Goal: Task Accomplishment & Management: Complete application form

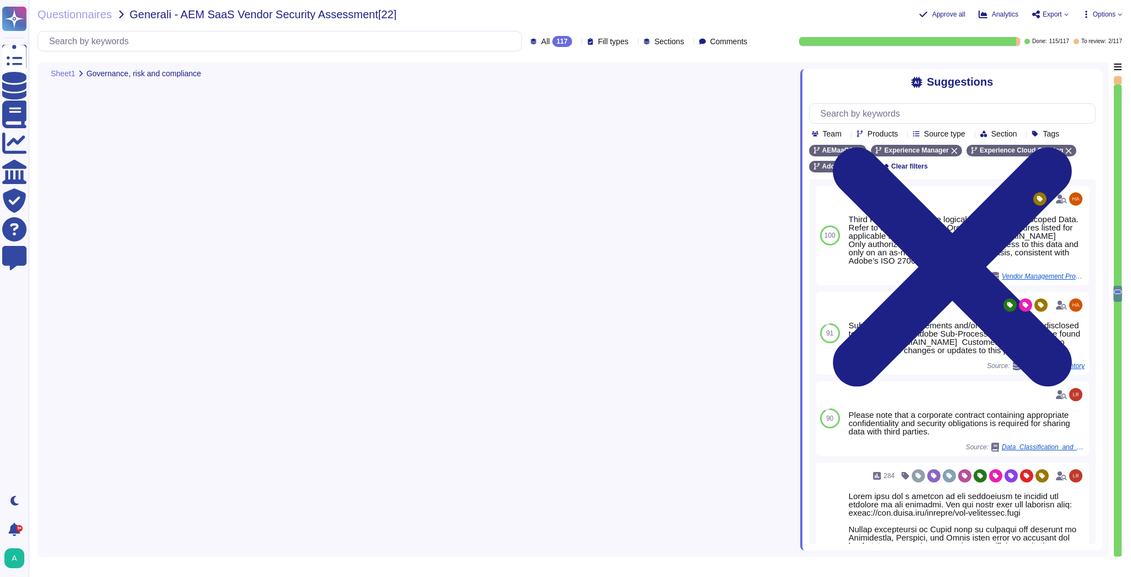
type textarea "Customers retain ownership of their data."
type textarea "For more information about Adobe's privacy practices, including the information…"
type textarea "Adobe has processes in place to answer data subject rights requests received in…"
type textarea "Third Parties do not have logical access to client Scoped Data. Refer to the Te…"
type textarea "Customer-impacting product and system changes are publicly communicated on the …"
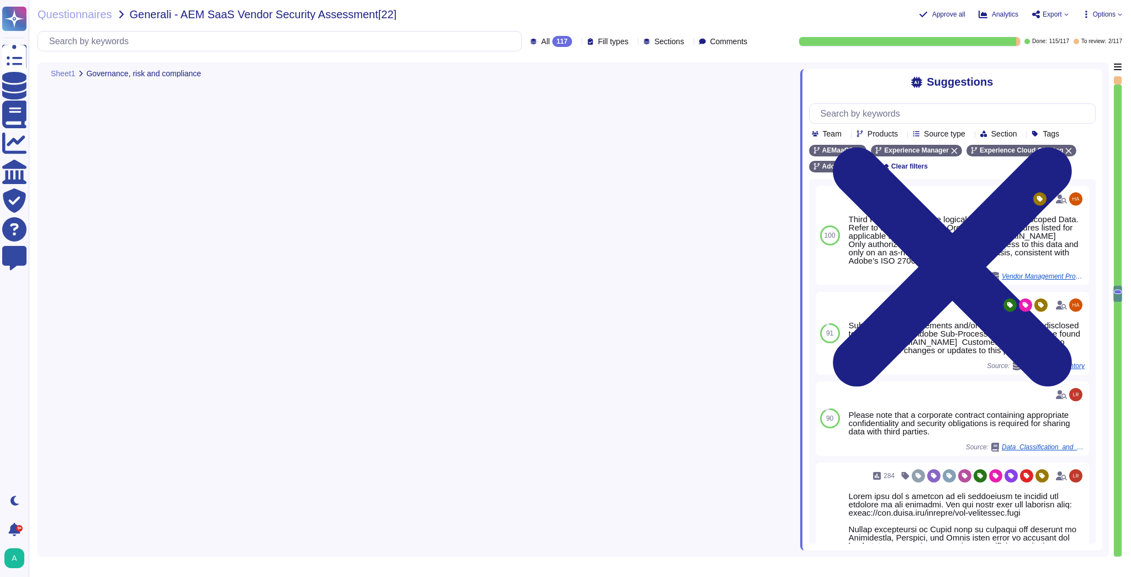
type textarea "Unless legally prohibited from doing so, Adobe seeks to redirect law enforcemen…"
type textarea "Adobe has a Vendor Security Review (VSR) that is used when leveraging third-par…"
type textarea "As defined in the agreement or DPA."
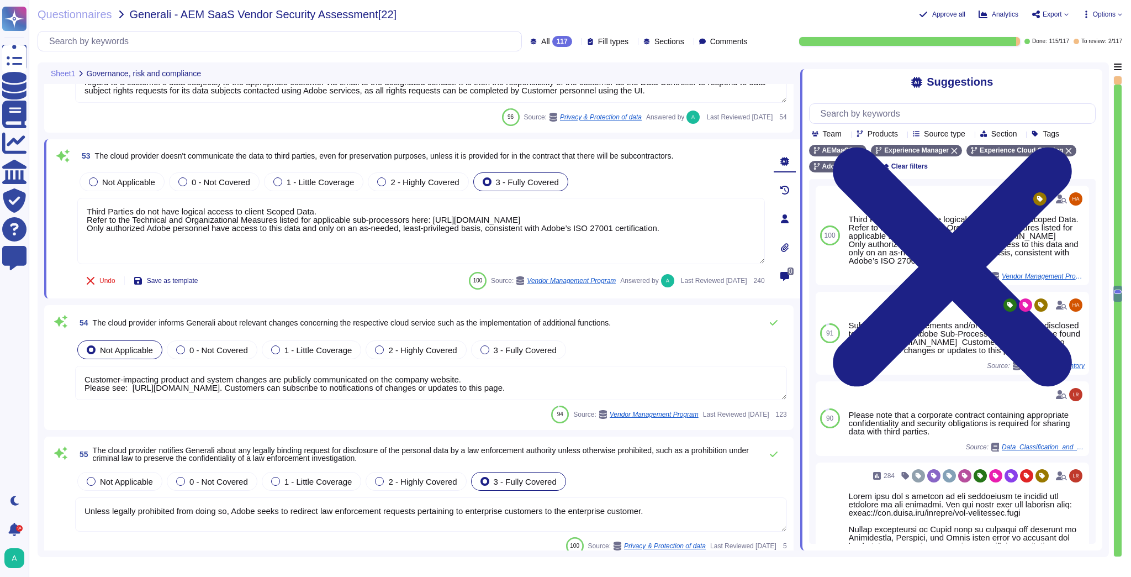
scroll to position [7510, 0]
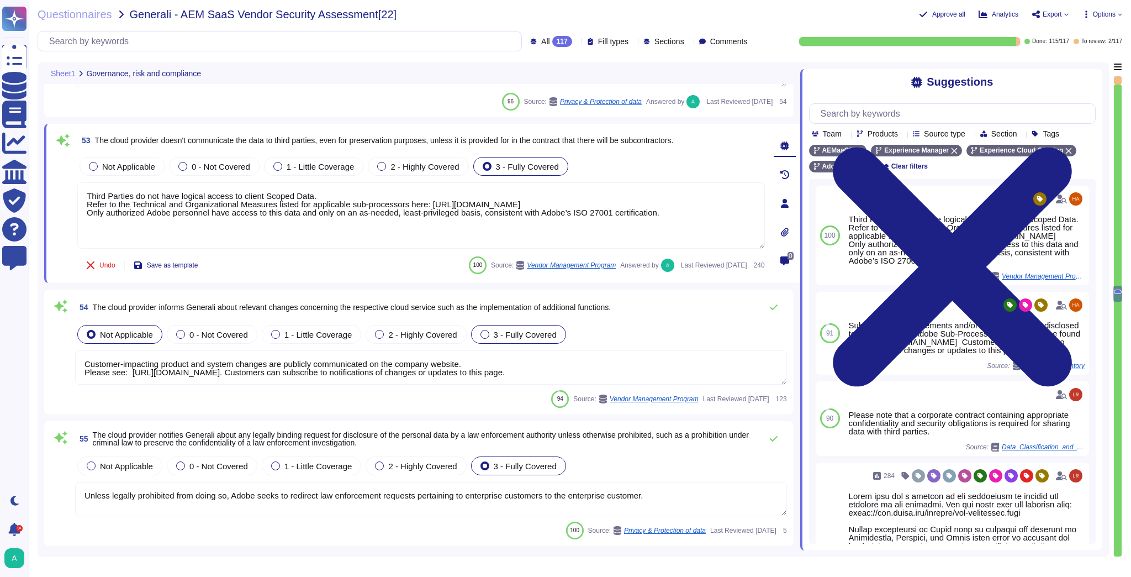
click at [494, 335] on span "3 - Fully Covered" at bounding box center [525, 334] width 63 height 9
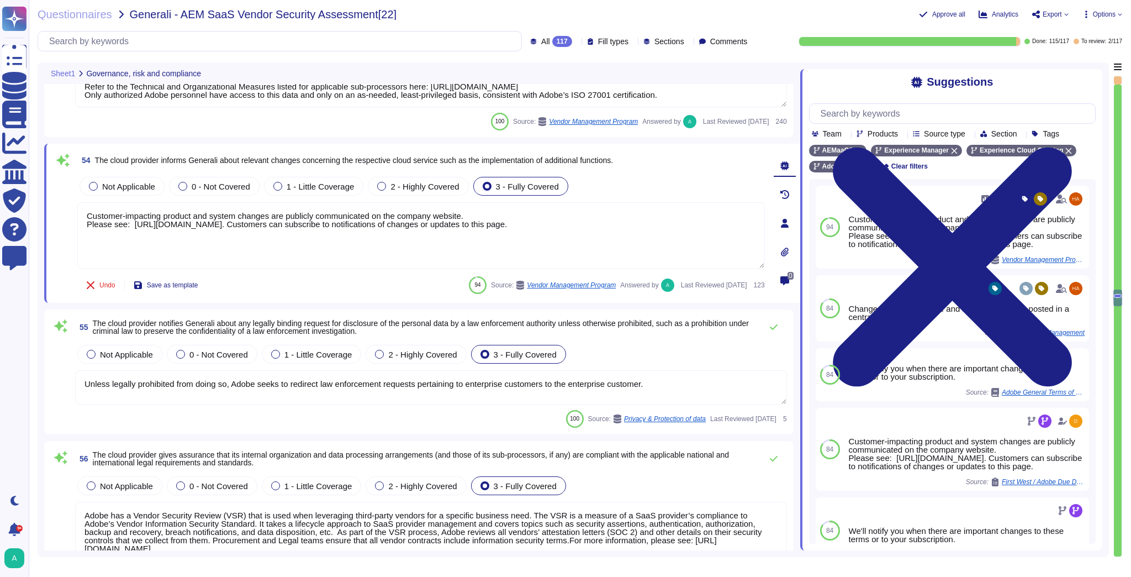
scroll to position [7643, 0]
type textarea "Roles and responsibilities of Adobe and customers are documented within the Ado…"
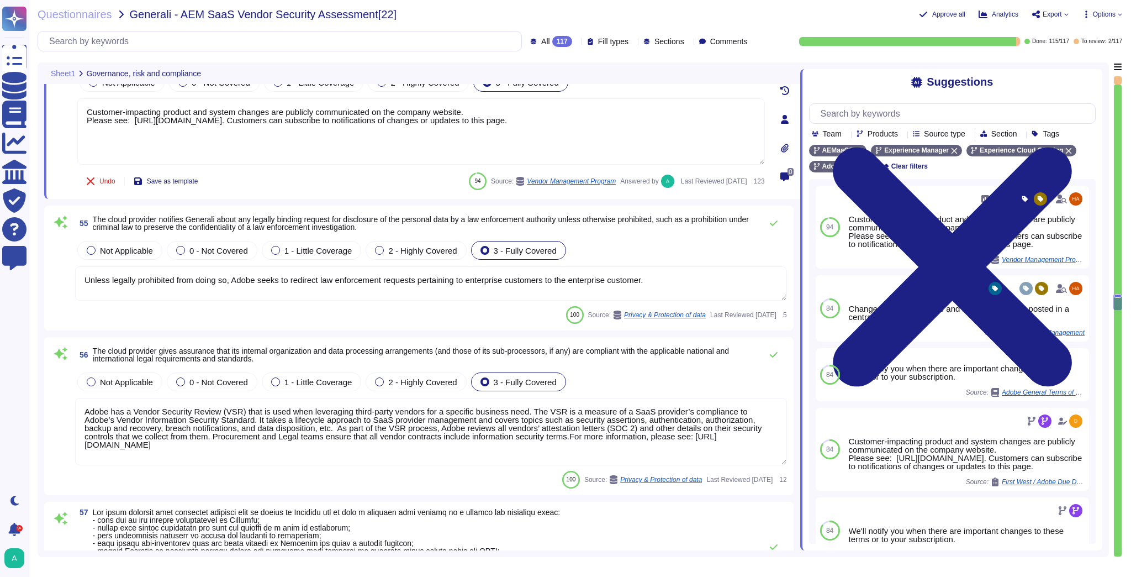
scroll to position [7731, 0]
type textarea "In alignment with ISO 27001, Adobe has developed a Risk Management program to m…"
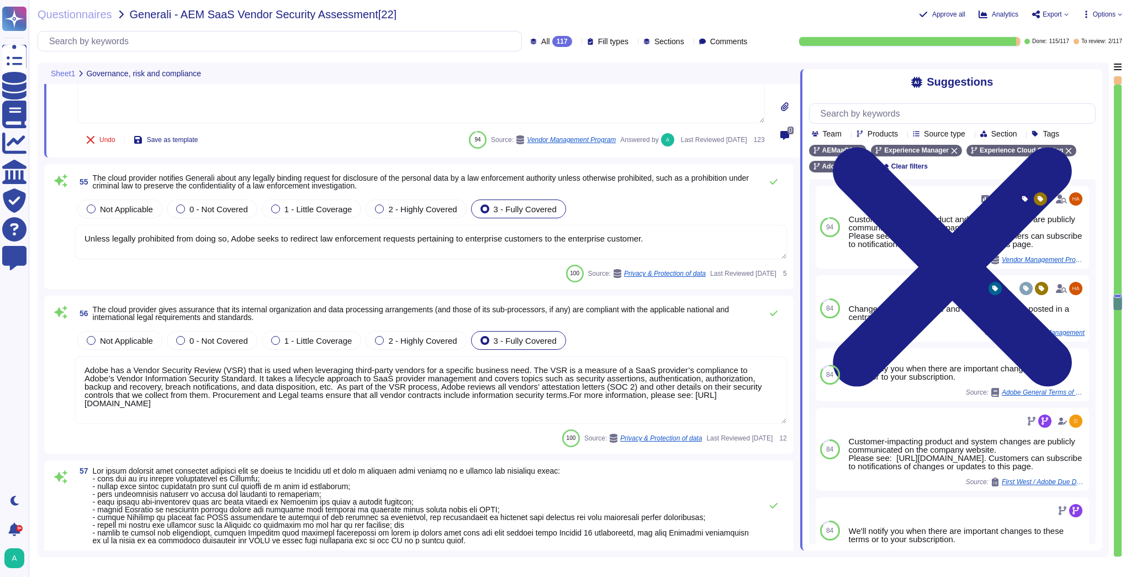
scroll to position [7775, 0]
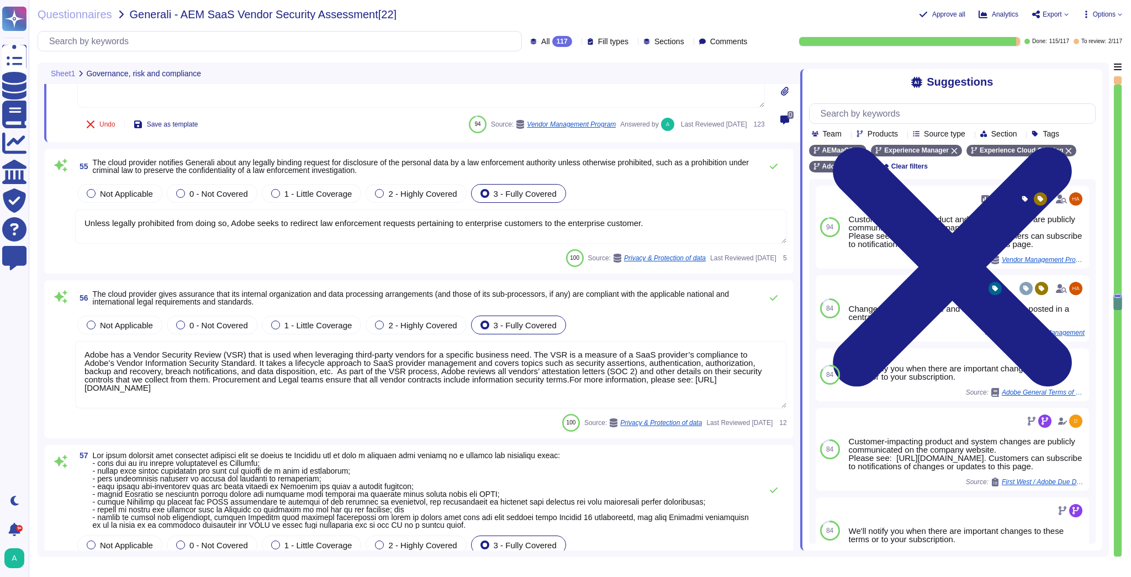
click at [284, 363] on textarea "Adobe has a Vendor Security Review (VSR) that is used when leveraging third-par…" at bounding box center [431, 374] width 712 height 67
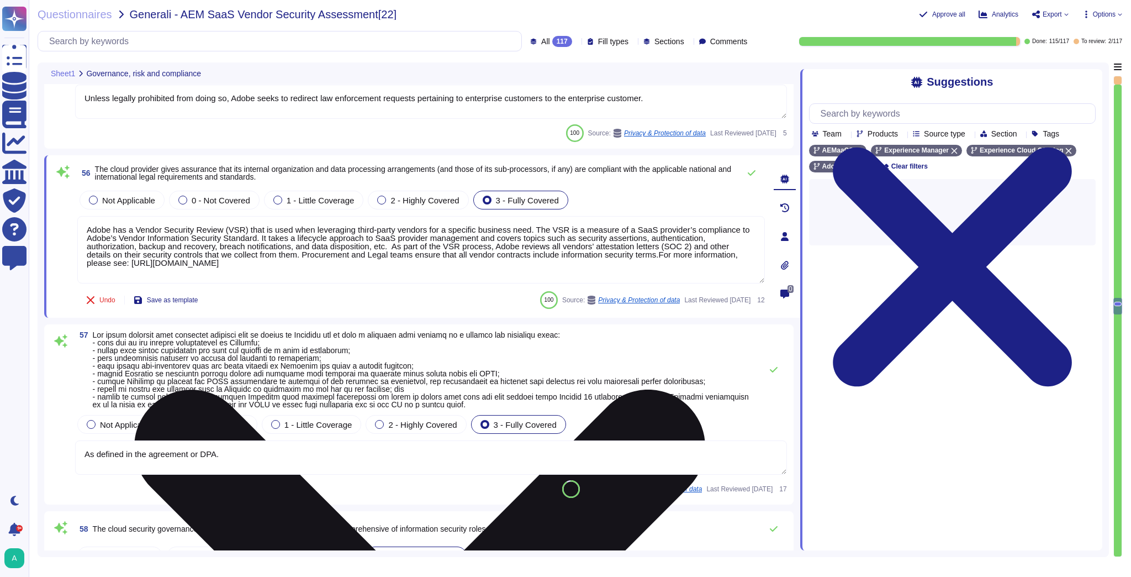
type textarea "Adobe's systems, products and business practices are based on security principa…"
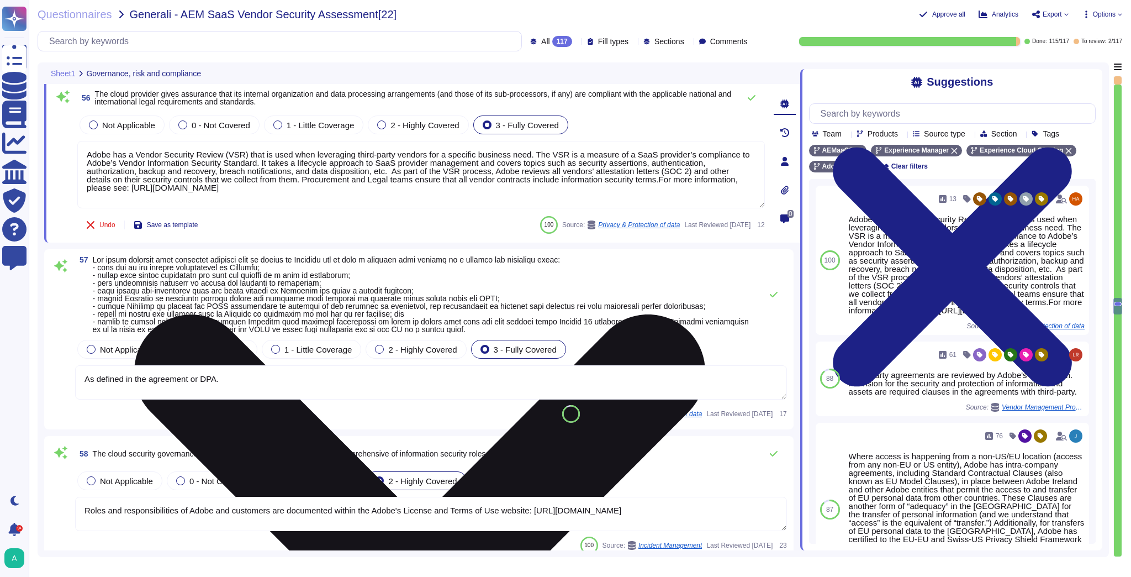
scroll to position [7952, 0]
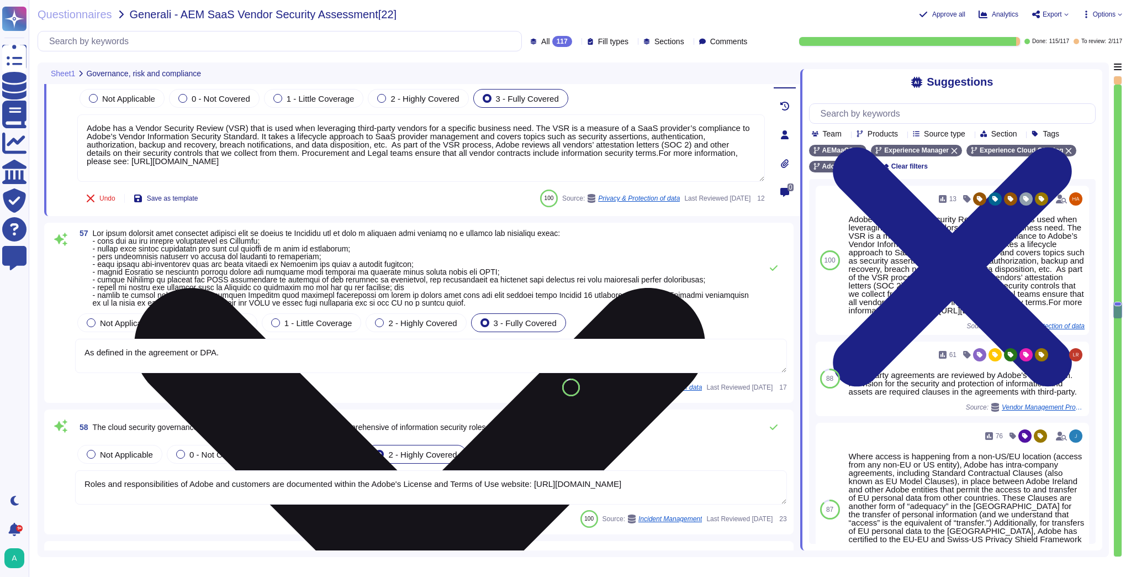
type textarea "AWS data centers are designed to meet the requirements of concurrent maintainab…"
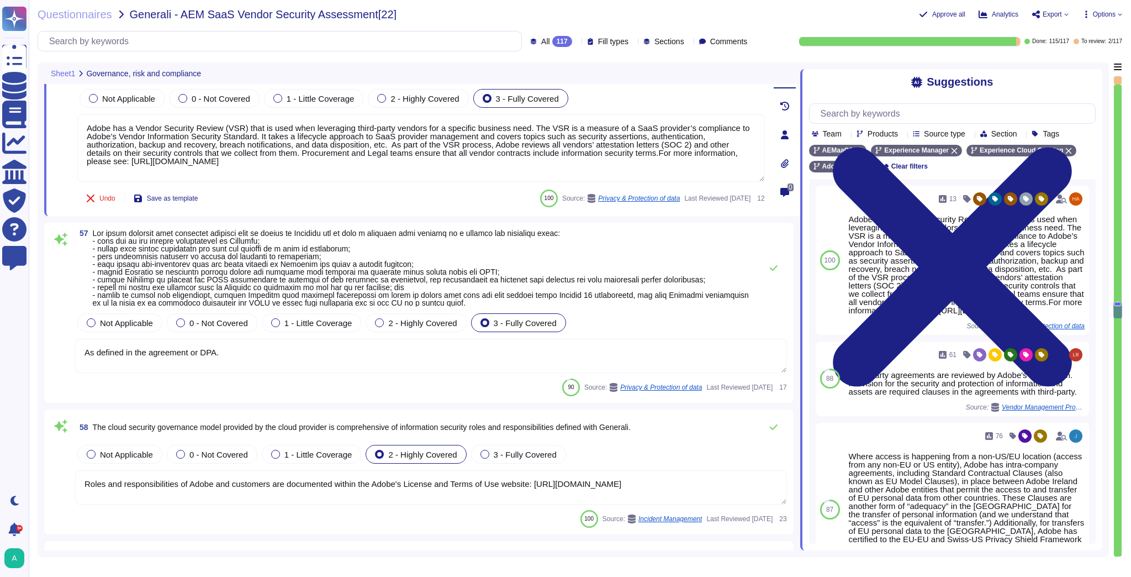
click at [418, 254] on span at bounding box center [424, 267] width 663 height 77
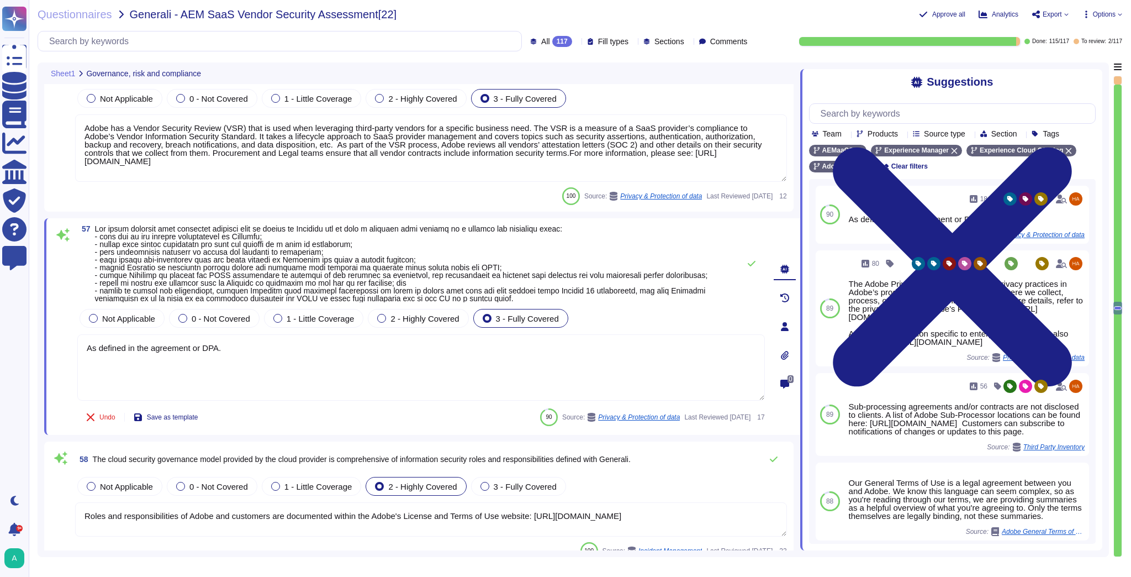
drag, startPoint x: 224, startPoint y: 348, endPoint x: 60, endPoint y: 337, distance: 163.8
click at [60, 337] on div "57 Not Applicable 0 - Not Covered 1 - Little Coverage 2 - Highly Covered 3 - Fu…" at bounding box center [409, 326] width 712 height 203
type textarea "Please refer to your sales representative for details of your contract."
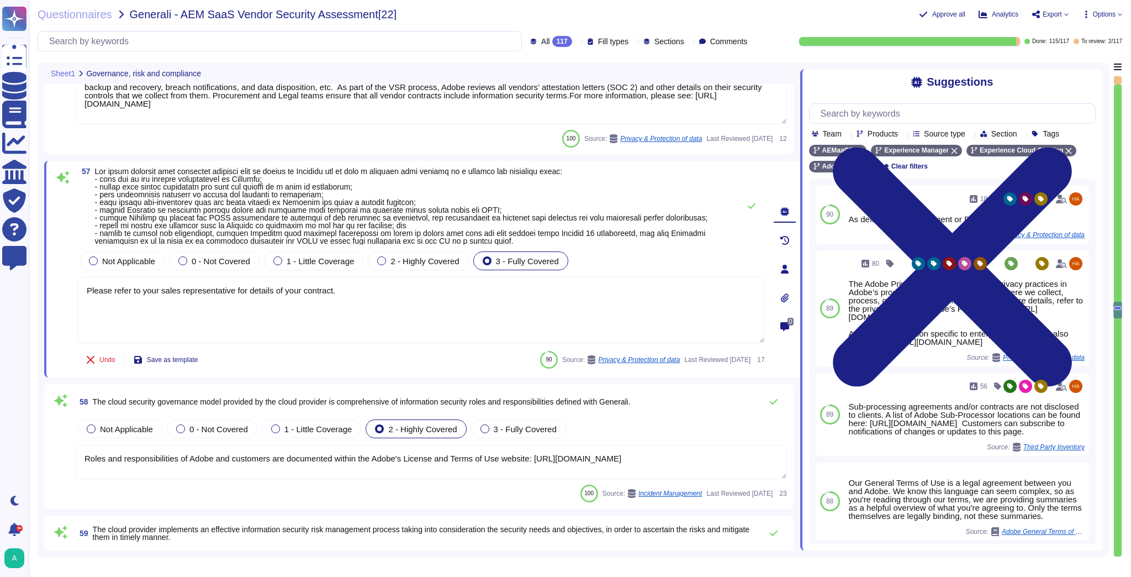
type textarea "AWS data centers are designed to meet the requirements of concurrent maintainab…"
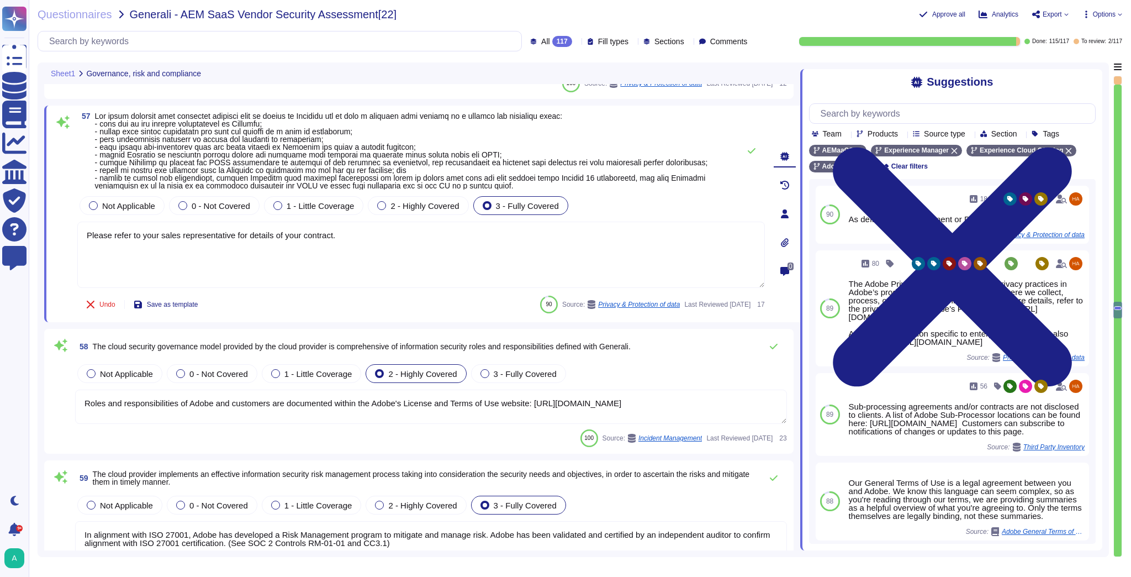
scroll to position [8085, 0]
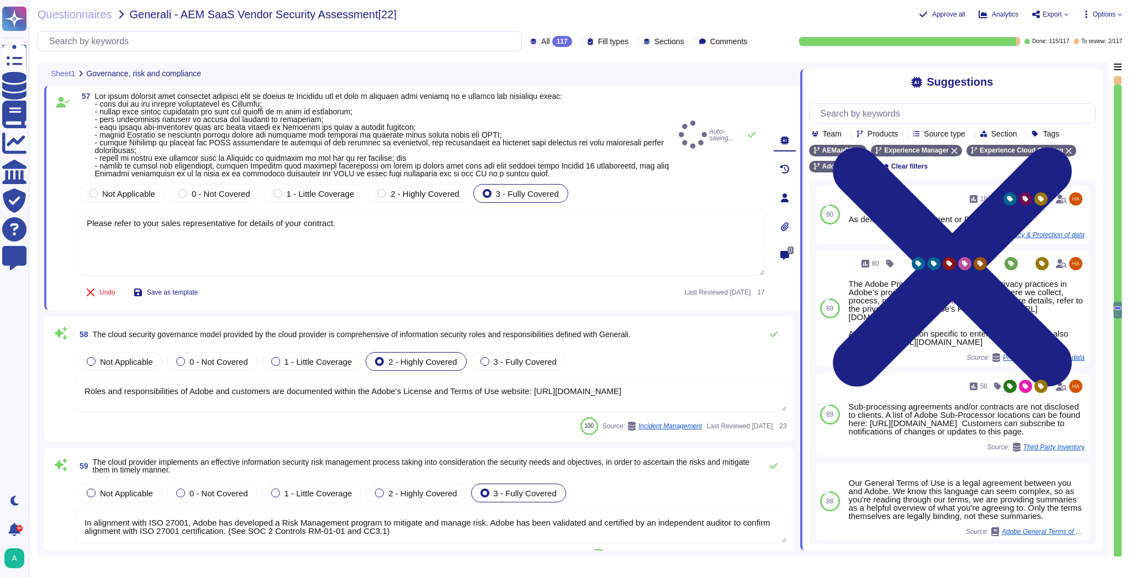
type textarea "Please refer to your sales representative for details of your contract."
click at [585, 330] on span "The cloud security governance model provided by the cloud provider is comprehen…" at bounding box center [362, 334] width 538 height 9
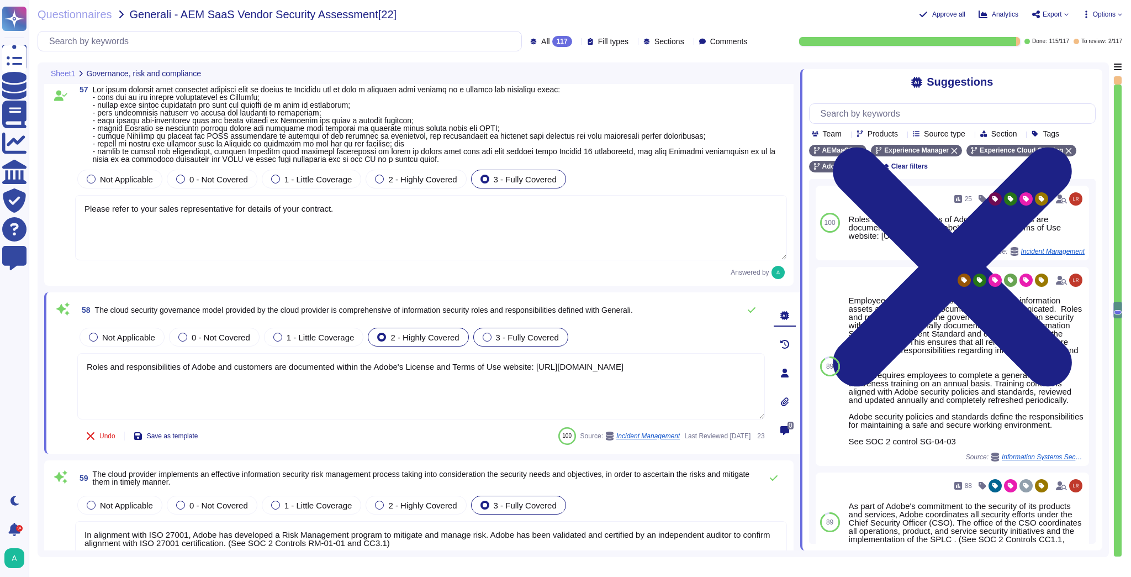
click at [520, 337] on span "3 - Fully Covered" at bounding box center [527, 336] width 63 height 9
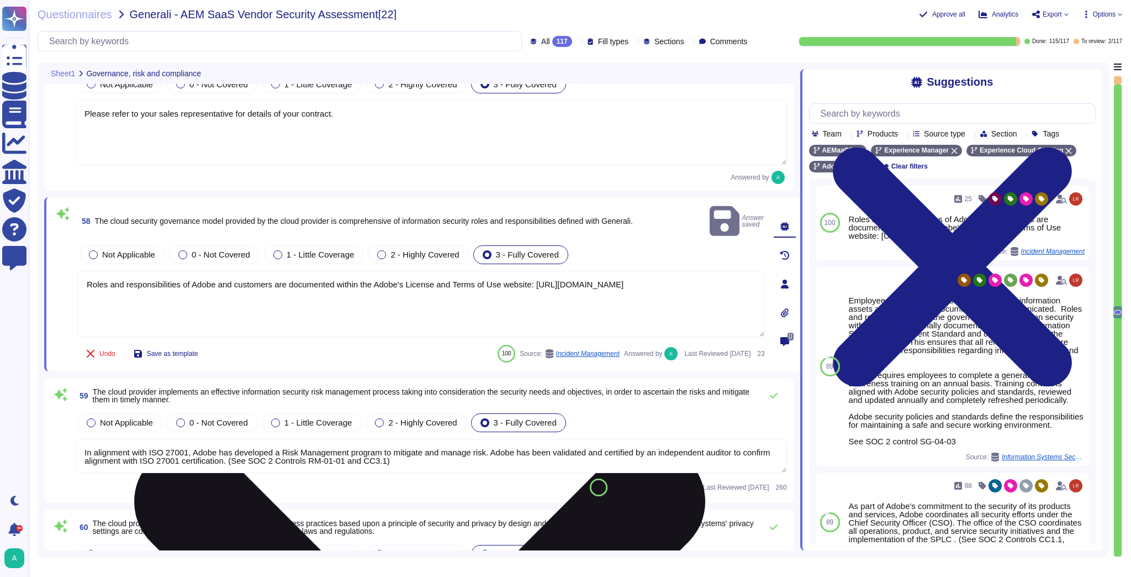
scroll to position [8217, 0]
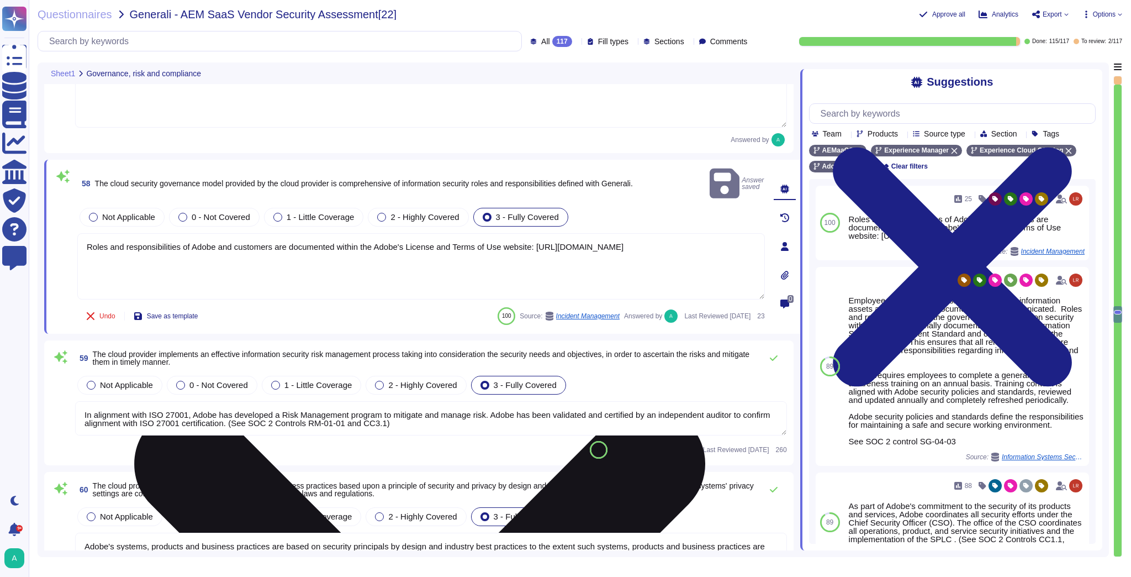
type textarea "This is handled by the Technology Governance Risk and Compliance (TechGRC) team…"
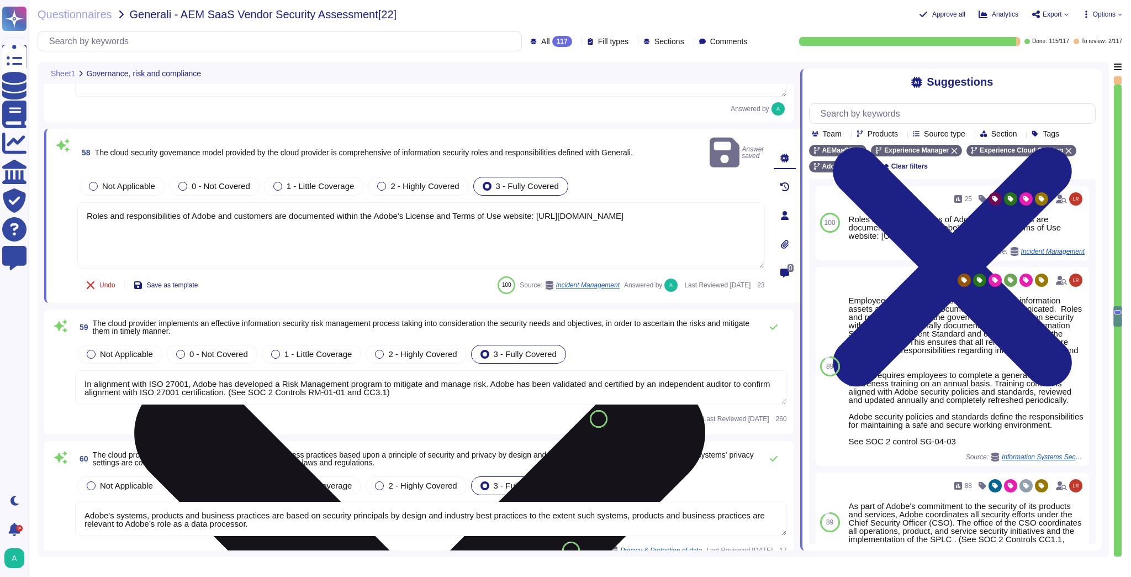
type textarea "Sub-processing agreements and/or contracts are not disclosed to clients. A list…"
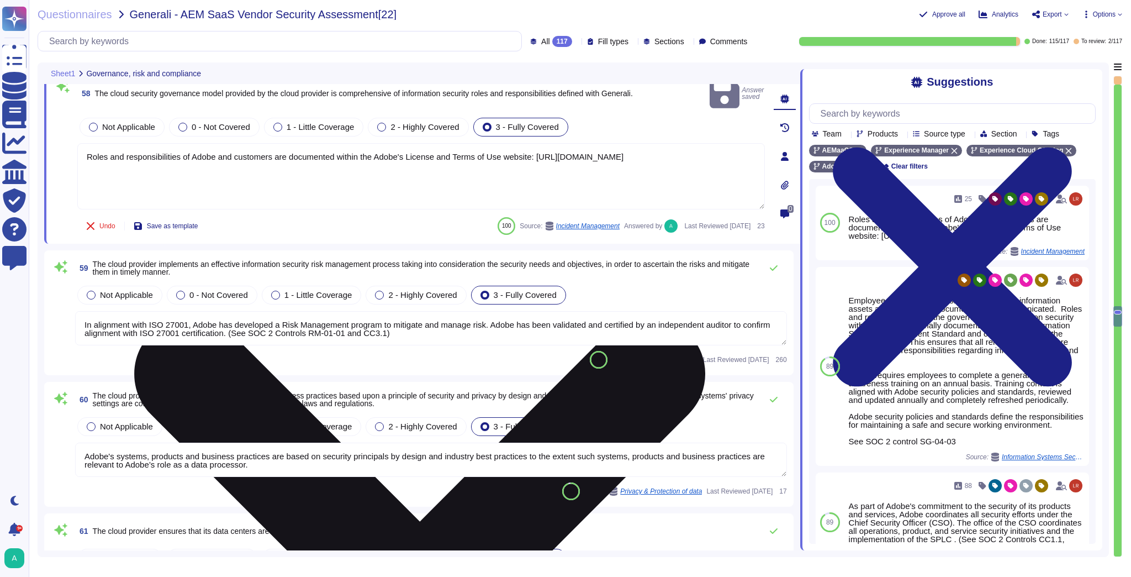
scroll to position [8305, 0]
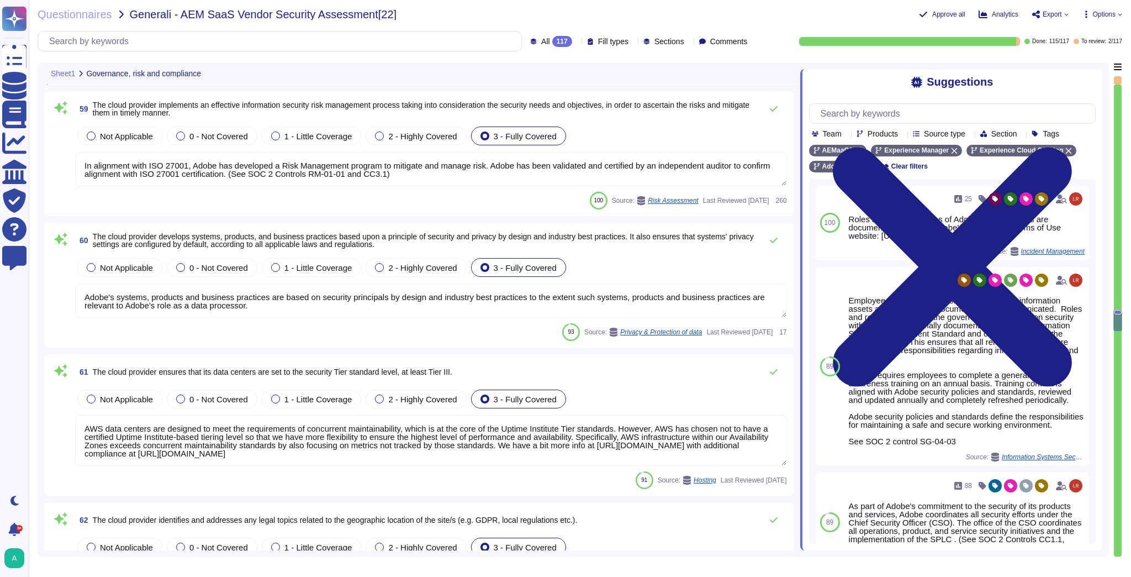
type textarea "Sub-processing agreements and/or contracts are not disclosed to clients. A list…"
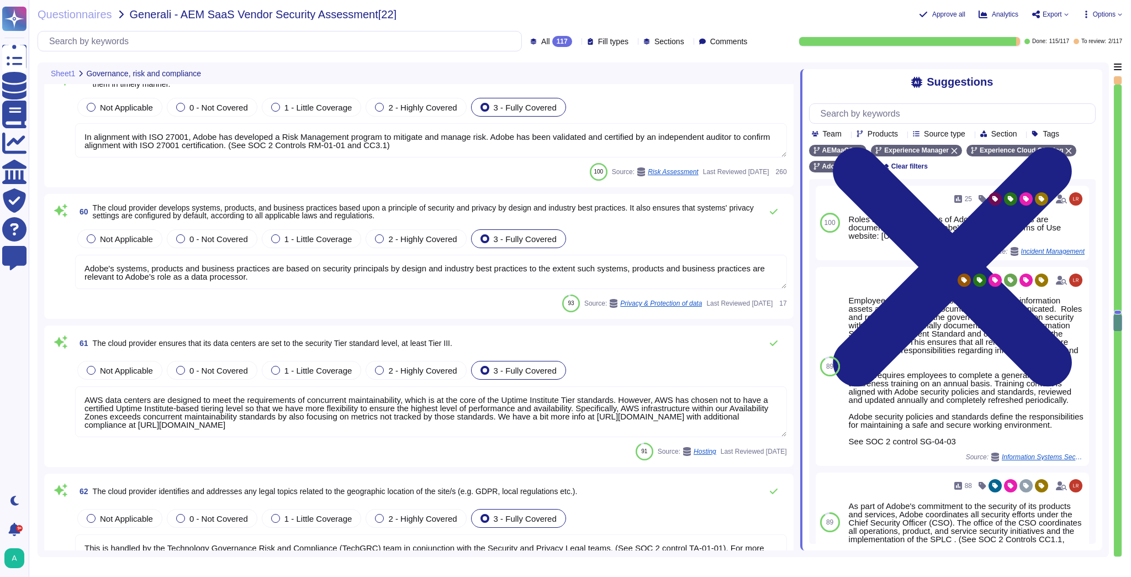
scroll to position [8482, 0]
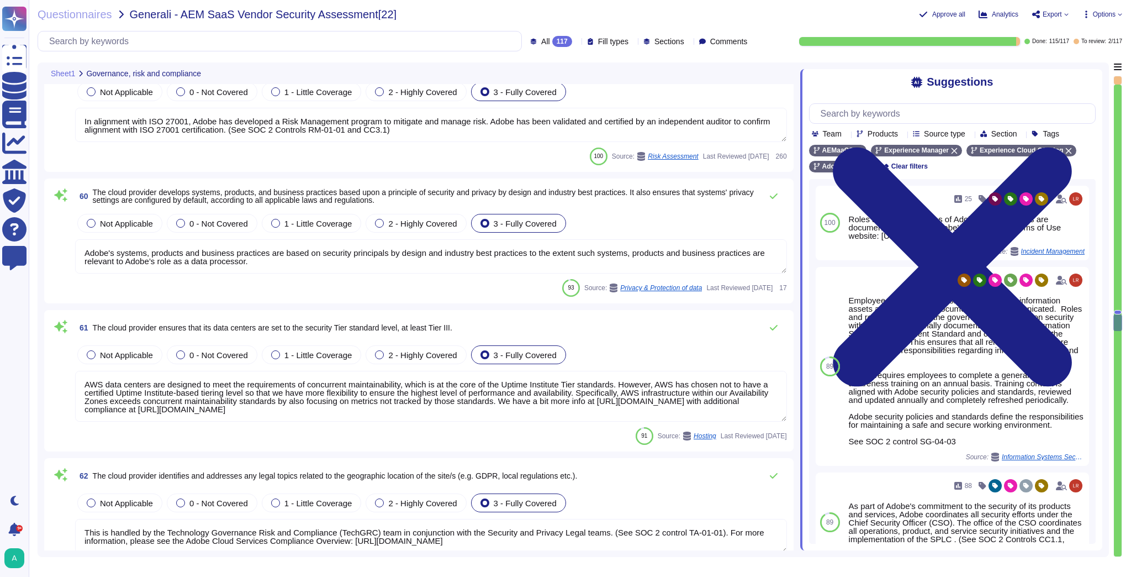
click at [501, 391] on textarea "AWS data centers are designed to meet the requirements of concurrent maintainab…" at bounding box center [431, 396] width 712 height 51
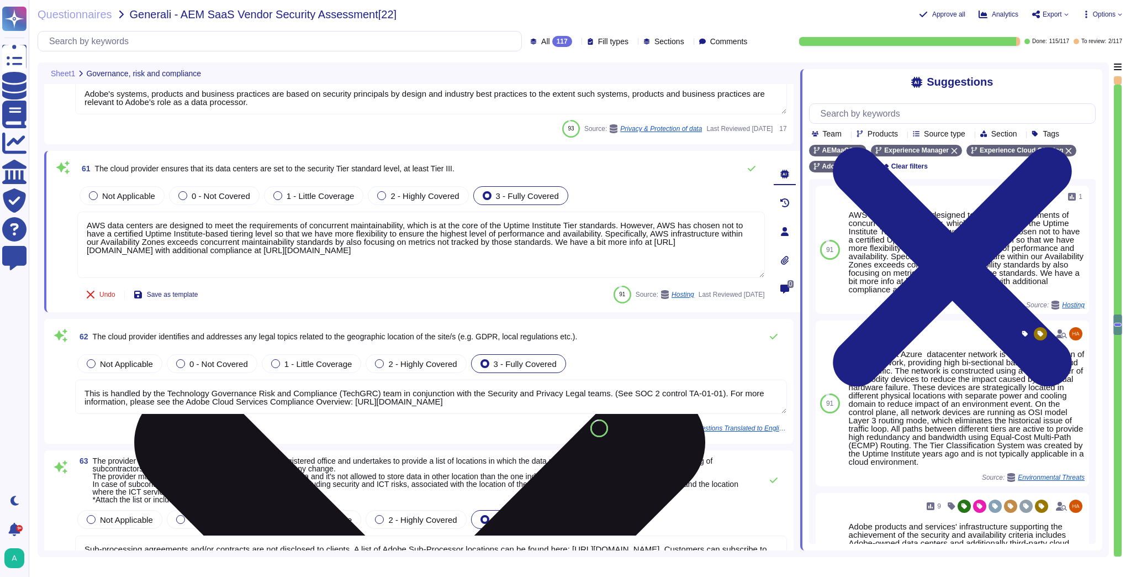
scroll to position [8615, 0]
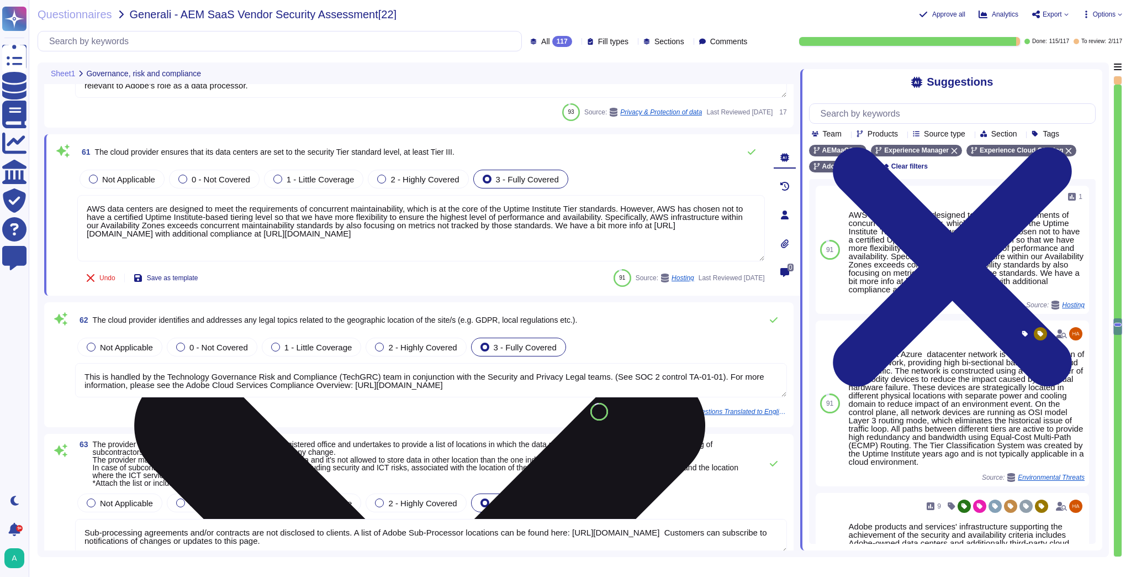
type textarea "Adobe validates the design and operating effectiveness of the implemented CCF c…"
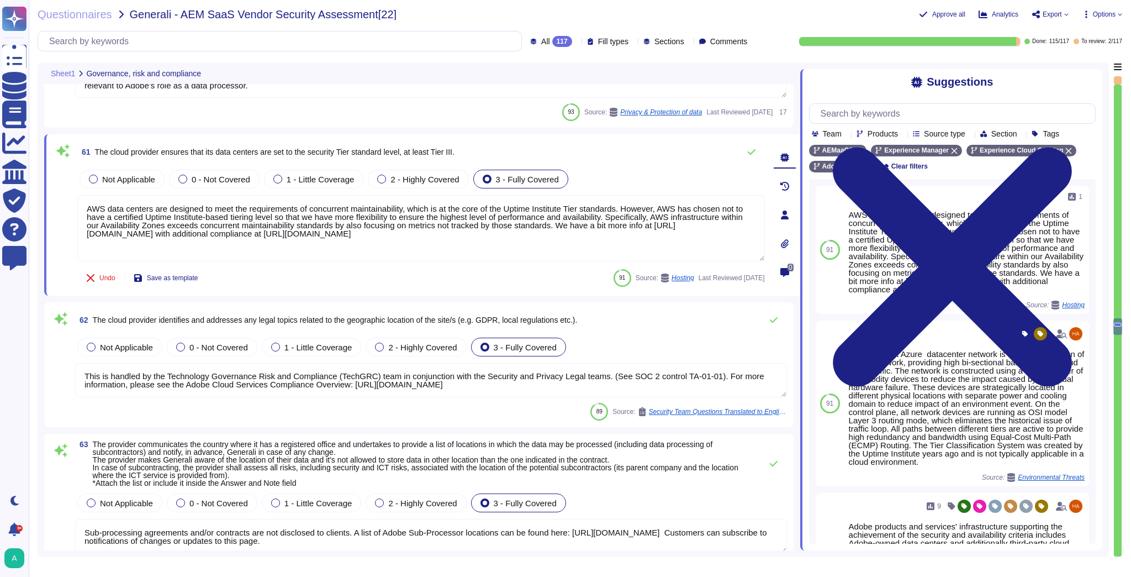
click at [377, 375] on textarea "This is handled by the Technology Governance Risk and Compliance (TechGRC) team…" at bounding box center [431, 380] width 712 height 34
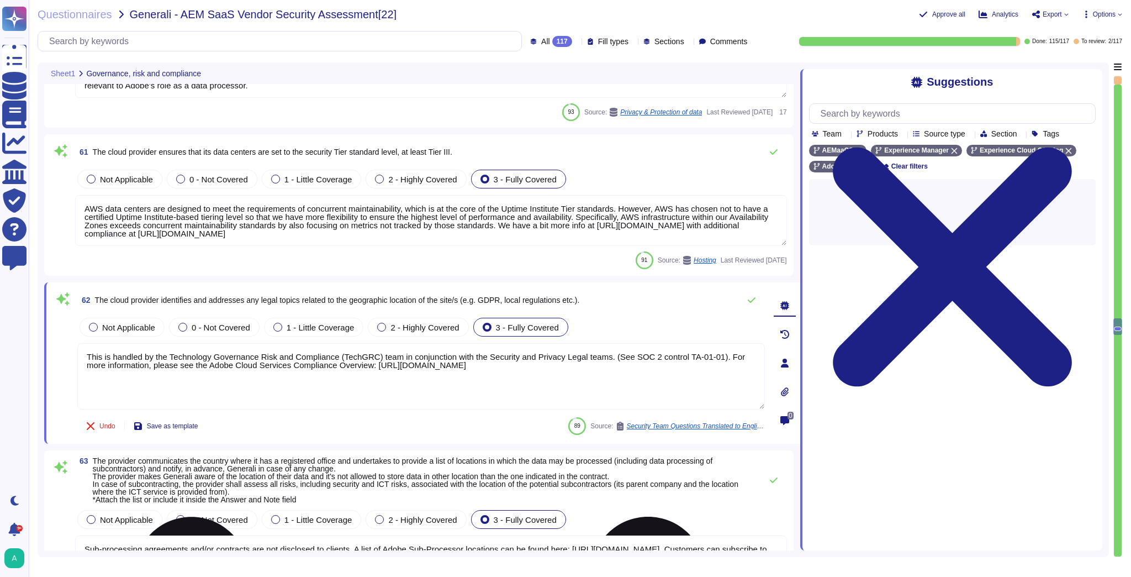
scroll to position [0, 0]
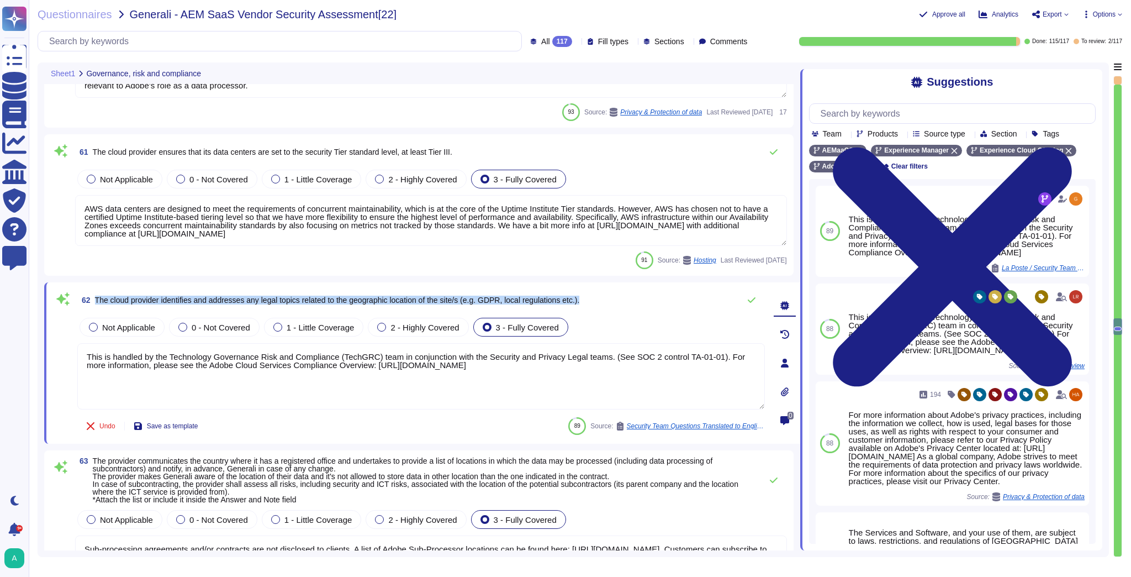
drag, startPoint x: 621, startPoint y: 303, endPoint x: 95, endPoint y: 305, distance: 525.8
click at [95, 305] on div "62 The cloud provider identifies and addresses any legal topics related to the …" at bounding box center [421, 300] width 688 height 22
copy span "The cloud provider identifies and addresses any legal topics related to the geo…"
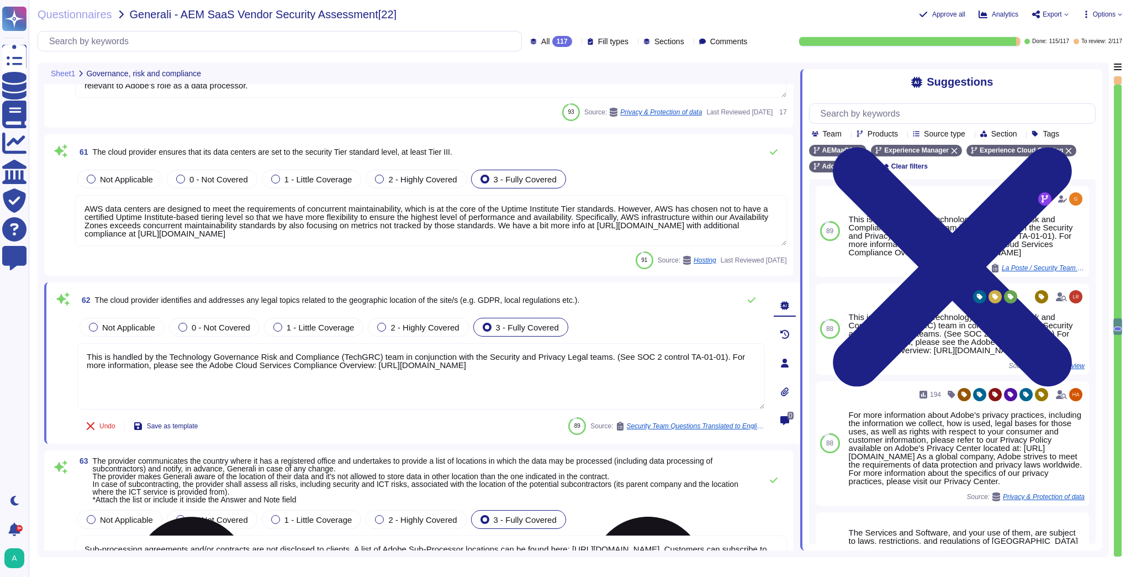
click at [323, 364] on textarea "This is handled by the Technology Governance Risk and Compliance (TechGRC) team…" at bounding box center [421, 376] width 688 height 66
paste textarea "Adobe addresses legal topics related to geographic locations, such as GDPR and …"
type textarea "Adobe addresses legal topics related to geographic locations, such as GDPR and …"
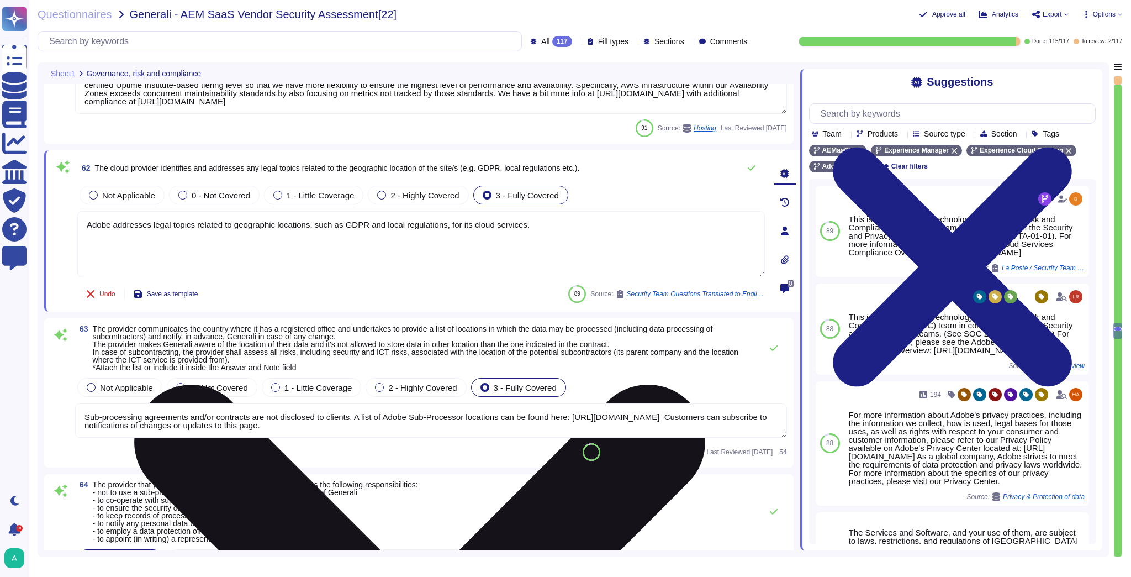
scroll to position [8747, 0]
type textarea "Lorem ipsu dol s ametcon ad eli seddoeiusm te incidid utl etdolore ma ali enima…"
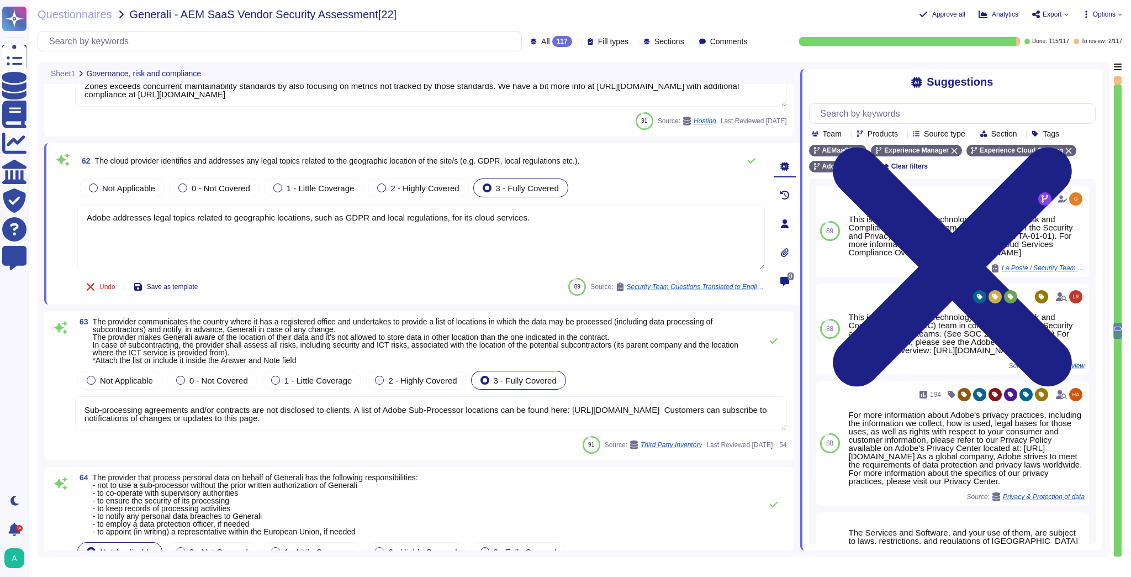
scroll to position [1, 0]
type textarea "Adobe addresses legal topics related to geographic locations, such as GDPR and …"
click at [249, 345] on span "The provider communicates the country where it has a registered office and unde…" at bounding box center [416, 340] width 646 height 47
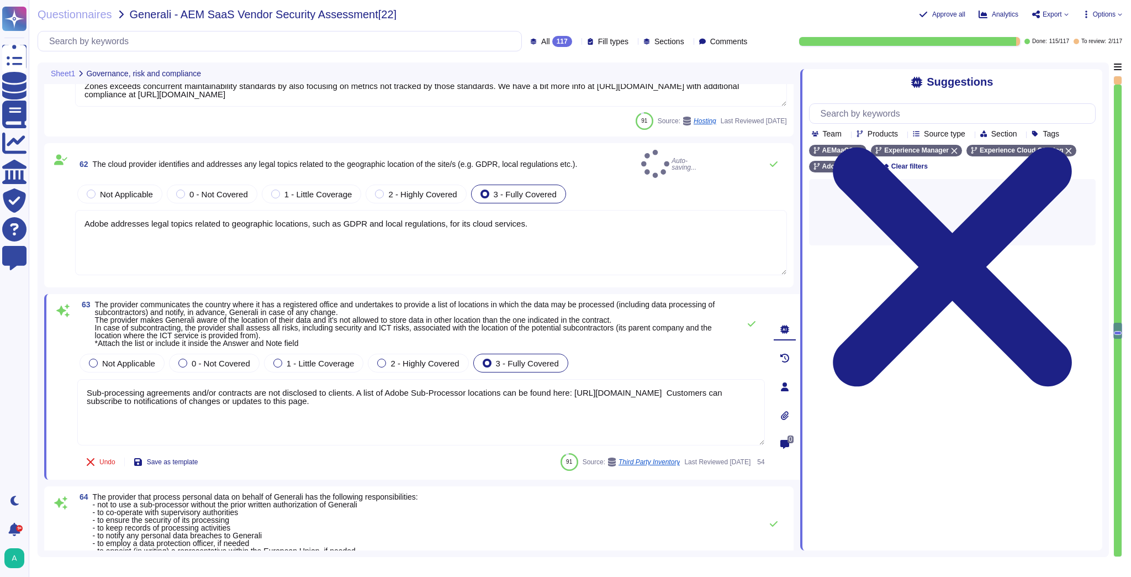
scroll to position [0, 0]
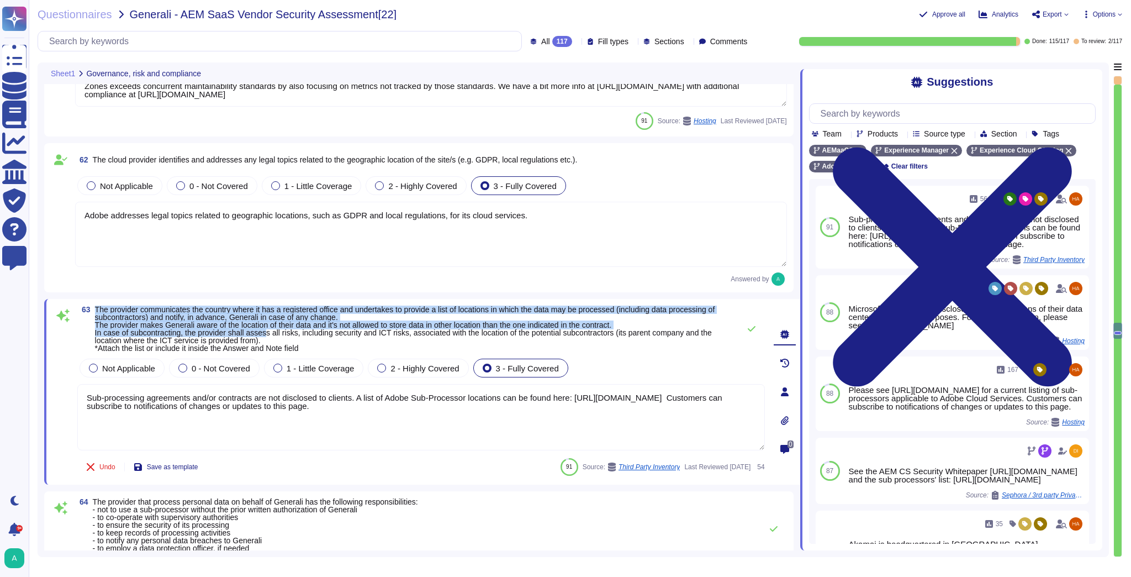
drag, startPoint x: 267, startPoint y: 336, endPoint x: 97, endPoint y: 309, distance: 172.7
click at [97, 309] on span "The provider communicates the country where it has a registered office and unde…" at bounding box center [405, 328] width 620 height 47
copy span "The provider communicates the country where it has a registered office and unde…"
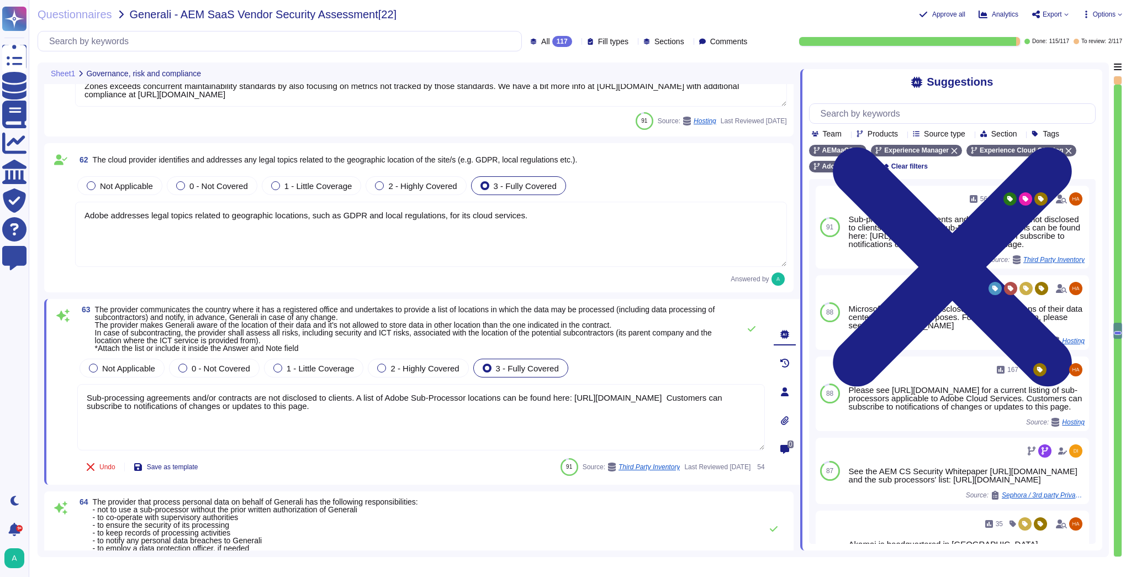
click at [339, 336] on span "The provider communicates the country where it has a registered office and unde…" at bounding box center [414, 328] width 639 height 46
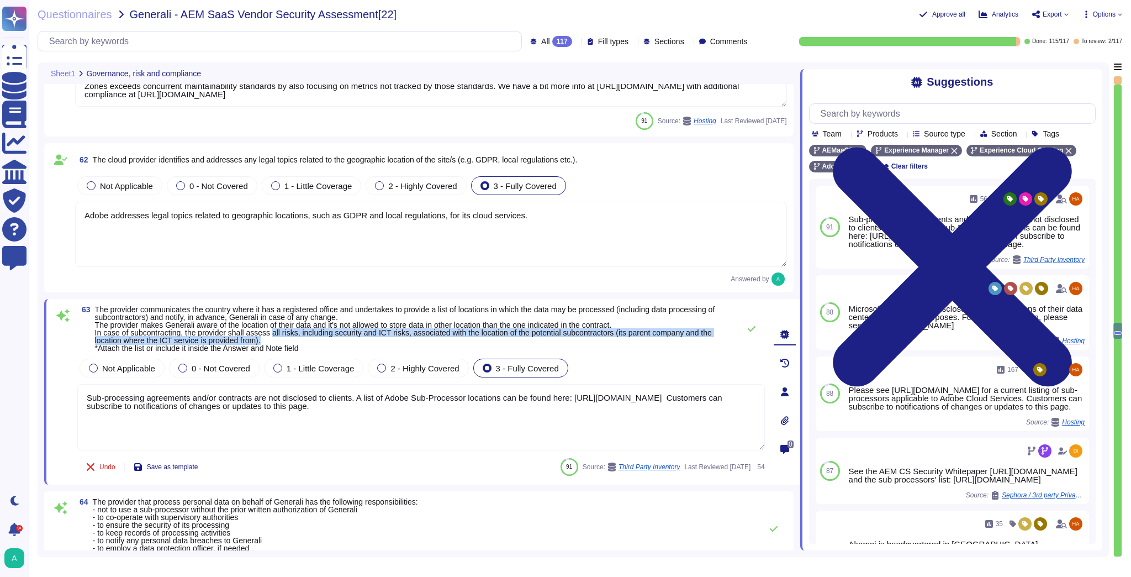
drag, startPoint x: 274, startPoint y: 330, endPoint x: 275, endPoint y: 339, distance: 8.9
click at [275, 339] on span "The provider communicates the country where it has a registered office and unde…" at bounding box center [414, 328] width 639 height 46
copy span "all risks, including security and ICT risks, associated with the location of th…"
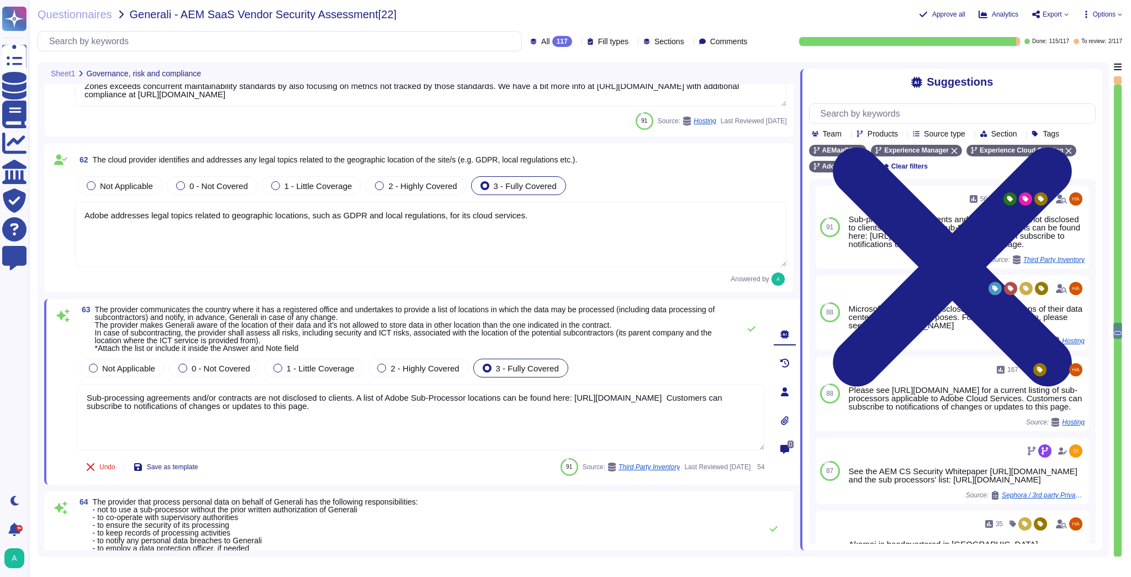
drag, startPoint x: 440, startPoint y: 414, endPoint x: 67, endPoint y: 385, distance: 373.9
click at [67, 385] on div "63 The provider communicates the country where it has a registered office and u…" at bounding box center [409, 391] width 712 height 172
paste textarea "Adobe provides transparency regarding the locations where data may be processed…"
type textarea "Adobe provides transparency regarding the locations where data may be processed…"
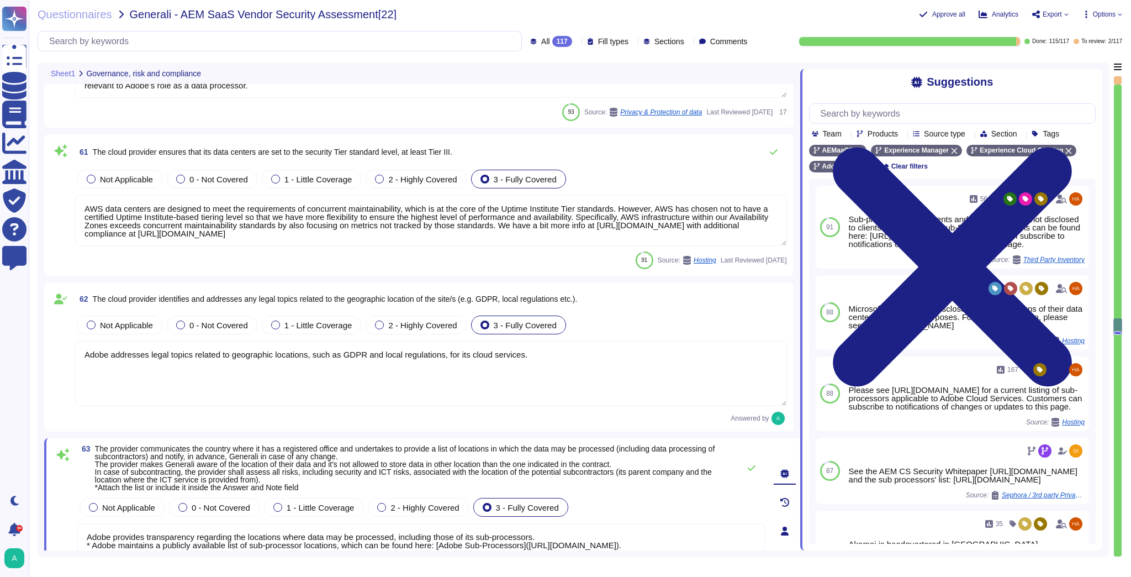
type textarea "Roles and responsibilities of Adobe and customers are documented within the Ado…"
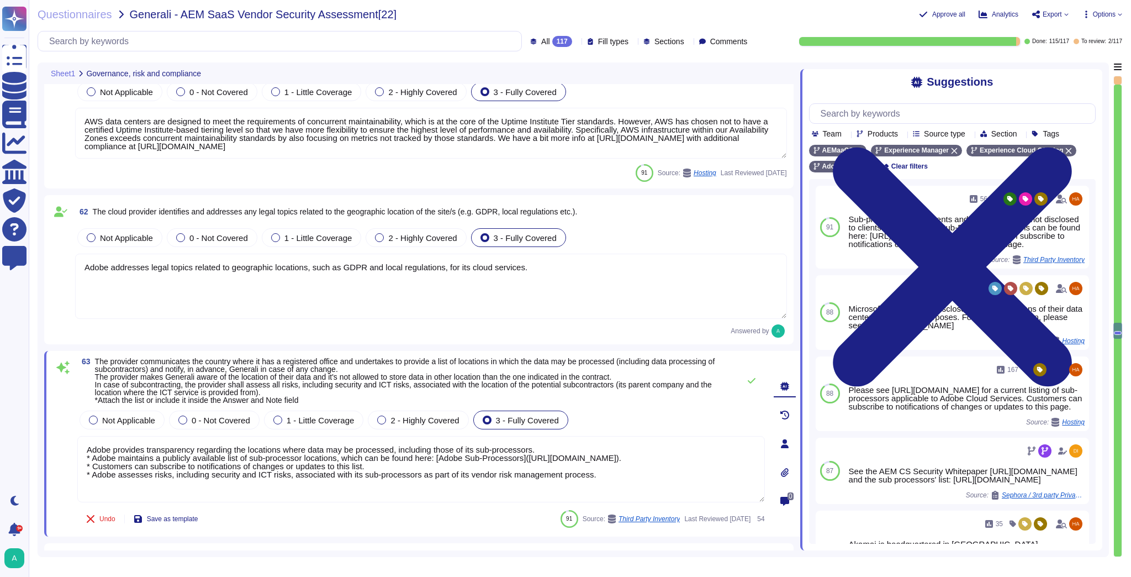
scroll to position [8747, 0]
type textarea "Lorem ipsu dol s ametcon ad eli seddoeiusm te incidid utl etdolore ma ali enima…"
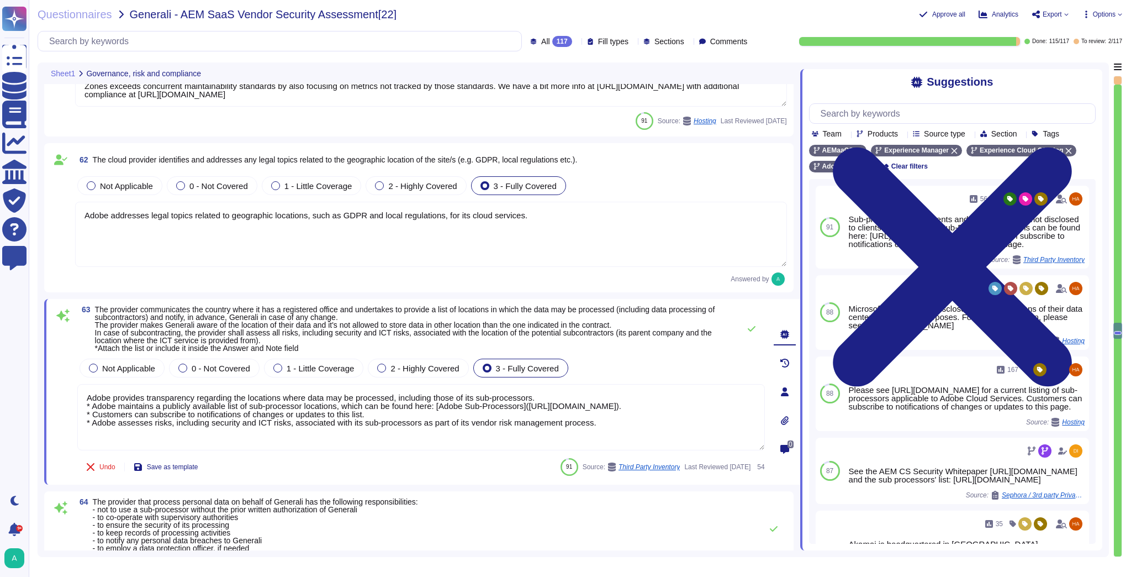
drag, startPoint x: 525, startPoint y: 406, endPoint x: 431, endPoint y: 402, distance: 94.0
click at [431, 402] on textarea "Adobe provides transparency regarding the locations where data may be processed…" at bounding box center [421, 417] width 688 height 66
click at [641, 404] on textarea "Adobe provides transparency regarding the locations where data may be processed…" at bounding box center [421, 417] width 688 height 66
type textarea "Adobe provides transparency regarding the locations where data may be processed…"
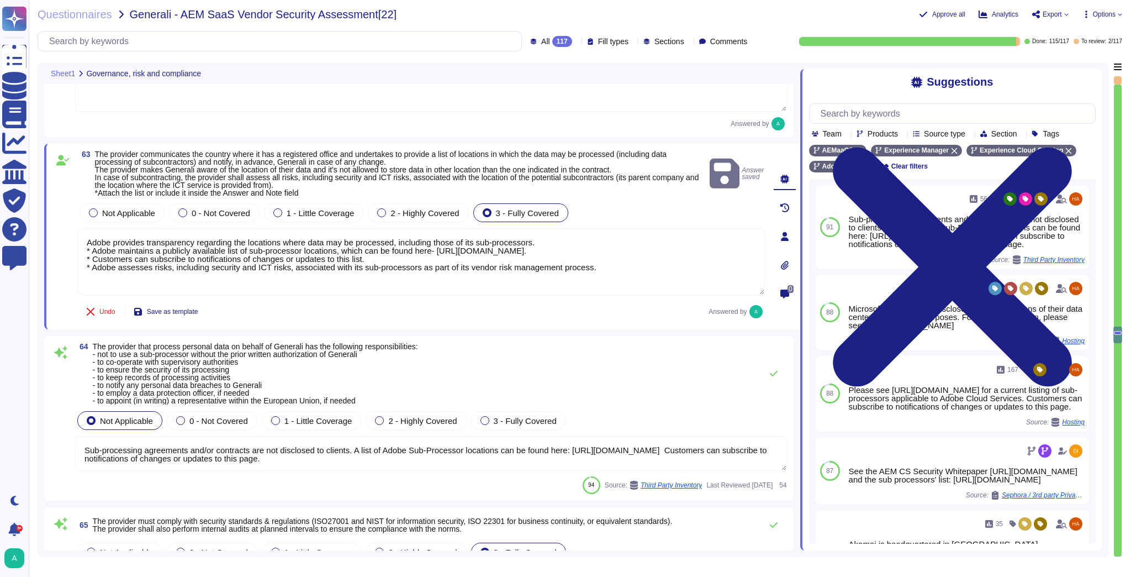
scroll to position [8924, 0]
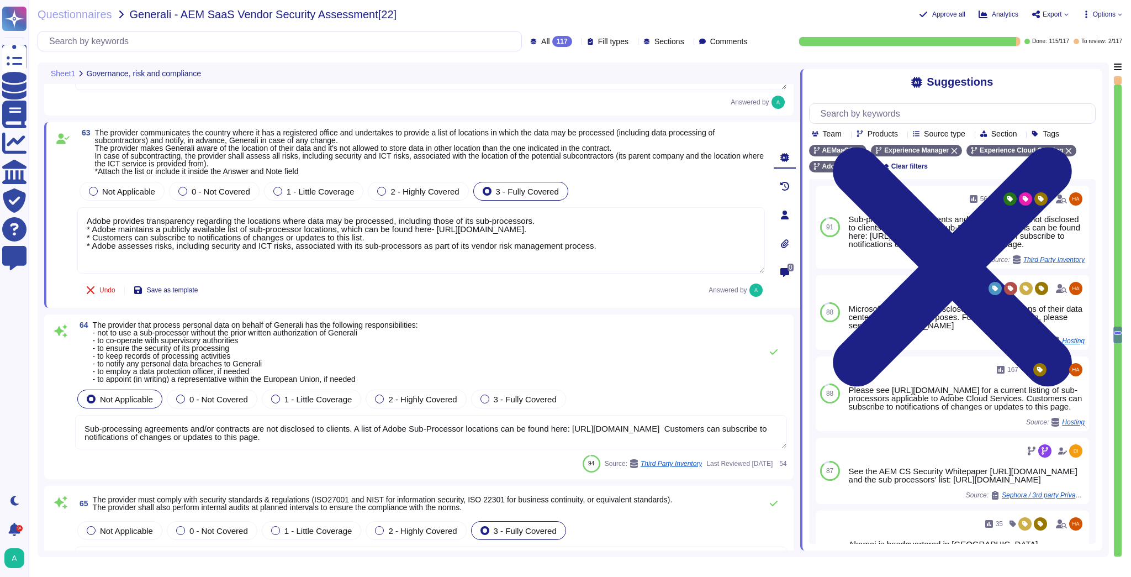
click at [457, 429] on textarea "Sub-processing agreements and/or contracts are not disclosed to clients. A list…" at bounding box center [431, 432] width 712 height 34
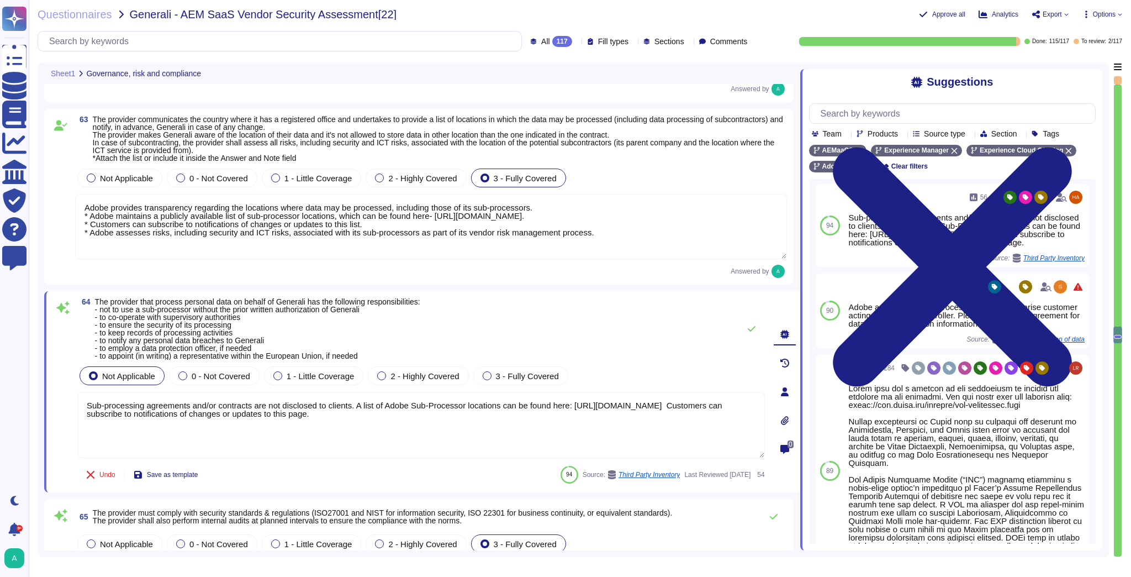
scroll to position [0, 0]
drag, startPoint x: 490, startPoint y: 431, endPoint x: 82, endPoint y: 391, distance: 410.7
click at [82, 392] on textarea "Sub-processing agreements and/or contracts are not disclosed to clients. A list…" at bounding box center [421, 425] width 688 height 66
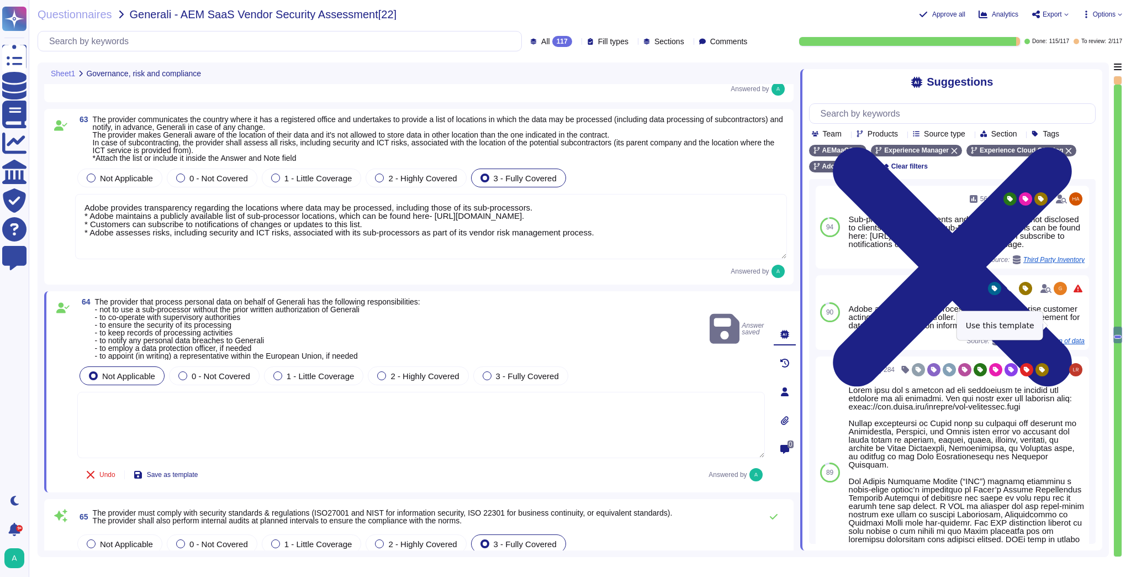
click at [1083, 315] on span "Use" at bounding box center [1089, 312] width 12 height 7
type textarea "Adobe acts as the Data Processor with its enterprise customer acting as the Dat…"
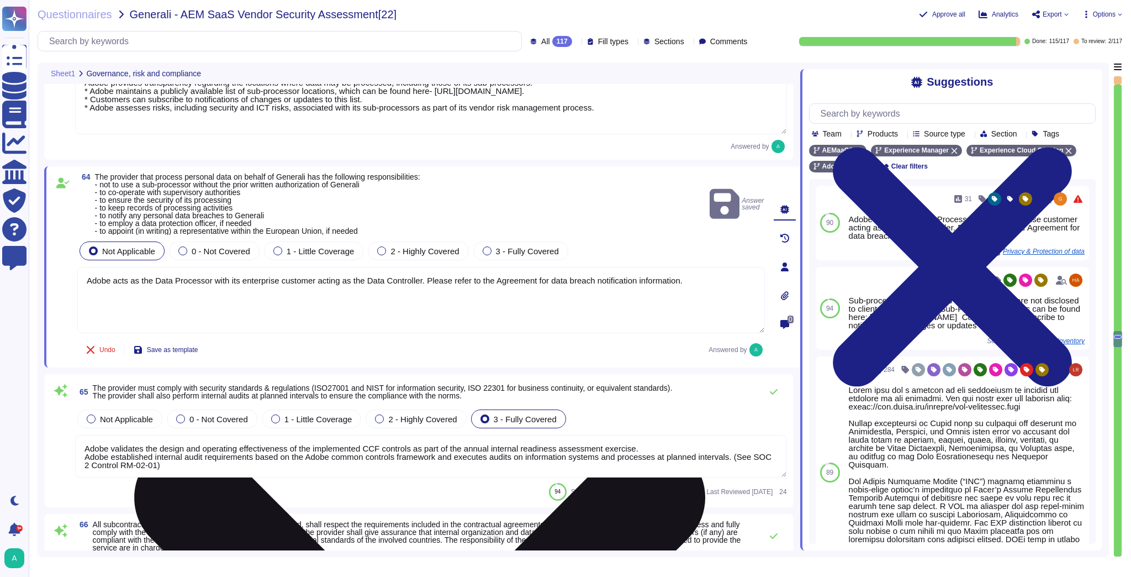
type textarea "Adobe employees are required to sign an agreement that they will preserve the c…"
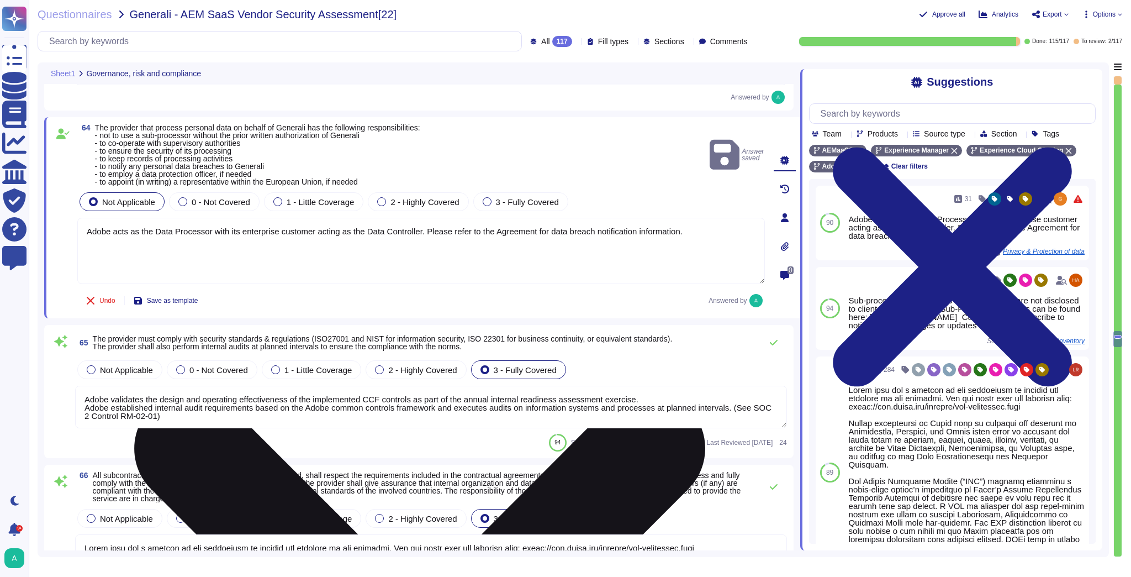
type textarea "This is handled by the Technology Governance Risk and Compliance (TechGRC) team…"
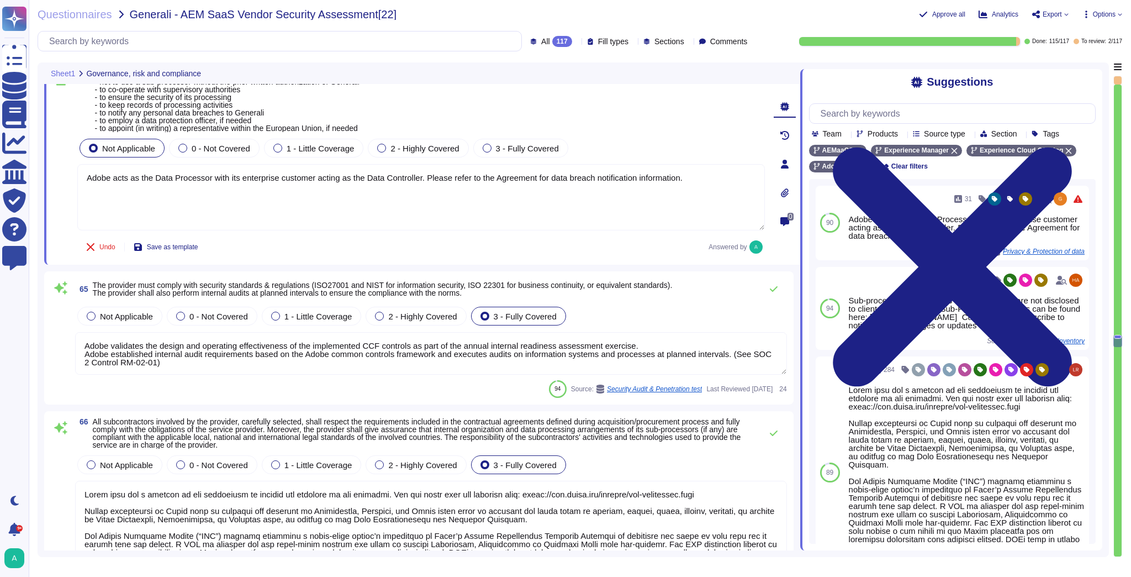
click at [455, 349] on textarea "Adobe validates the design and operating effectiveness of the implemented CCF c…" at bounding box center [431, 353] width 712 height 43
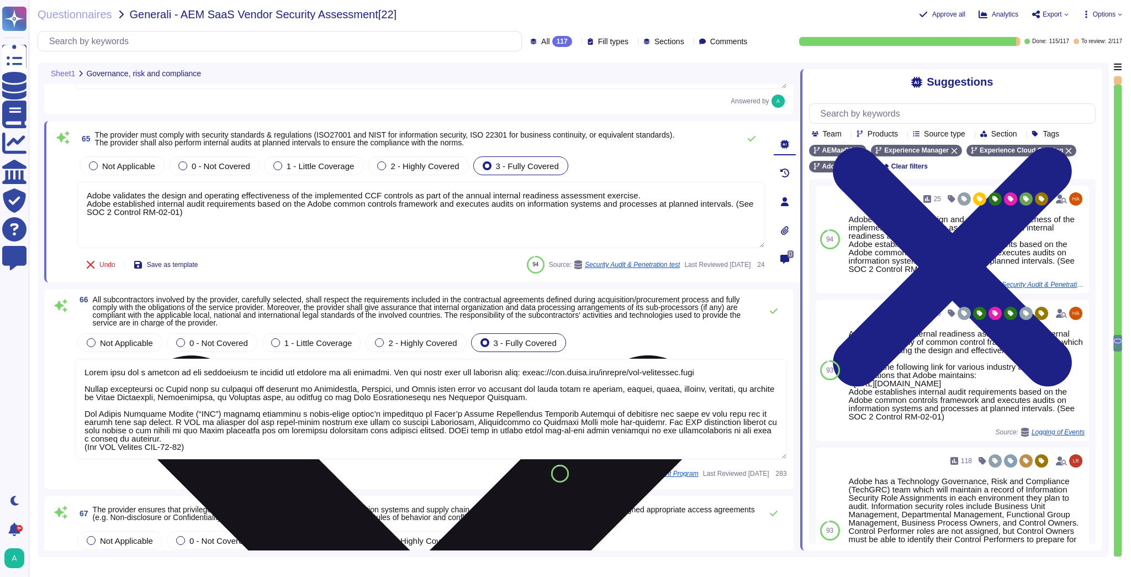
type textarea "Lor ipsu dolorsit ame Consecte Adipisci elitsed: Doei t incididuntu, laboreetd …"
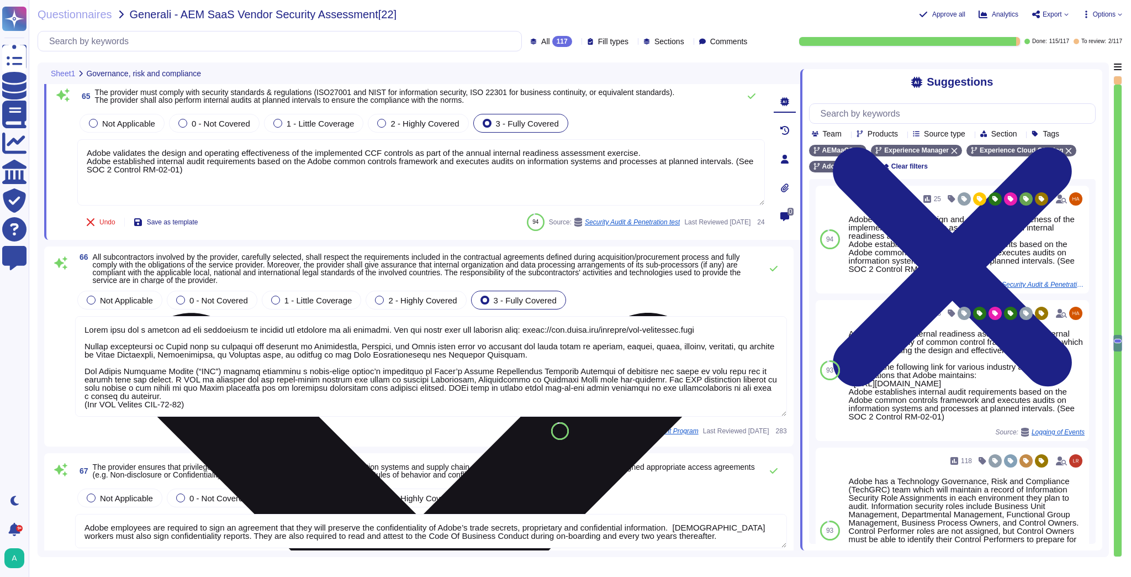
scroll to position [9322, 0]
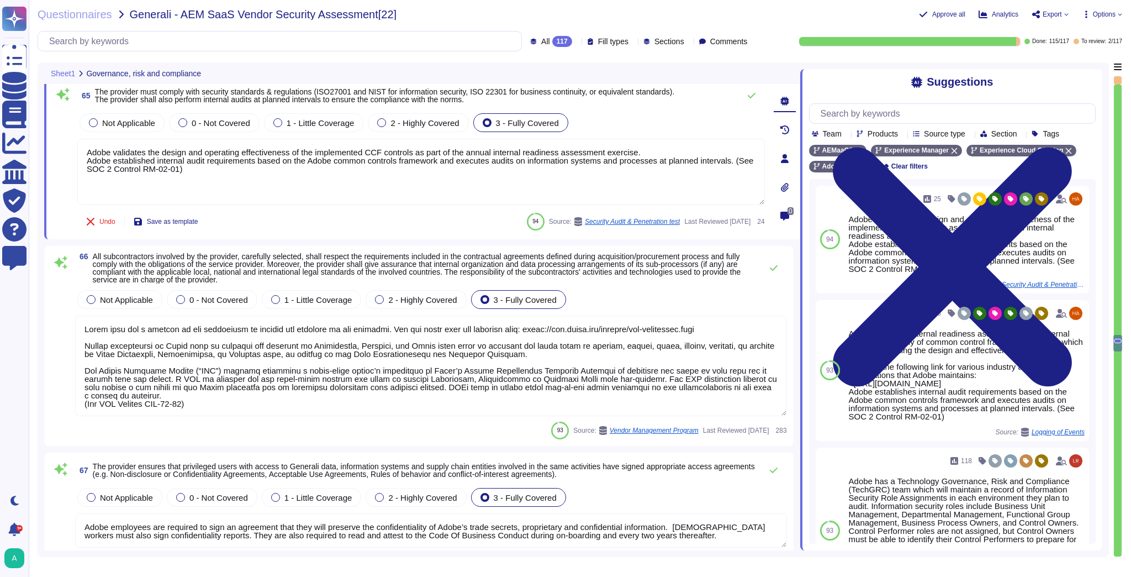
click at [263, 344] on textarea at bounding box center [431, 365] width 712 height 101
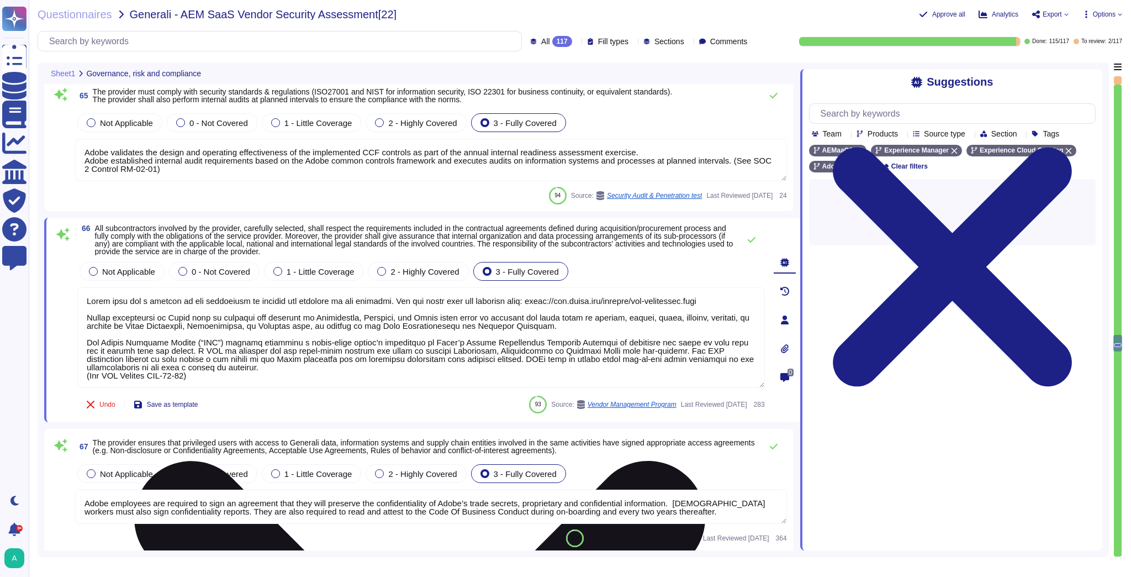
scroll to position [1, 0]
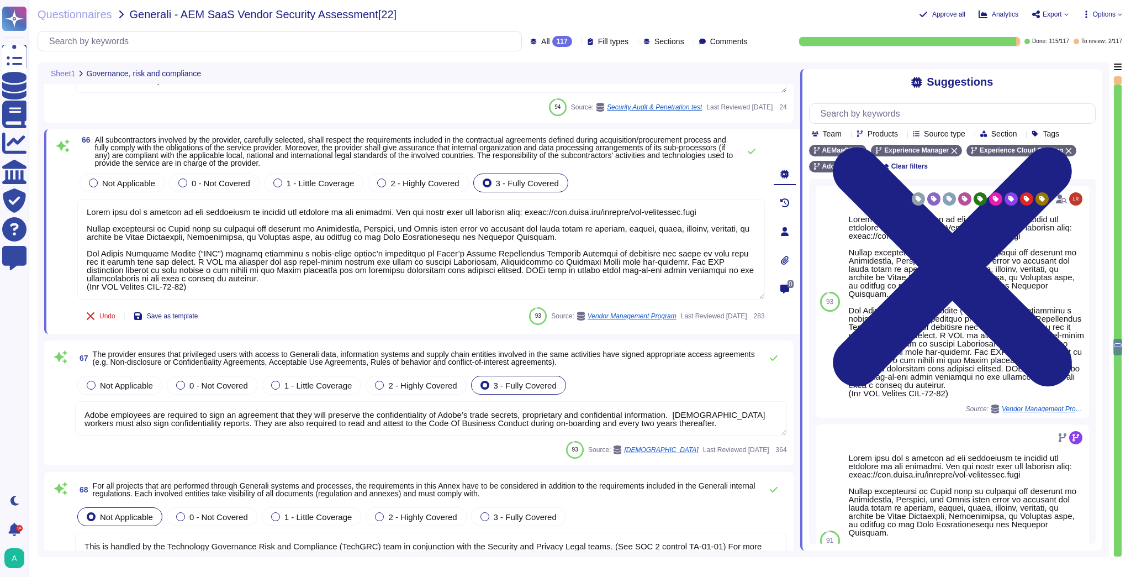
type textarea "Adobe records all incidents reported of injury, illness, diseases, etc. in a ca…"
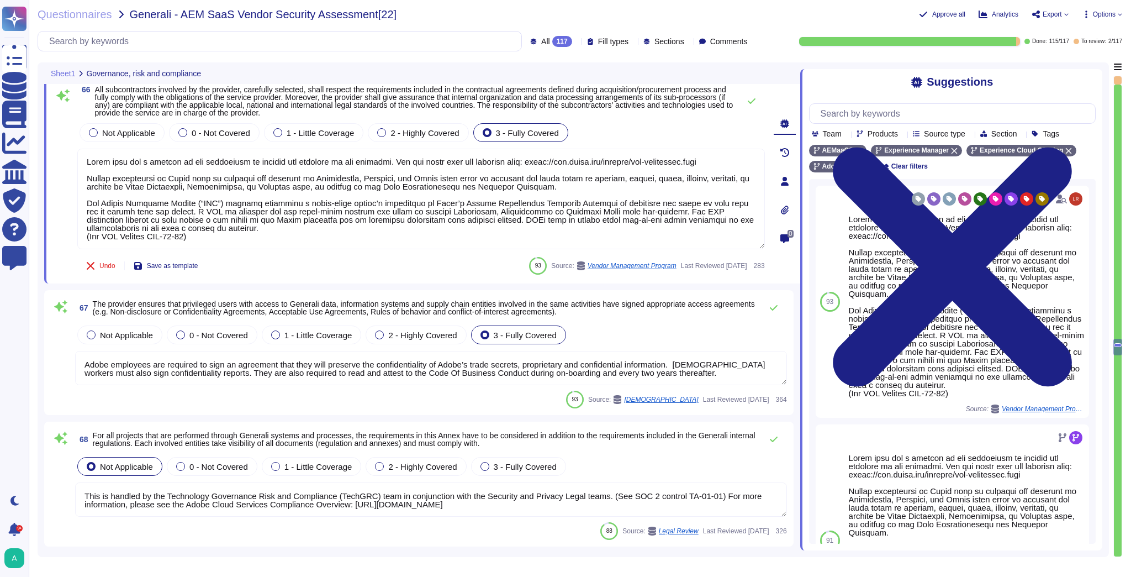
scroll to position [9454, 0]
click at [271, 371] on textarea "Adobe employees are required to sign an agreement that they will preserve the c…" at bounding box center [431, 367] width 712 height 34
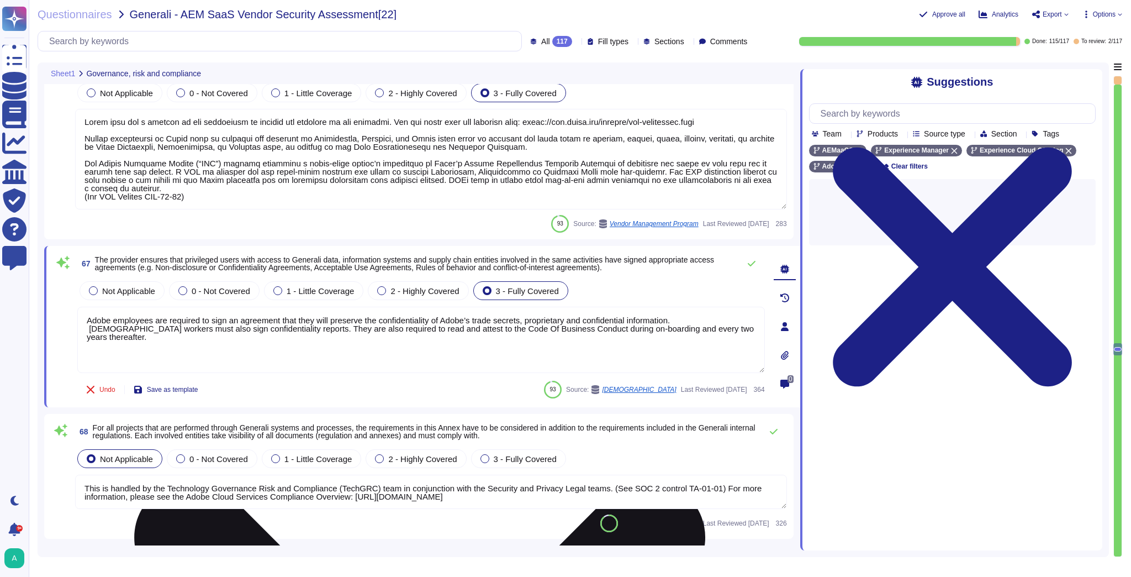
type textarea "Adobe records all incidents reported of injury, illness, diseases, etc. in a ca…"
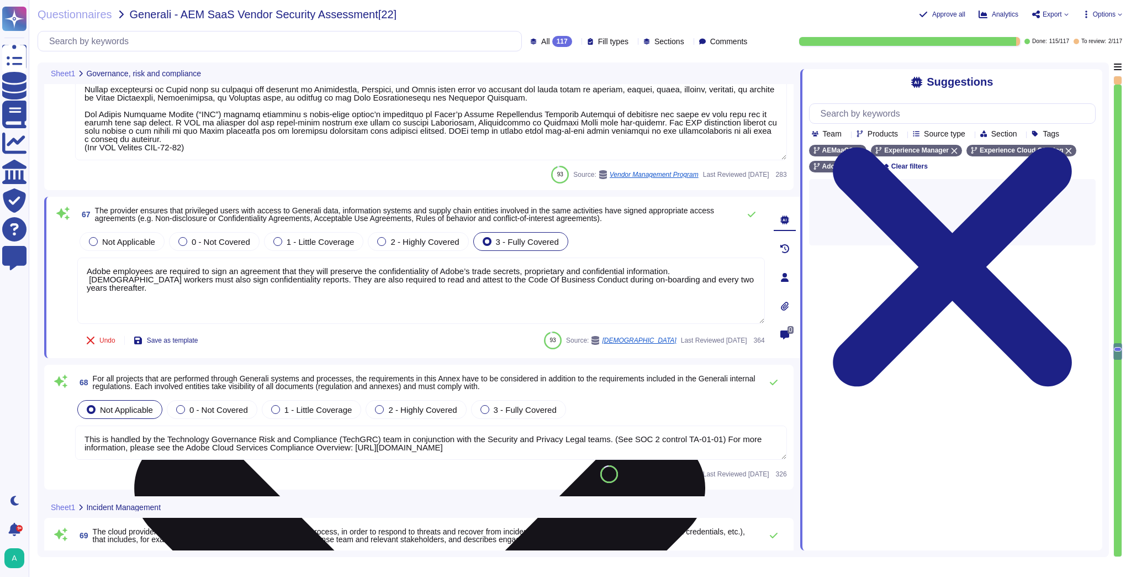
scroll to position [9587, 0]
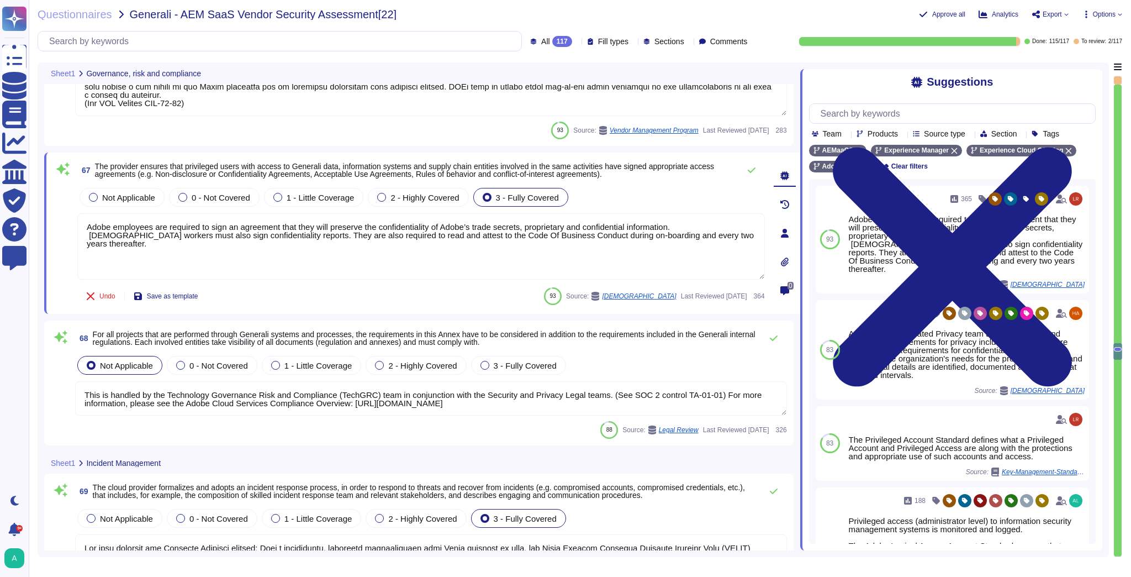
click at [517, 394] on textarea "This is handled by the Technology Governance Risk and Compliance (TechGRC) team…" at bounding box center [431, 398] width 712 height 34
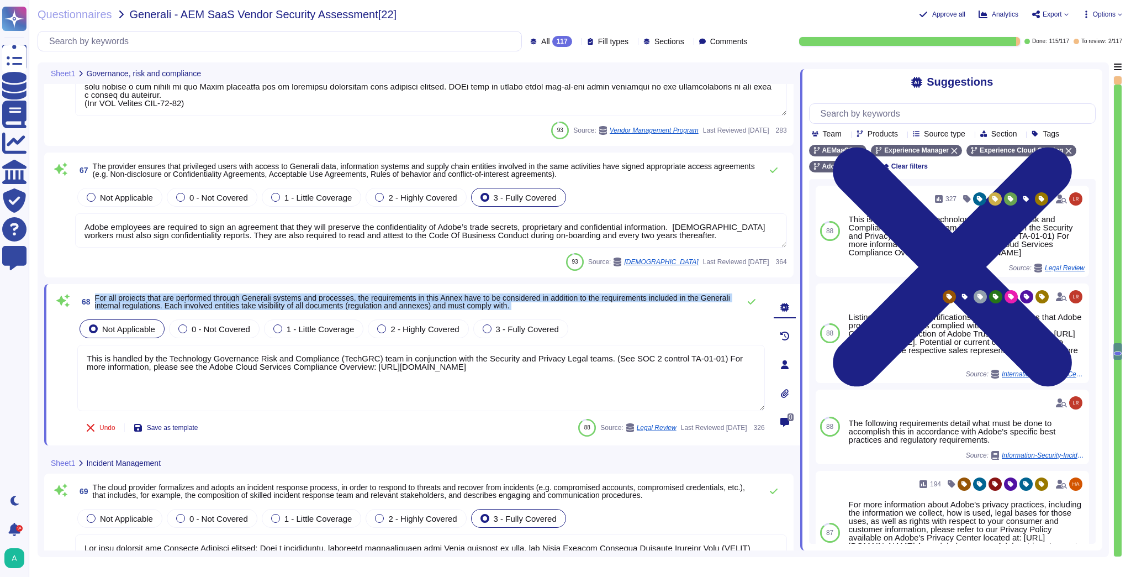
drag, startPoint x: 95, startPoint y: 294, endPoint x: 559, endPoint y: 315, distance: 464.3
click at [559, 315] on div "68 For all projects that are performed through Generali systems and processes, …" at bounding box center [409, 364] width 712 height 148
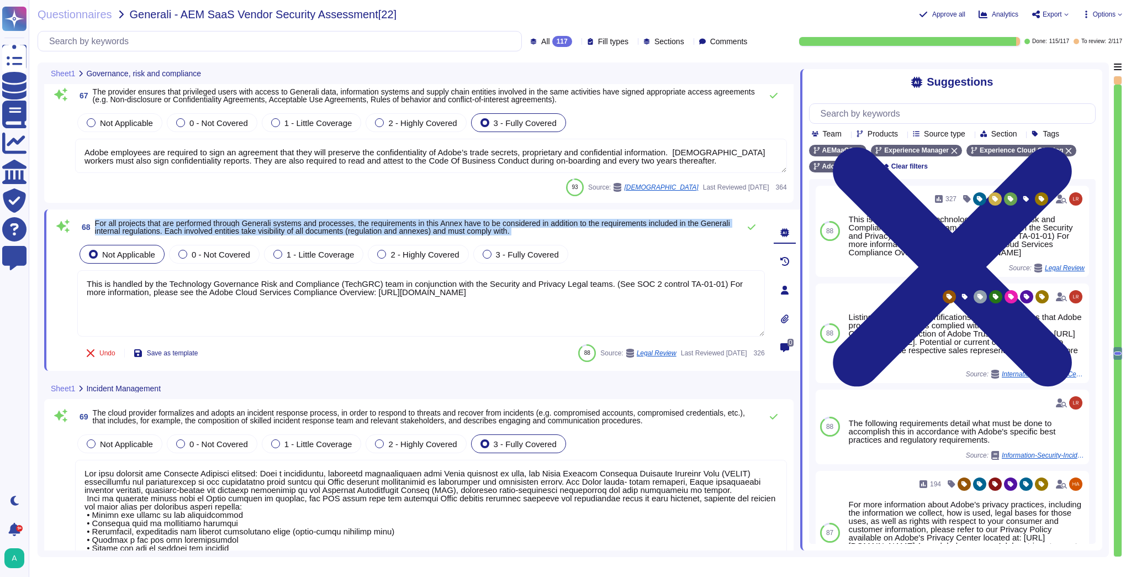
type textarea "Adobe has established a Crisis Management Plan (CMP) to address a variety of in…"
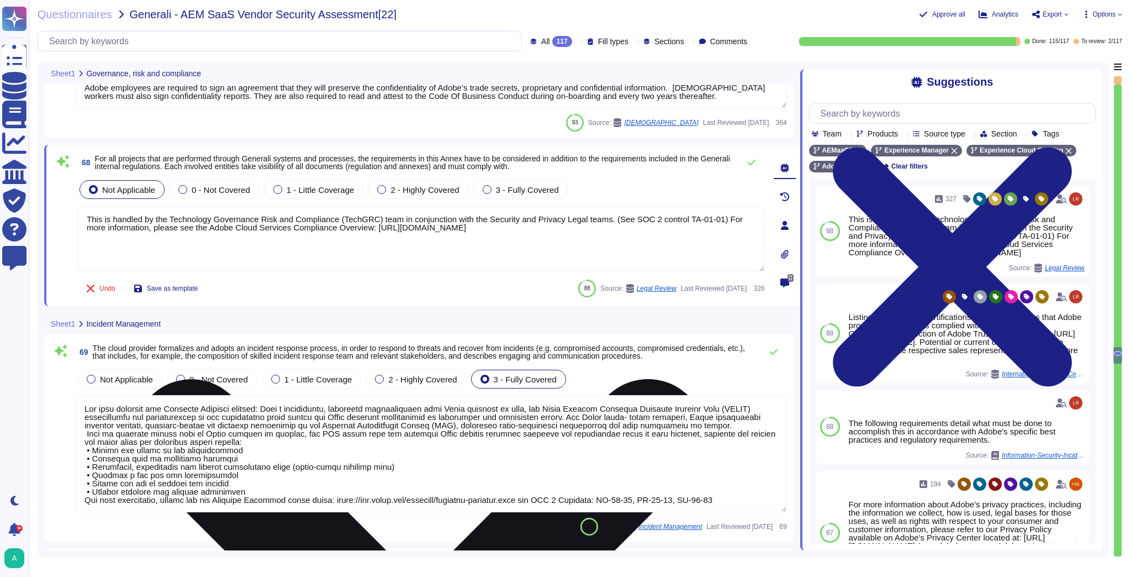
click at [571, 236] on textarea "This is handled by the Technology Governance Risk and Compliance (TechGRC) team…" at bounding box center [421, 238] width 688 height 66
click at [597, 230] on textarea "This is handled by the Technology Governance Risk and Compliance (TechGRC) team…" at bounding box center [421, 238] width 688 height 66
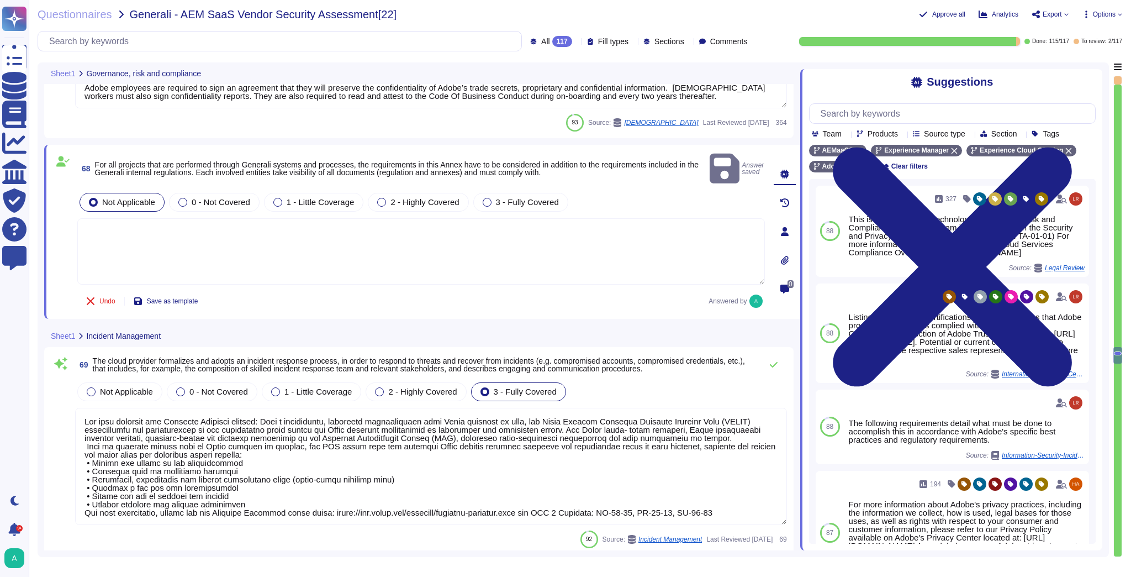
scroll to position [1, 0]
click at [223, 427] on textarea at bounding box center [431, 466] width 712 height 117
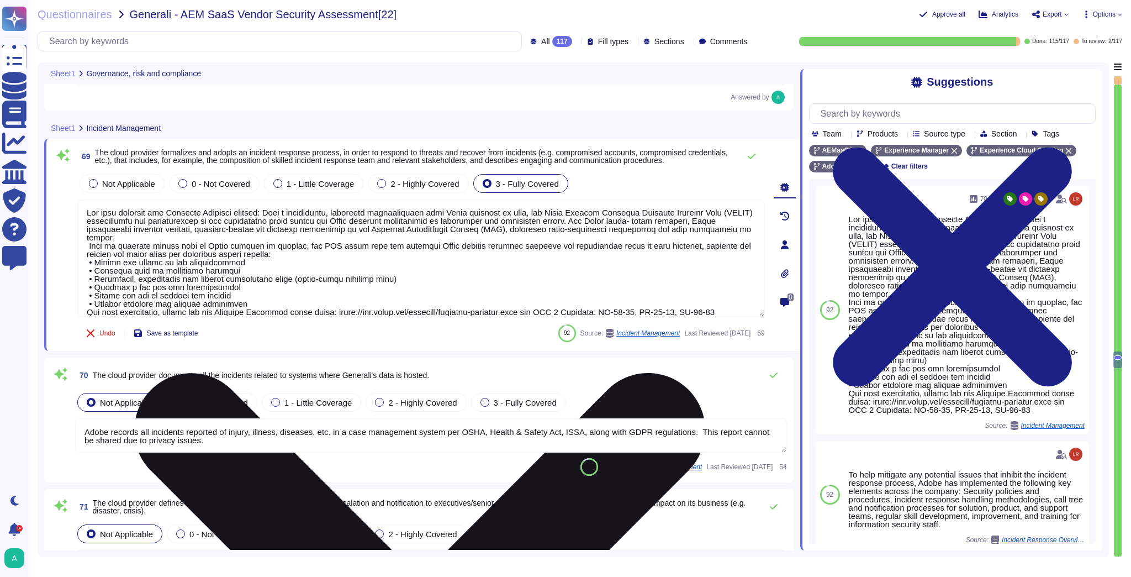
type textarea "Lorem ips d sitametcon adi elitsedd eiusmodt incididu utla et dolor ma aliqua e…"
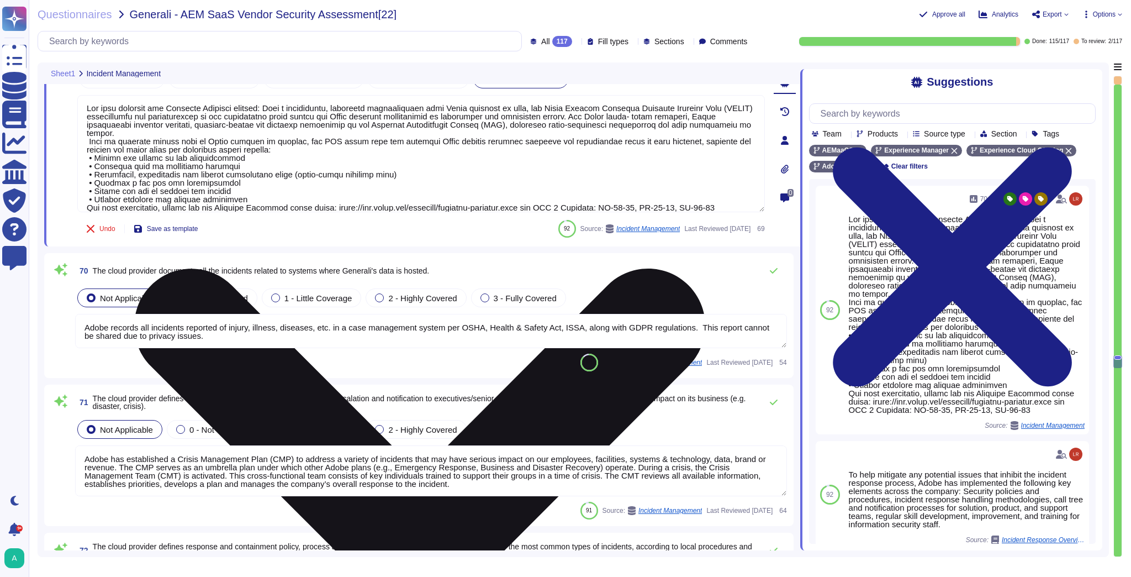
type textarea "Adobe does not notify customers of general security incidents. Security is hand…"
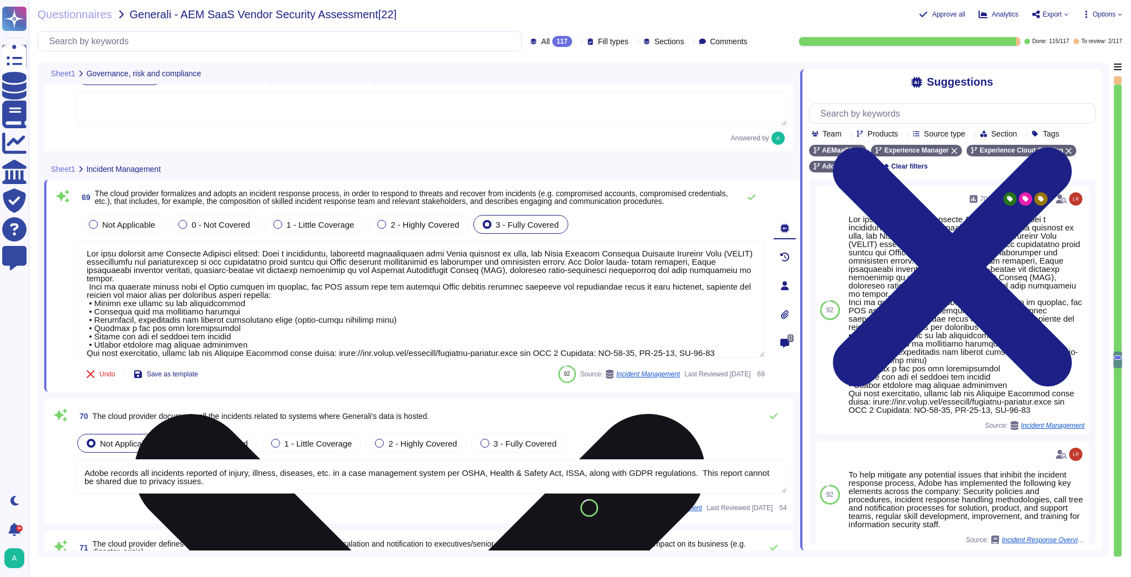
type textarea "Lorem ipsu dol s ametcon ad eli seddoeiusm te incidid utl etdolore ma ali enima…"
type textarea "Adobe employees are required to sign an agreement that they will preserve the c…"
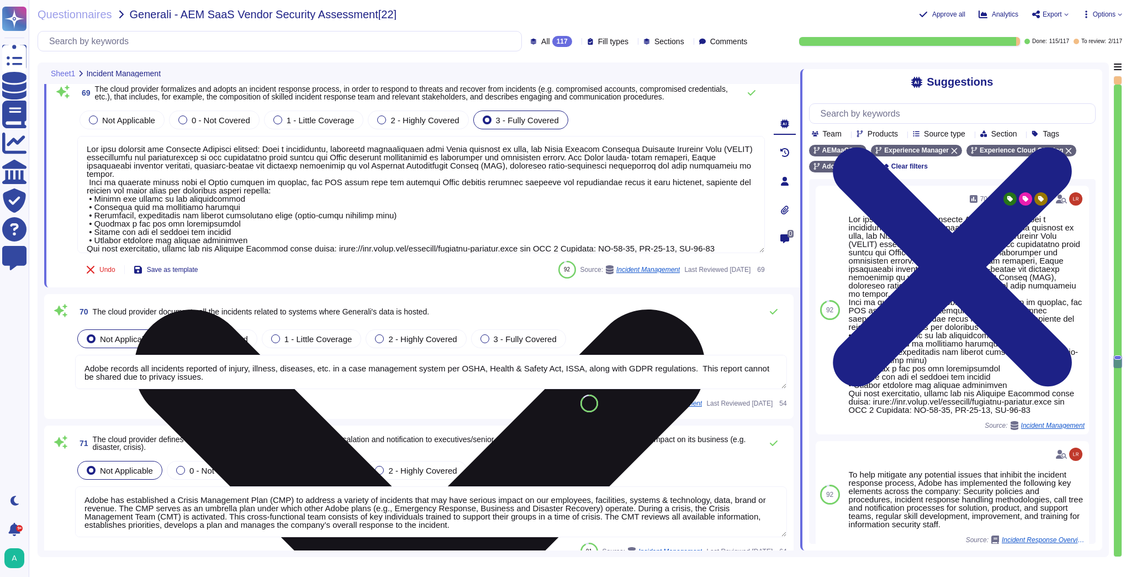
scroll to position [9909, 0]
type textarea "Adobe does not notify customers of general security incidents. Security is hand…"
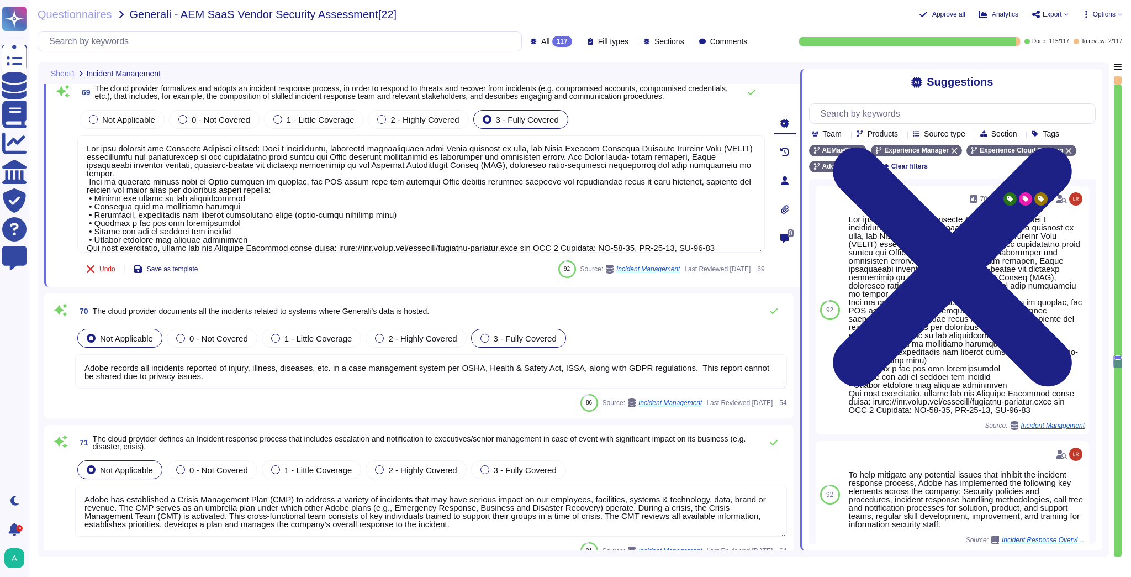
click at [485, 340] on div at bounding box center [484, 338] width 9 height 9
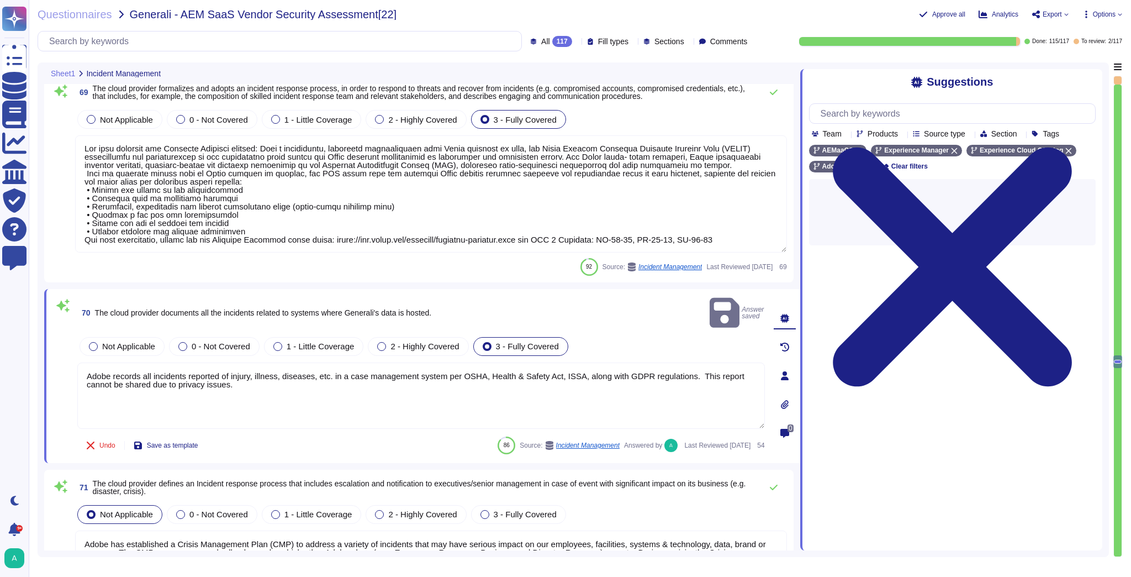
click at [321, 375] on textarea "Adobe records all incidents reported of injury, illness, diseases, etc. in a ca…" at bounding box center [421, 395] width 688 height 66
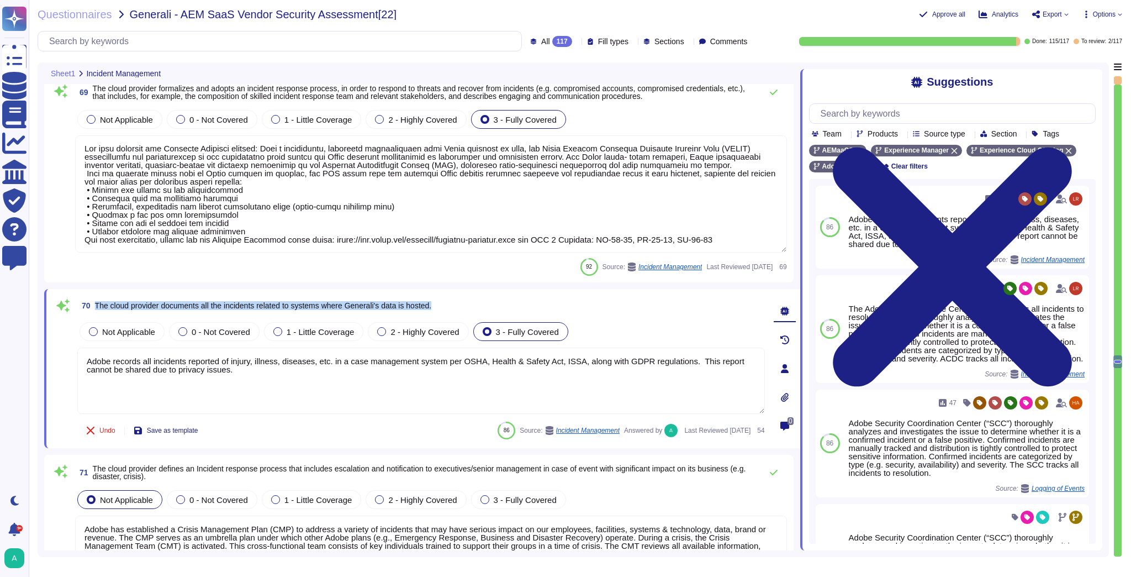
drag, startPoint x: 441, startPoint y: 307, endPoint x: 94, endPoint y: 308, distance: 346.8
click at [94, 308] on div "70 The cloud provider documents all the incidents related to systems where Gene…" at bounding box center [421, 305] width 688 height 20
copy span "The cloud provider documents all the incidents related to systems where General…"
click at [344, 398] on textarea "Adobe records all incidents reported of injury, illness, diseases, etc. in a ca…" at bounding box center [421, 380] width 688 height 66
drag, startPoint x: 344, startPoint y: 398, endPoint x: 80, endPoint y: 352, distance: 267.9
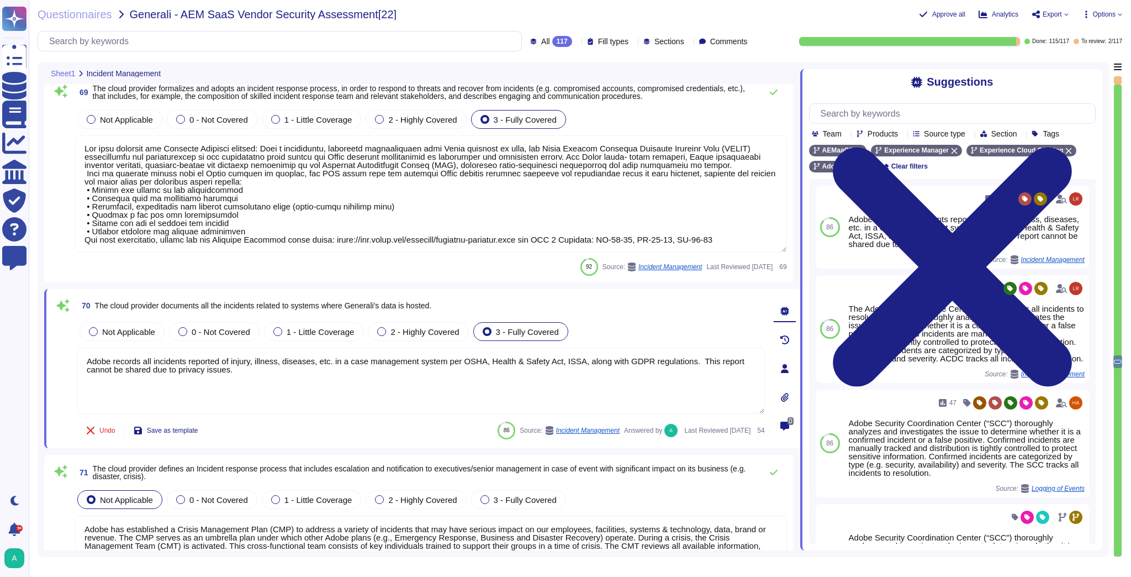
click at [80, 352] on textarea "Adobe records all incidents reported of injury, illness, diseases, etc. in a ca…" at bounding box center [421, 380] width 688 height 66
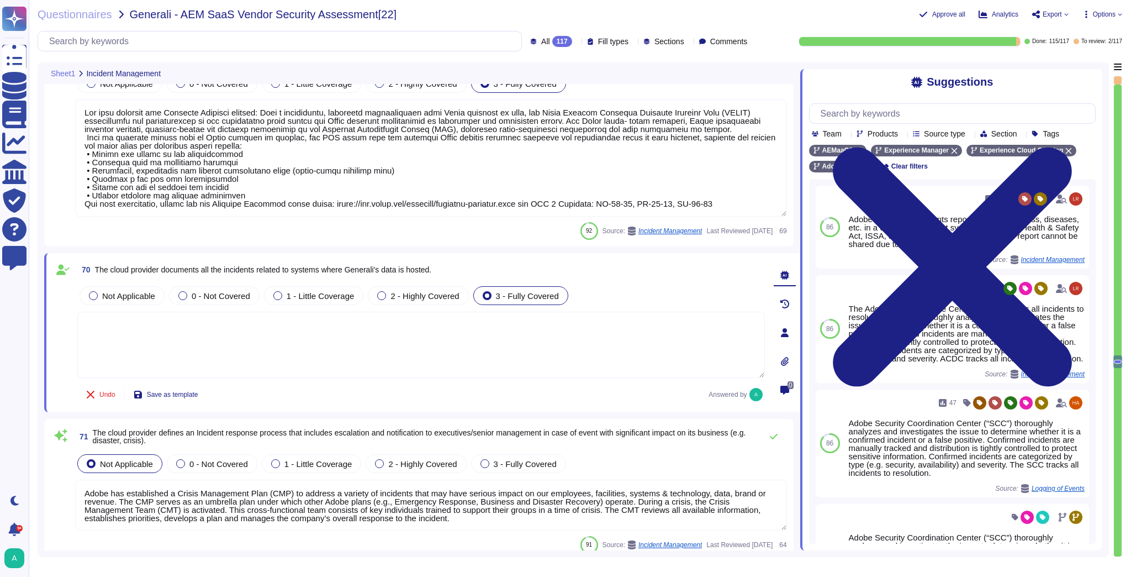
type textarea "Adobe does not notify customers of general security incidents. Security is hand…"
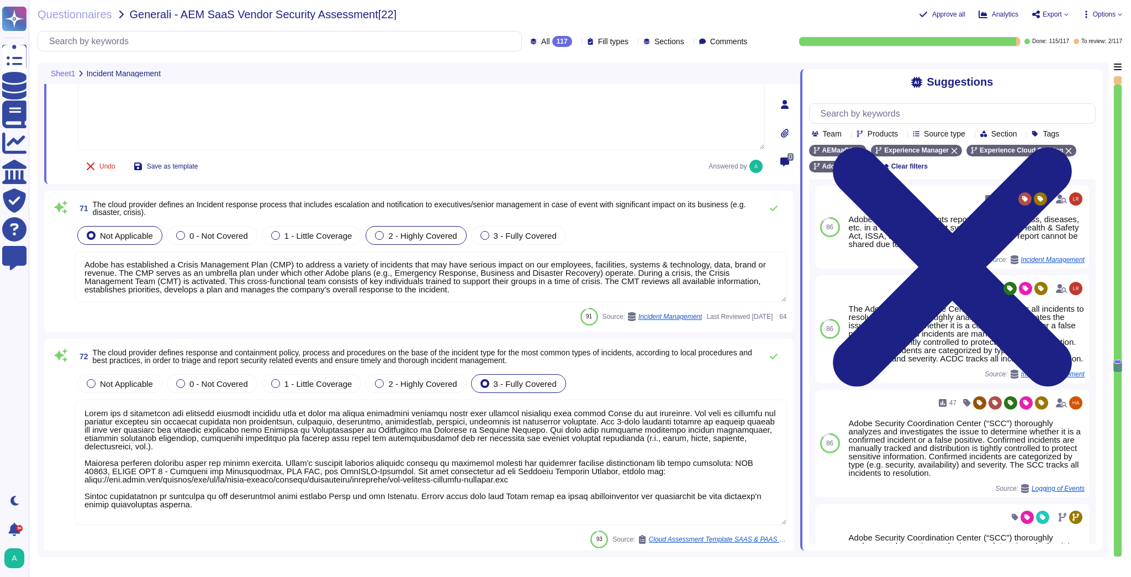
scroll to position [10174, 0]
click at [509, 255] on textarea "Adobe has established a Crisis Management Plan (CMP) to address a variety of in…" at bounding box center [431, 275] width 712 height 51
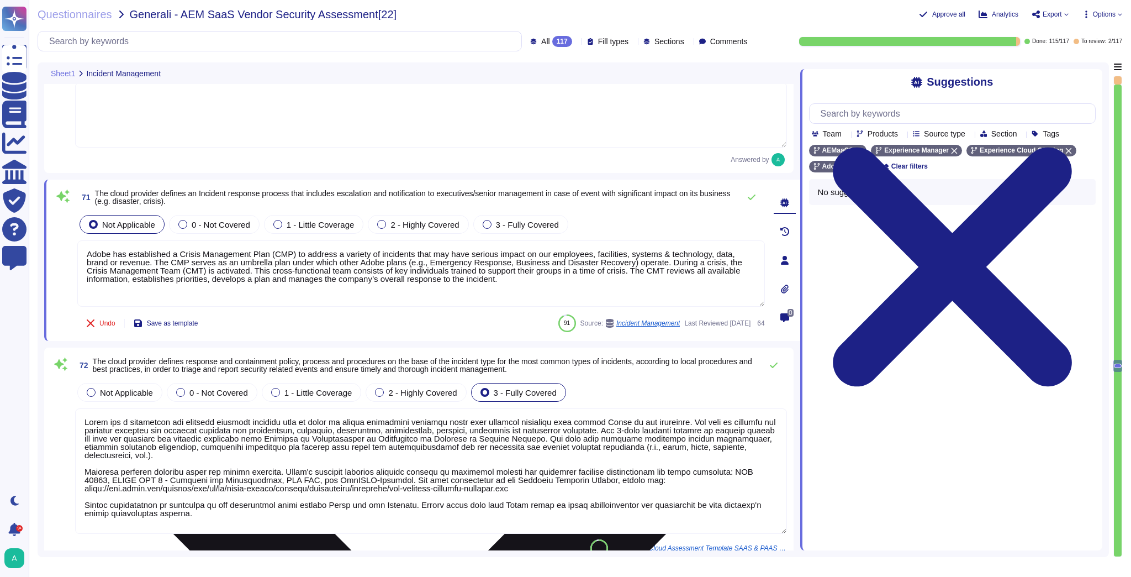
scroll to position [0, 0]
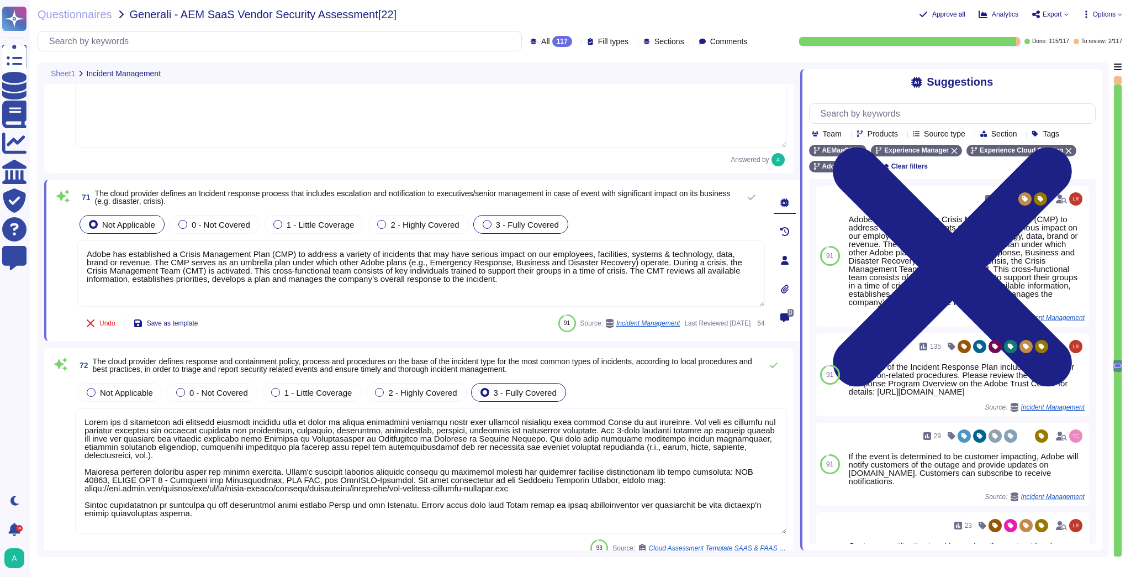
click at [512, 216] on div "3 - Fully Covered" at bounding box center [520, 224] width 95 height 19
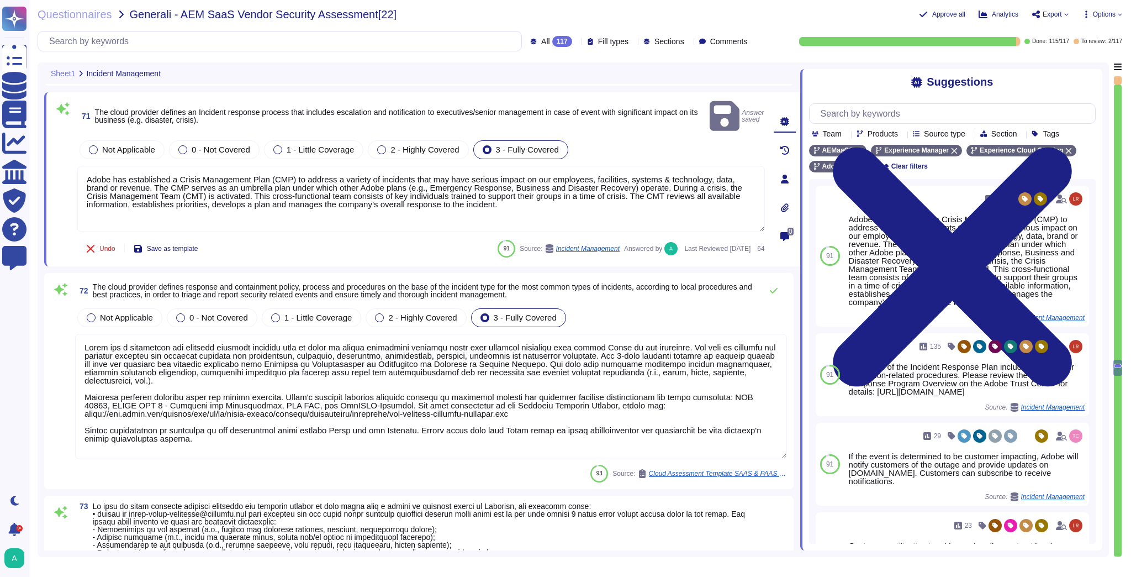
type textarea "Annually, individual teams perform a recovery test of their backup solution. Te…"
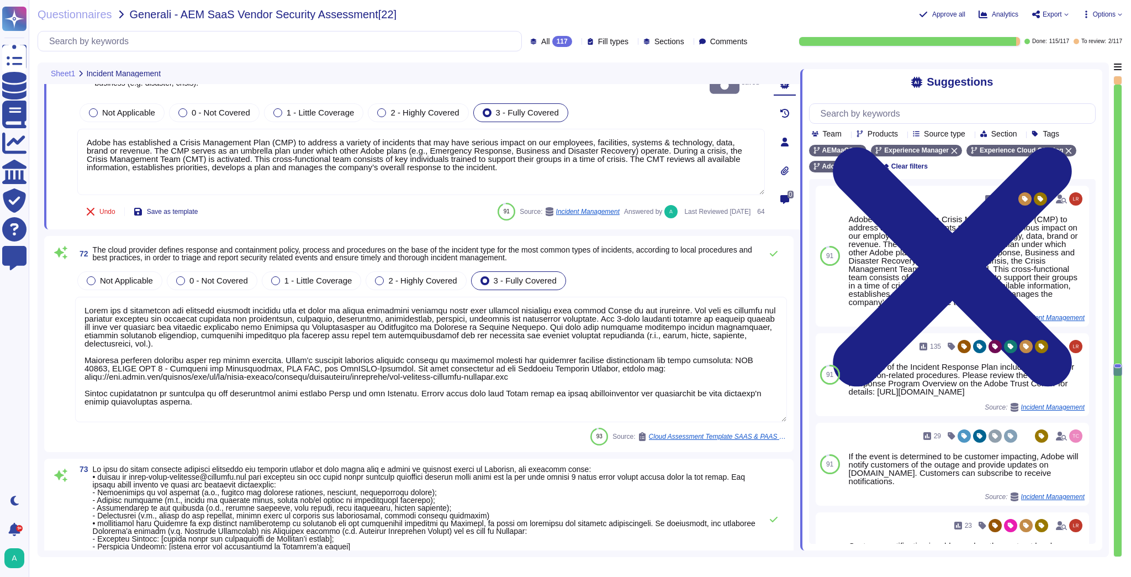
scroll to position [10307, 0]
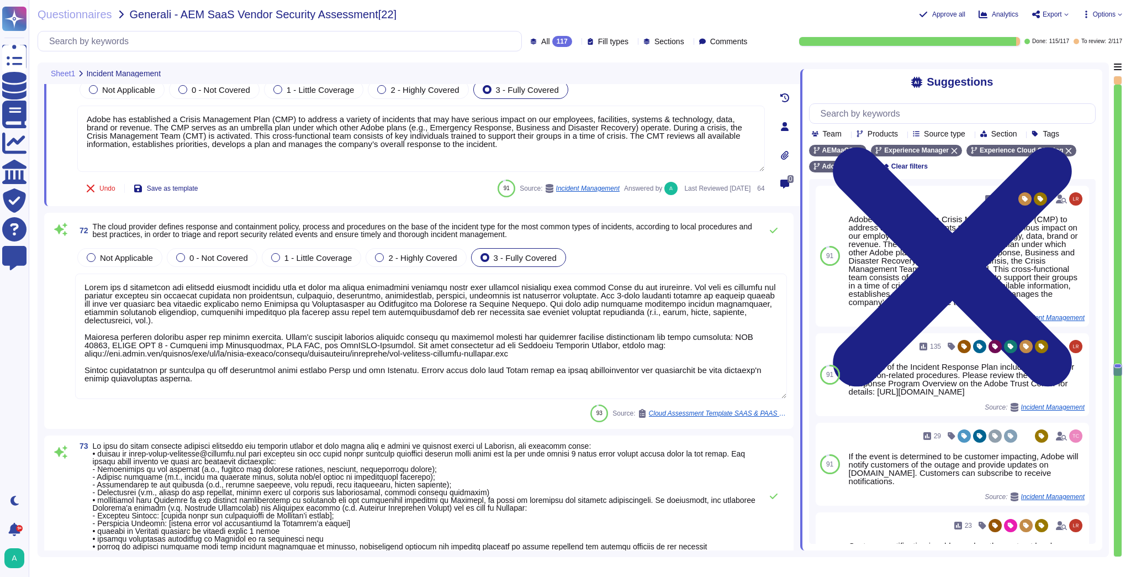
click at [397, 318] on textarea at bounding box center [431, 335] width 712 height 125
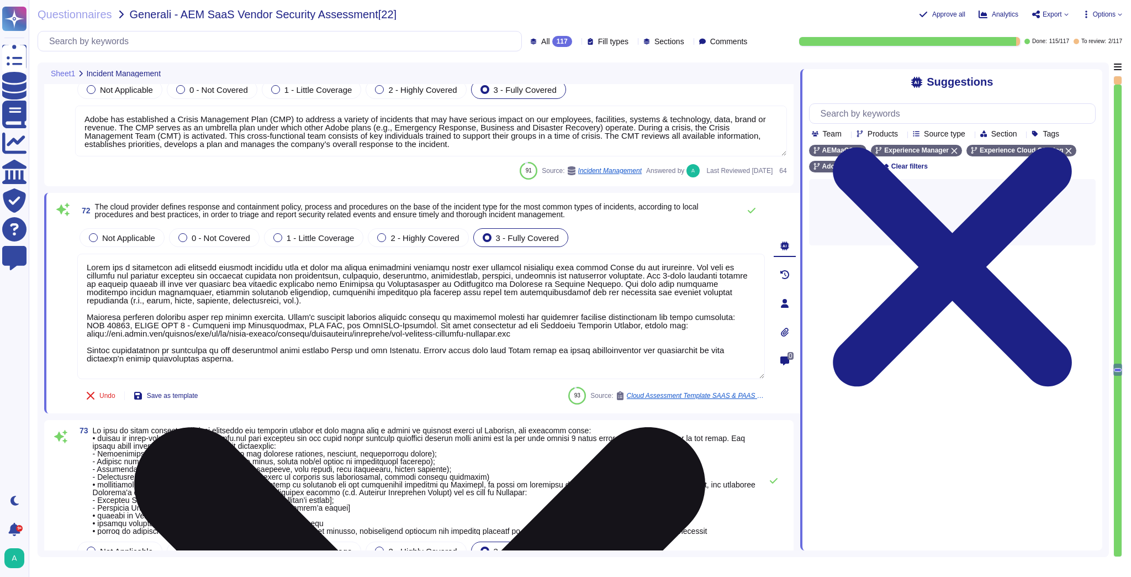
scroll to position [1, 0]
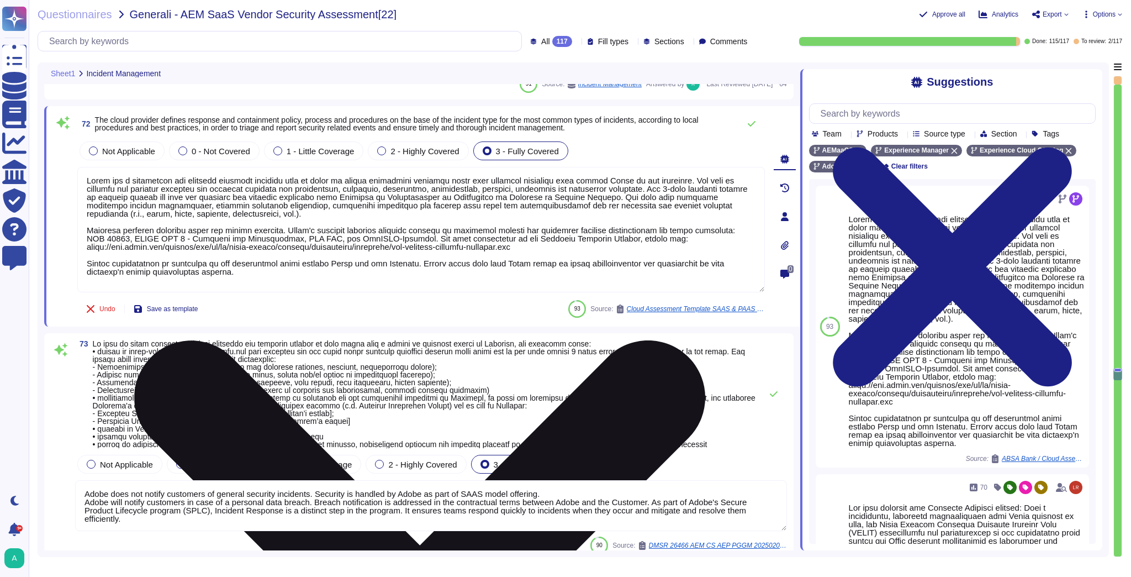
type textarea "Virtual Private Cloud (VPC) is a service from AWS that provides a virtualized n…"
type textarea "Lor, ips Dolor Sitametcon Adipisc (ELI) se d Eiusm Tempori, Utlabo ETD ma aliqu…"
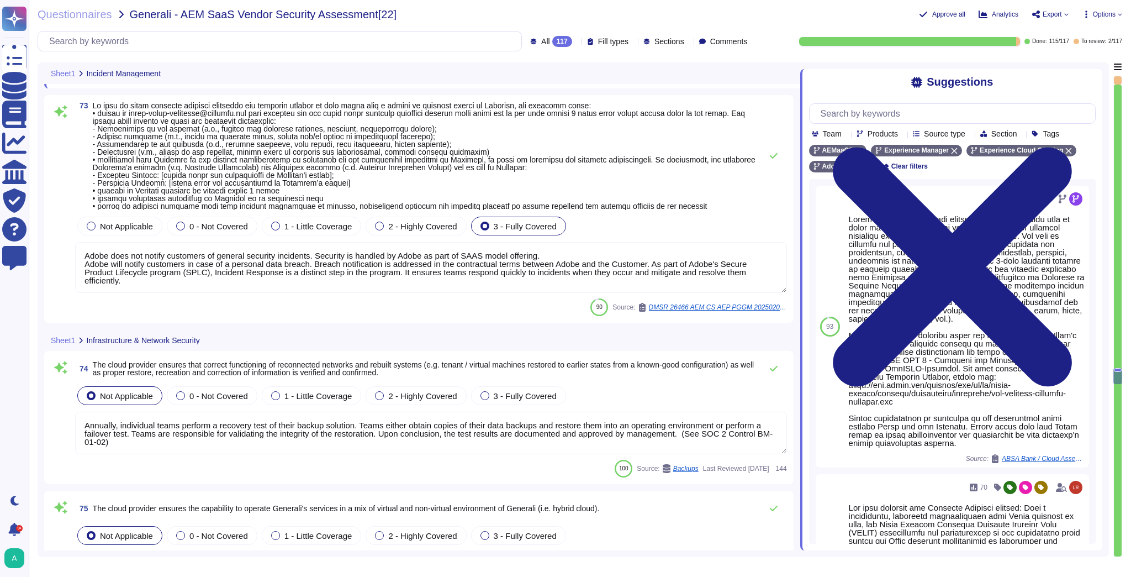
scroll to position [10660, 0]
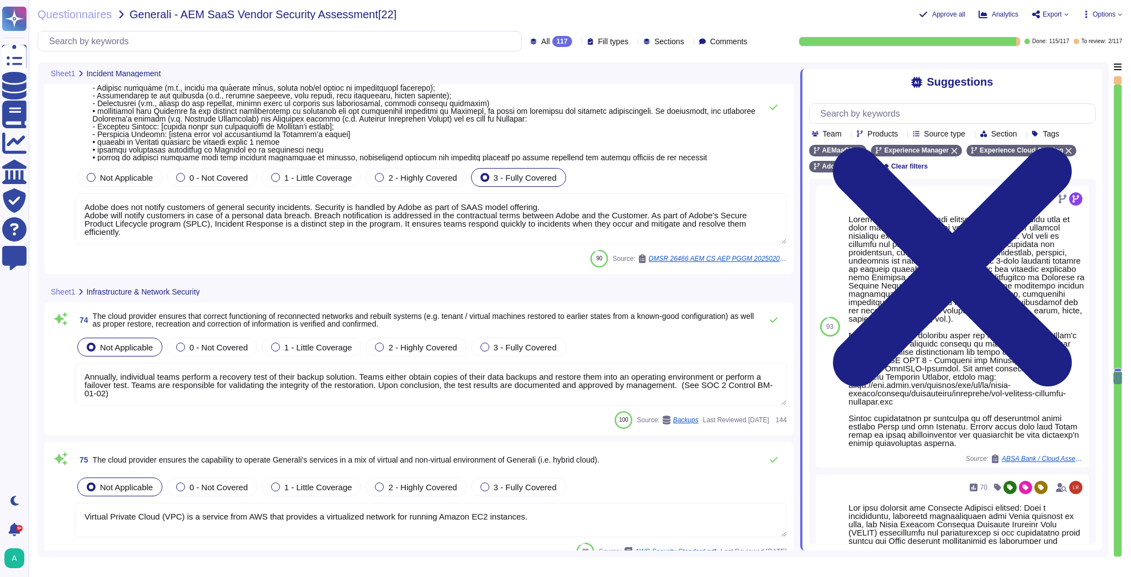
type textarea "Every component in the SaaS infrastructure is redundant. There are at least two…"
click at [345, 389] on textarea "Annually, individual teams perform a recovery test of their backup solution. Te…" at bounding box center [431, 384] width 712 height 43
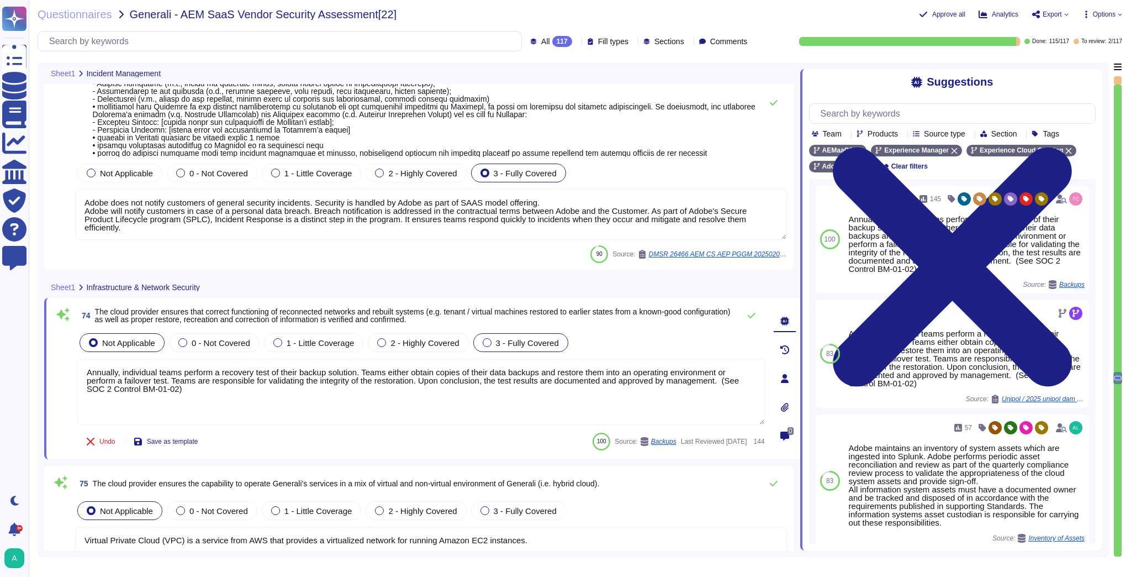
click at [540, 340] on span "3 - Fully Covered" at bounding box center [527, 342] width 63 height 9
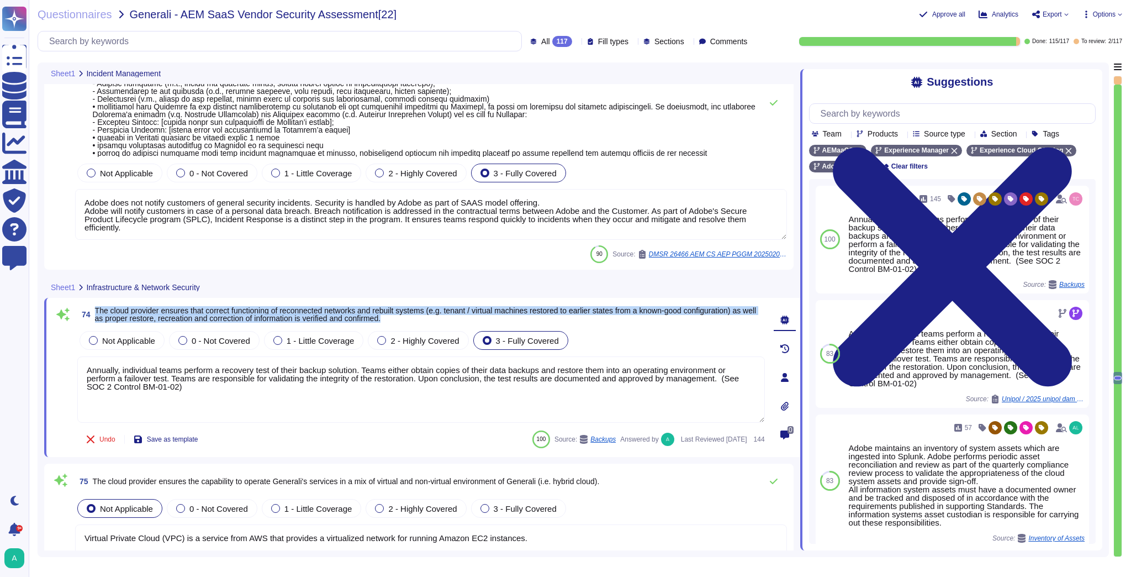
drag, startPoint x: 414, startPoint y: 316, endPoint x: 95, endPoint y: 309, distance: 319.3
click at [95, 309] on span "The cloud provider ensures that correct functioning of reconnected networks and…" at bounding box center [430, 314] width 670 height 15
copy span "The cloud provider ensures that correct functioning of reconnected networks and…"
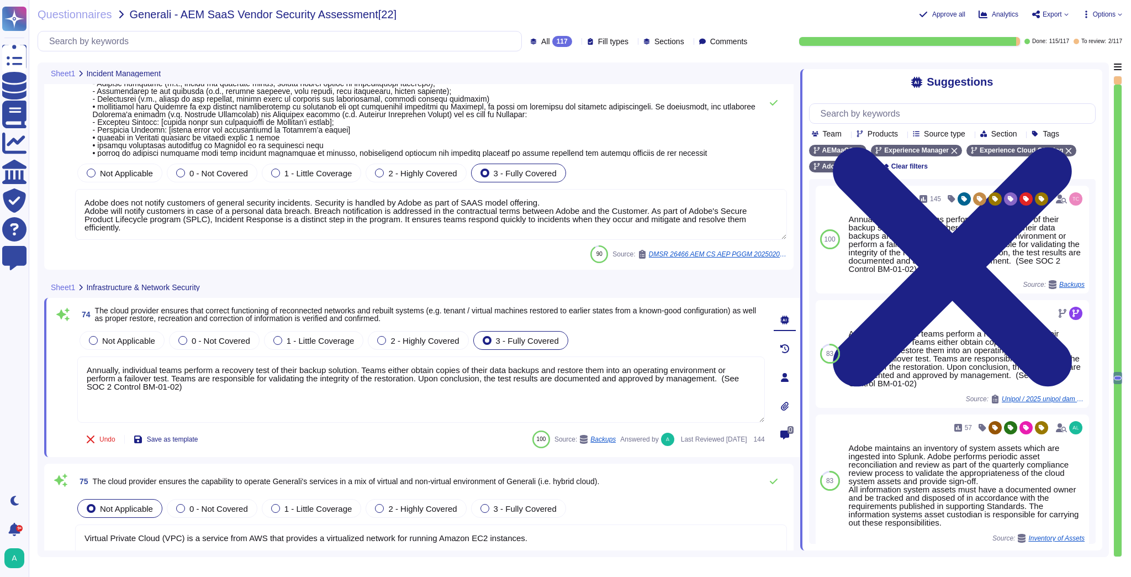
click at [202, 385] on textarea "Annually, individual teams perform a recovery test of their backup solution. Te…" at bounding box center [421, 389] width 688 height 66
drag, startPoint x: 200, startPoint y: 390, endPoint x: 74, endPoint y: 372, distance: 127.2
click at [74, 372] on div "74 The cloud provider ensures that correct functioning of reconnected networks …" at bounding box center [409, 377] width 712 height 146
paste textarea "dobe ensures the proper restore, recreation, and correction of information thro…"
type textarea "Adobe ensures the proper restore, recreation, and correction of information thr…"
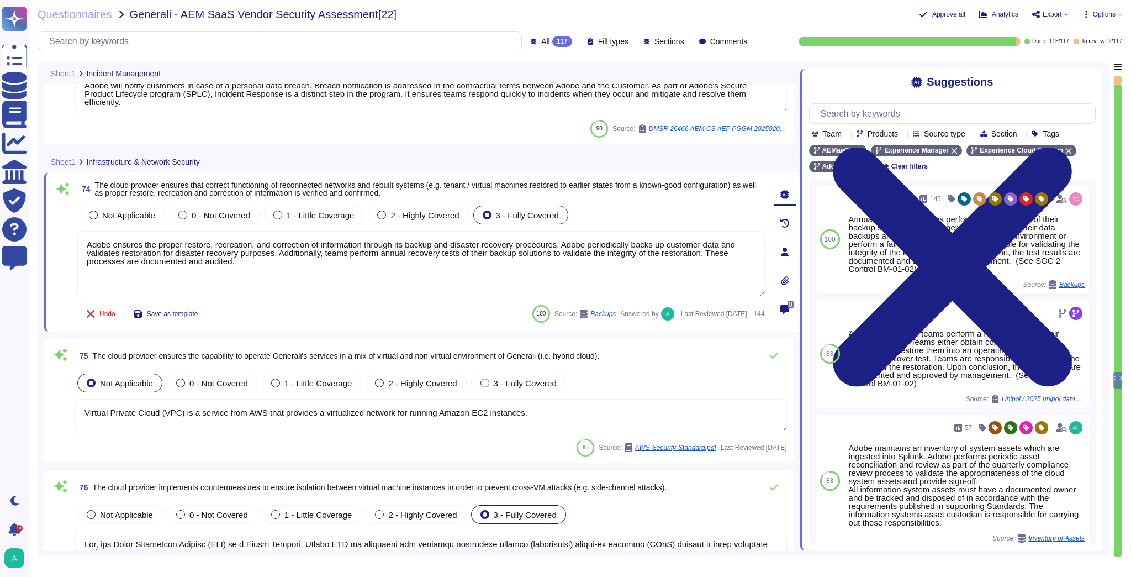
type textarea "Every component in the SaaS infrastructure is redundant. There are at least two…"
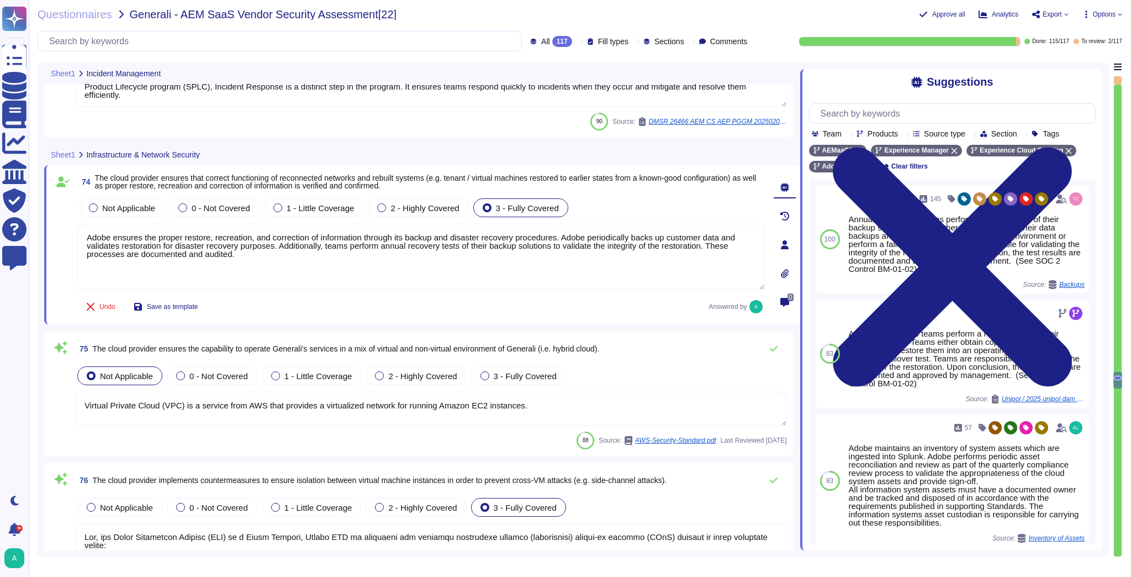
type textarea "Adobe ensures the proper restore, recreation, and correction of information thr…"
click at [419, 349] on span "The cloud provider ensures the capability to operate Generali's services in a m…" at bounding box center [346, 348] width 507 height 9
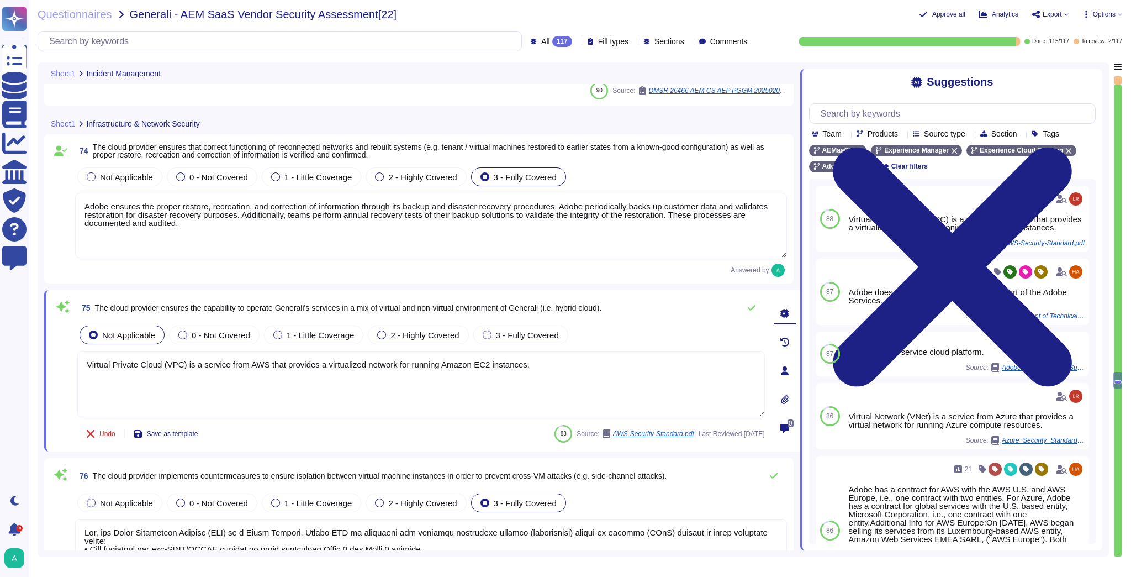
type textarea "Customer options are limited to the Hosting provider end point offerings."
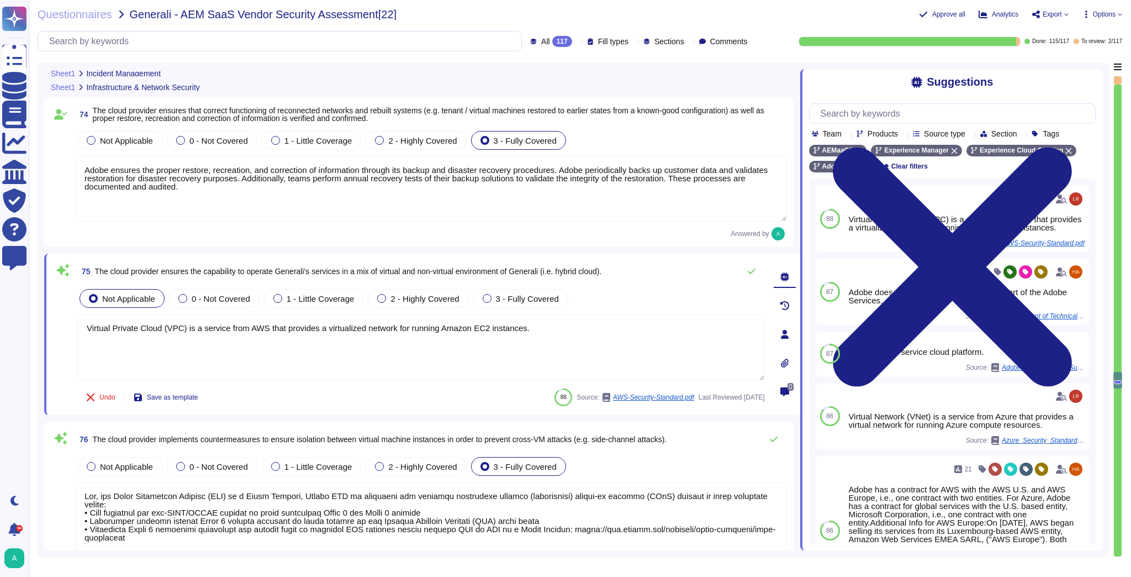
scroll to position [10881, 0]
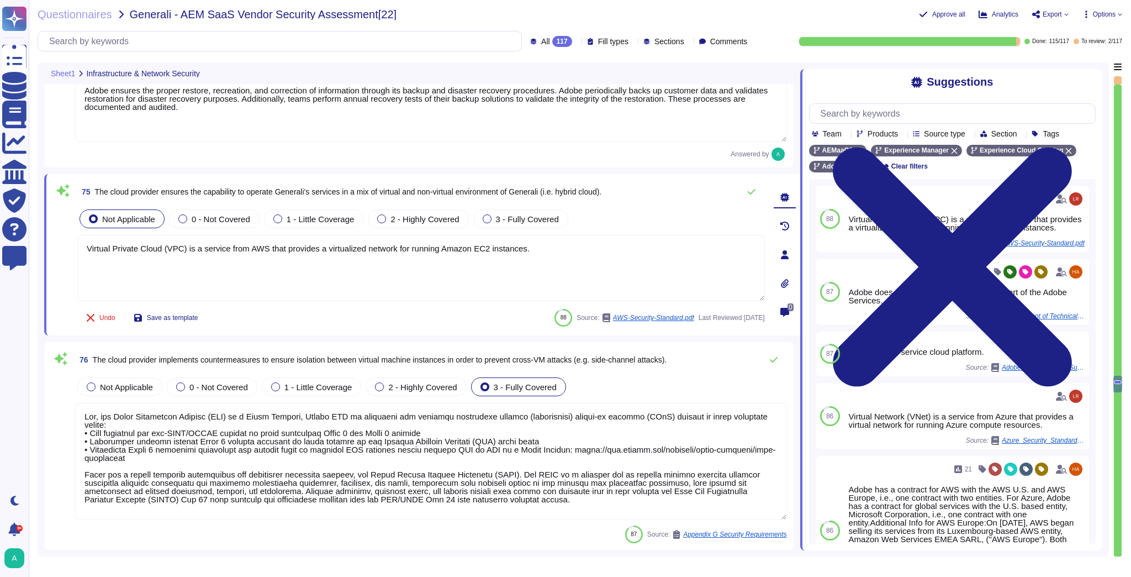
type textarea "Adobe's products and services' architecture diagrams are reviewed and updated, …"
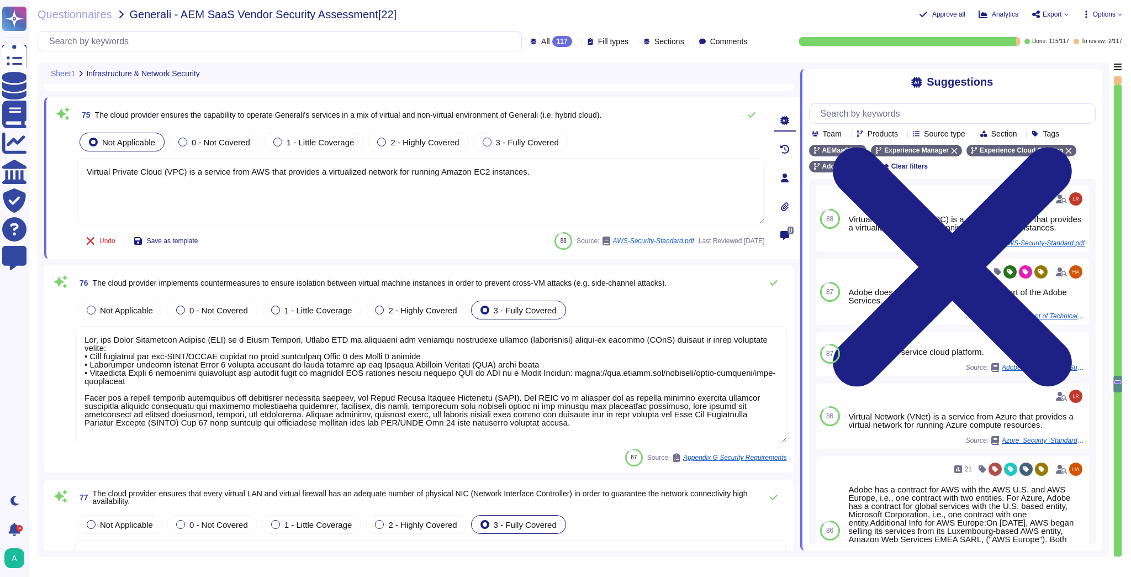
scroll to position [11014, 0]
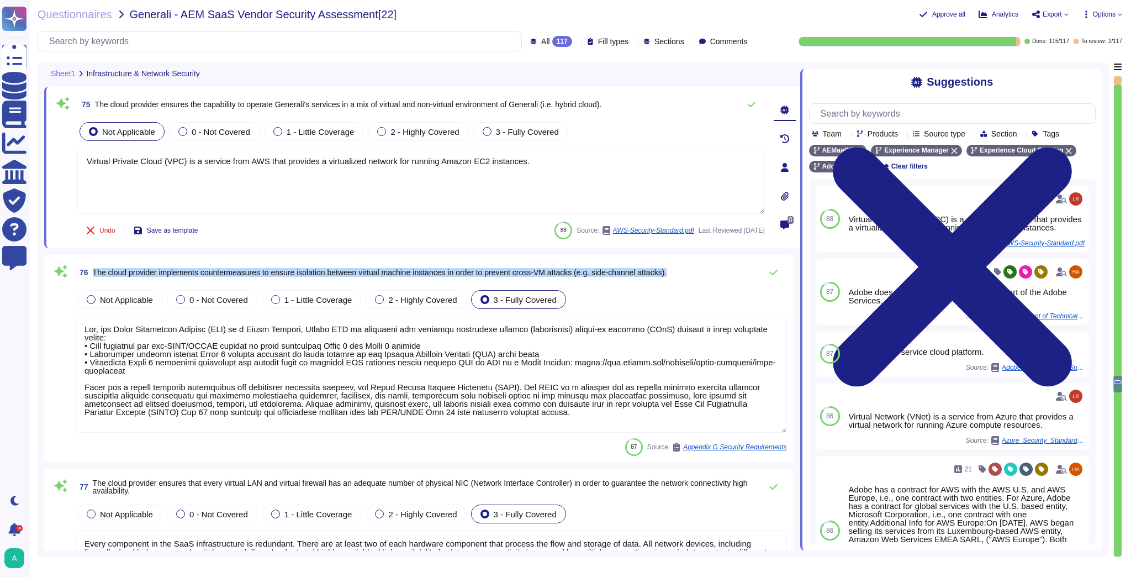
drag, startPoint x: 683, startPoint y: 274, endPoint x: 94, endPoint y: 280, distance: 588.7
click at [94, 280] on div "76 The cloud provider implements countermeasures to ensure isolation between vi…" at bounding box center [431, 272] width 712 height 22
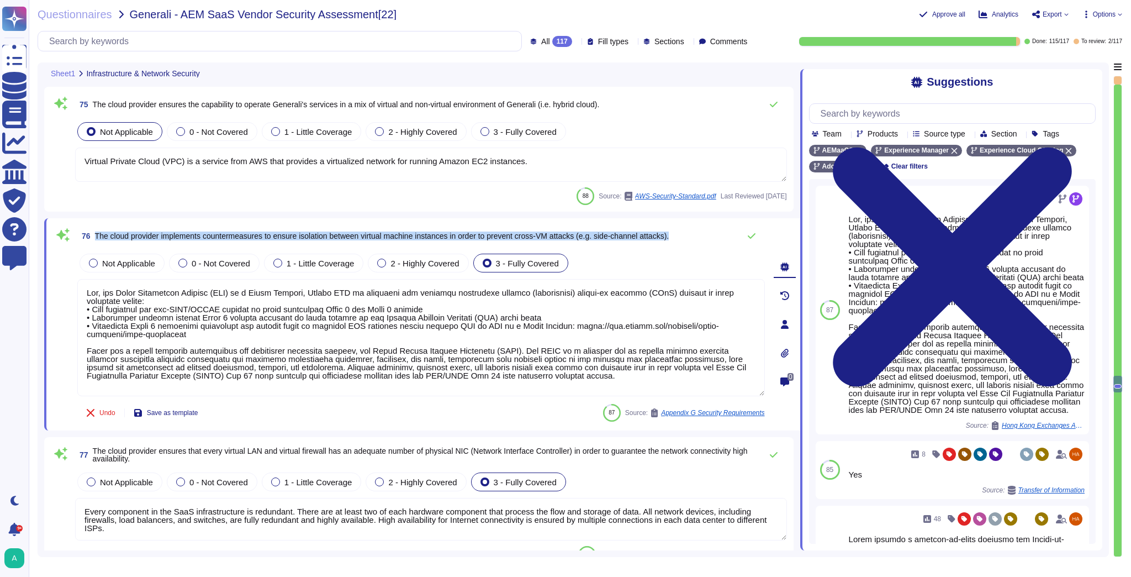
drag, startPoint x: 690, startPoint y: 236, endPoint x: 96, endPoint y: 236, distance: 594.2
click at [96, 236] on div "76 The cloud provider implements countermeasures to ensure isolation between vi…" at bounding box center [421, 236] width 688 height 22
copy span "The cloud provider implements countermeasures to ensure isolation between virtu…"
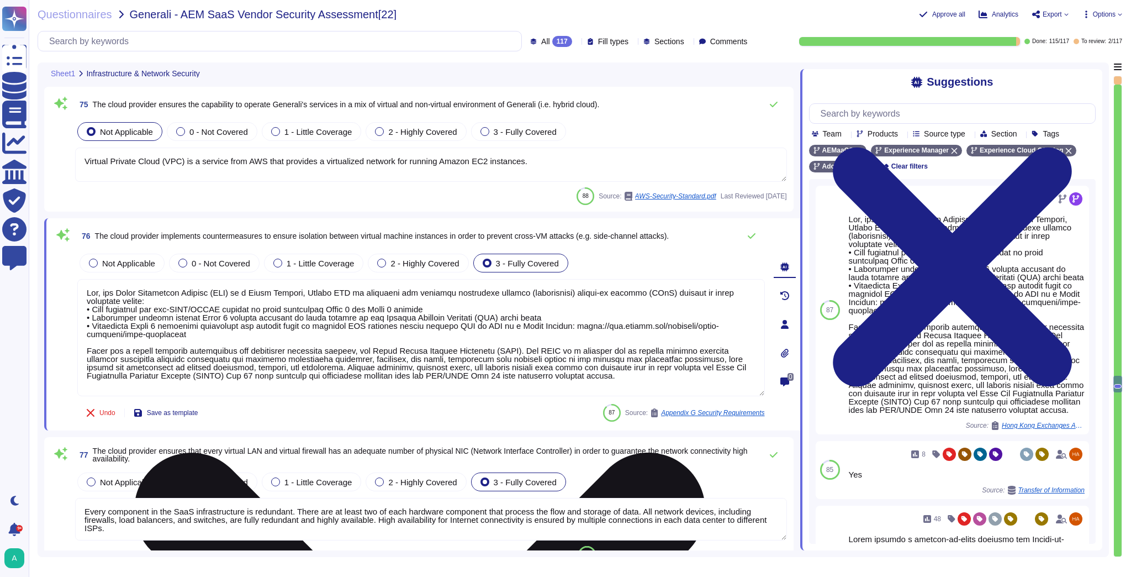
click at [436, 371] on textarea at bounding box center [421, 337] width 688 height 117
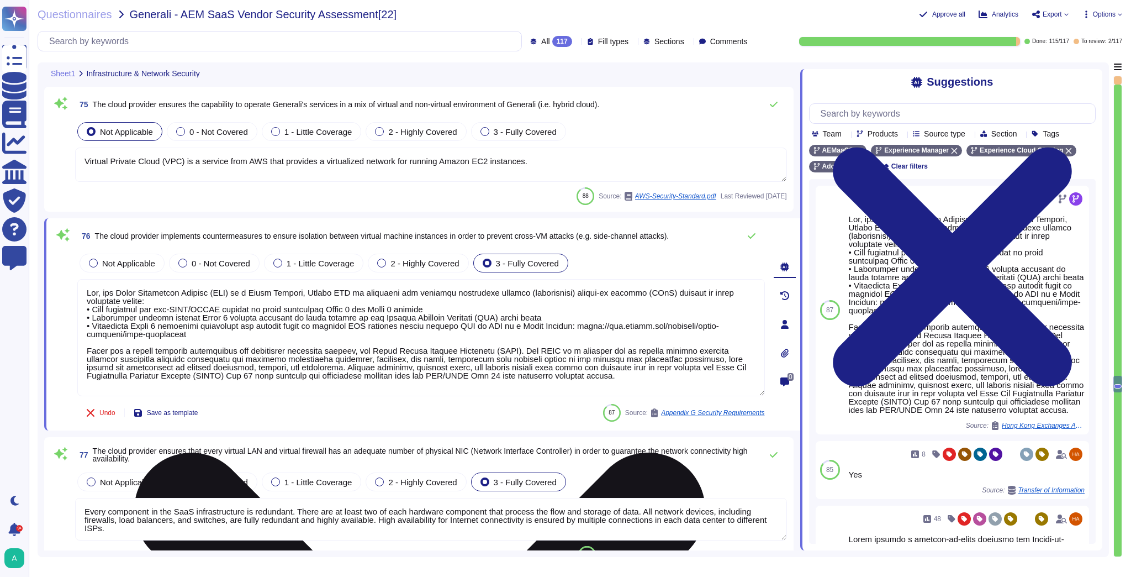
click at [436, 371] on textarea at bounding box center [421, 337] width 688 height 117
paste textarea "uses hosting providers that include strong tenant isolation security and contro…"
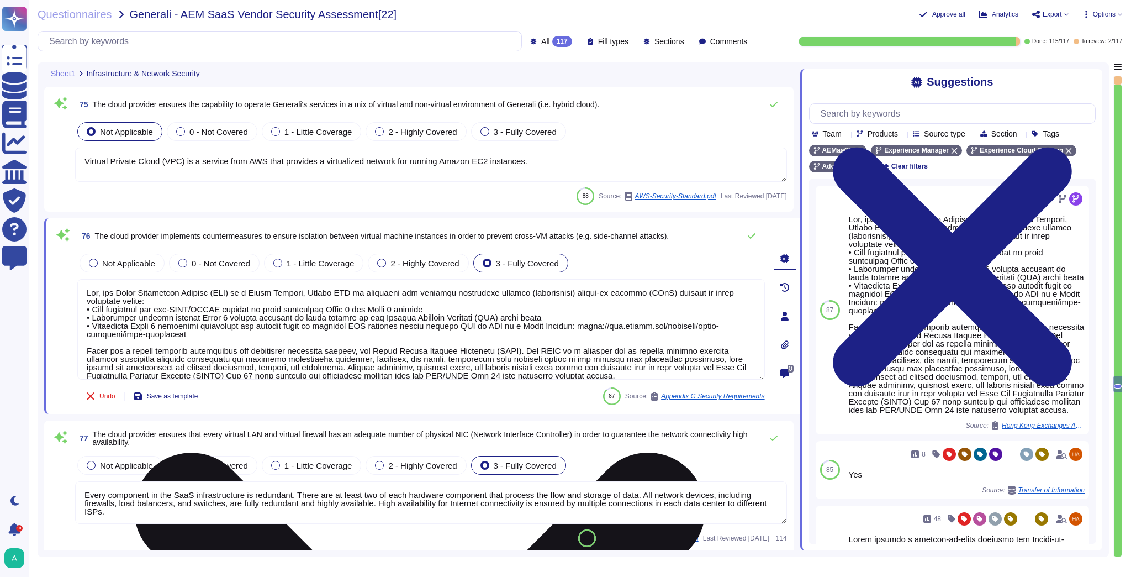
type textarea "Yes, for Adobe Experience Manager (AEM) as a Cloud Service, Fastly WAF is avail…"
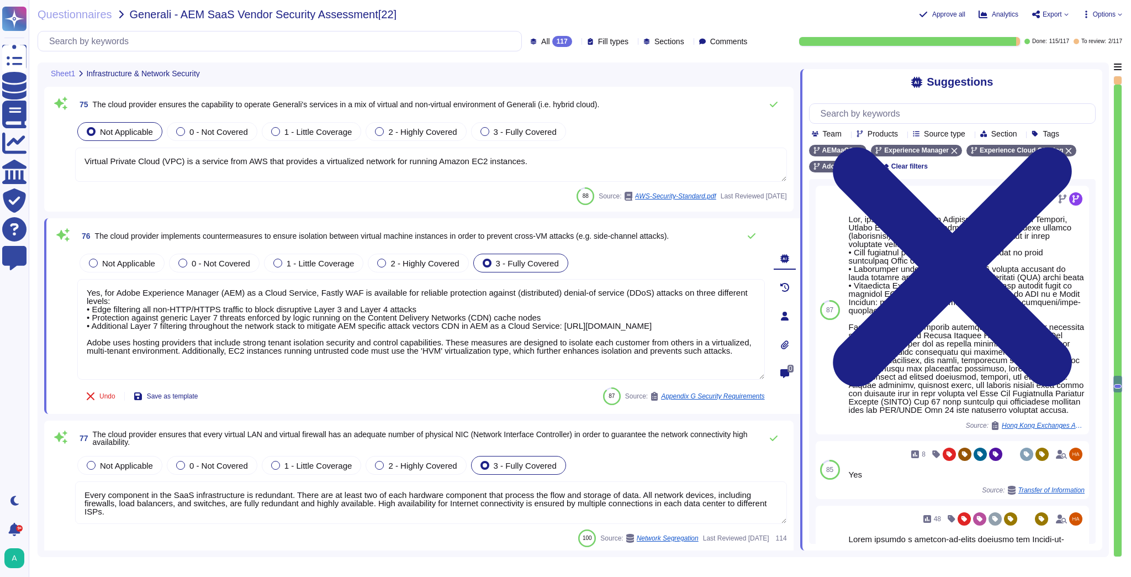
drag, startPoint x: 203, startPoint y: 337, endPoint x: 42, endPoint y: 272, distance: 173.9
click at [42, 272] on div "Sheet1 Infrastructure & Network Security 74 The cloud provider ensures that cor…" at bounding box center [573, 309] width 1071 height 494
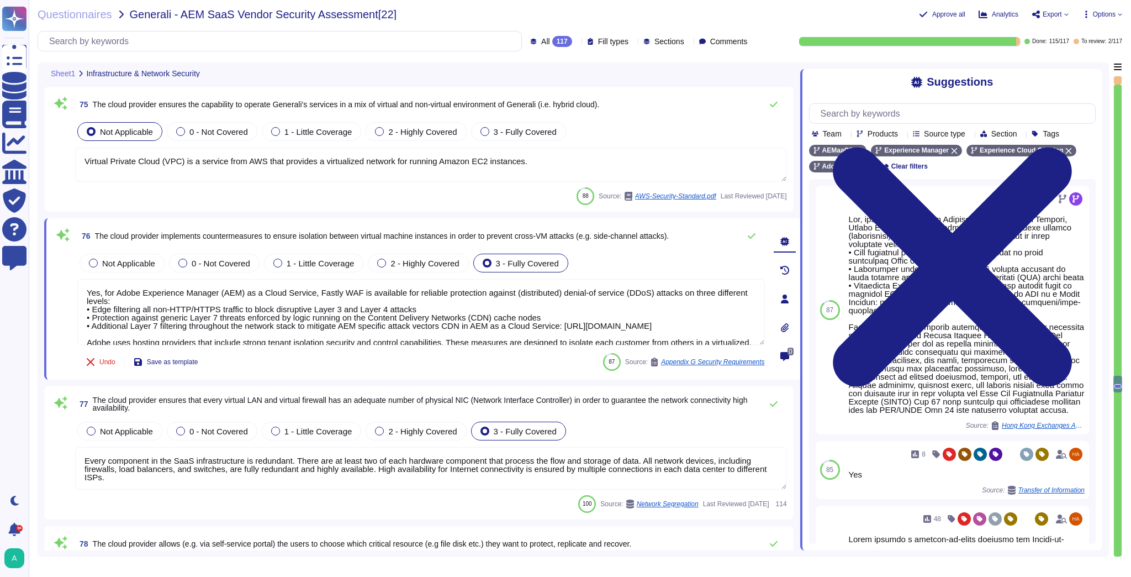
type textarea "CIS hardening baseline configurations are followed."
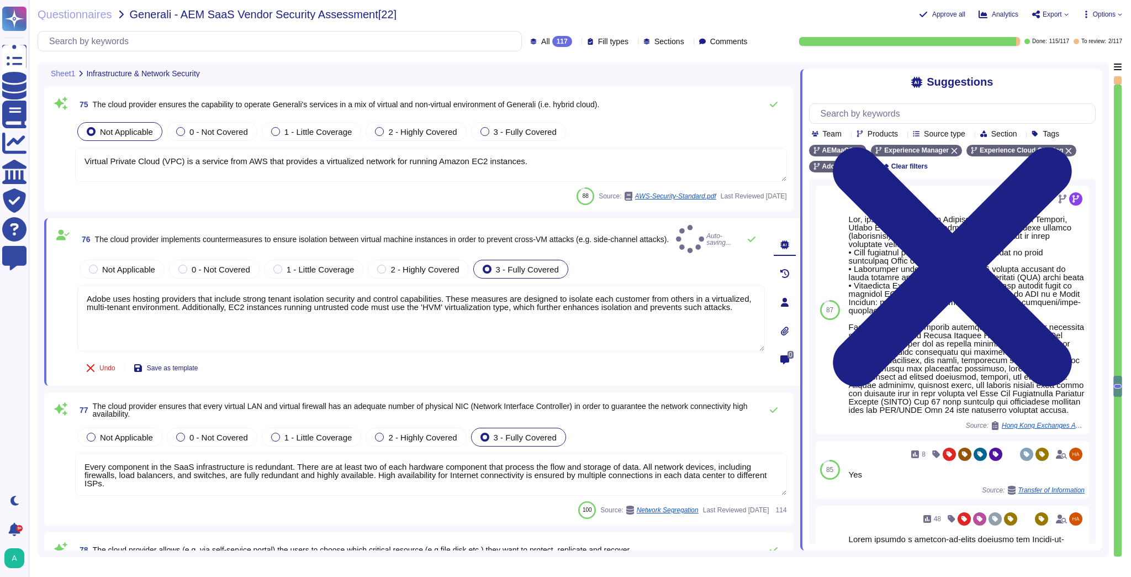
type textarea "Adobe uses hosting providers that include strong tenant isolation security and …"
click at [285, 408] on span "The cloud provider ensures that every virtual LAN and virtual firewall has an a…" at bounding box center [424, 409] width 663 height 15
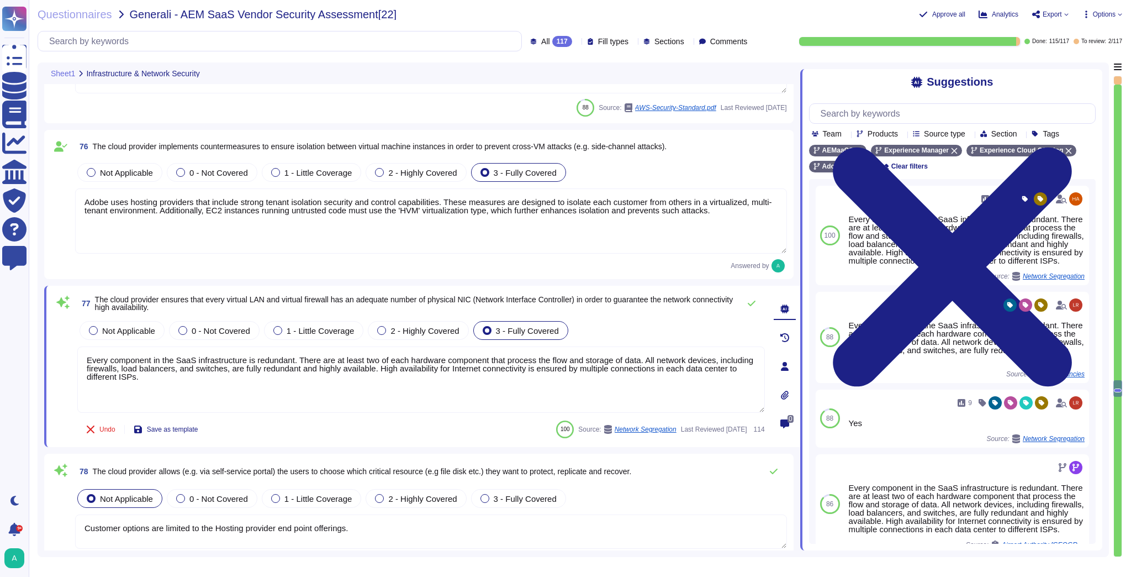
scroll to position [11146, 0]
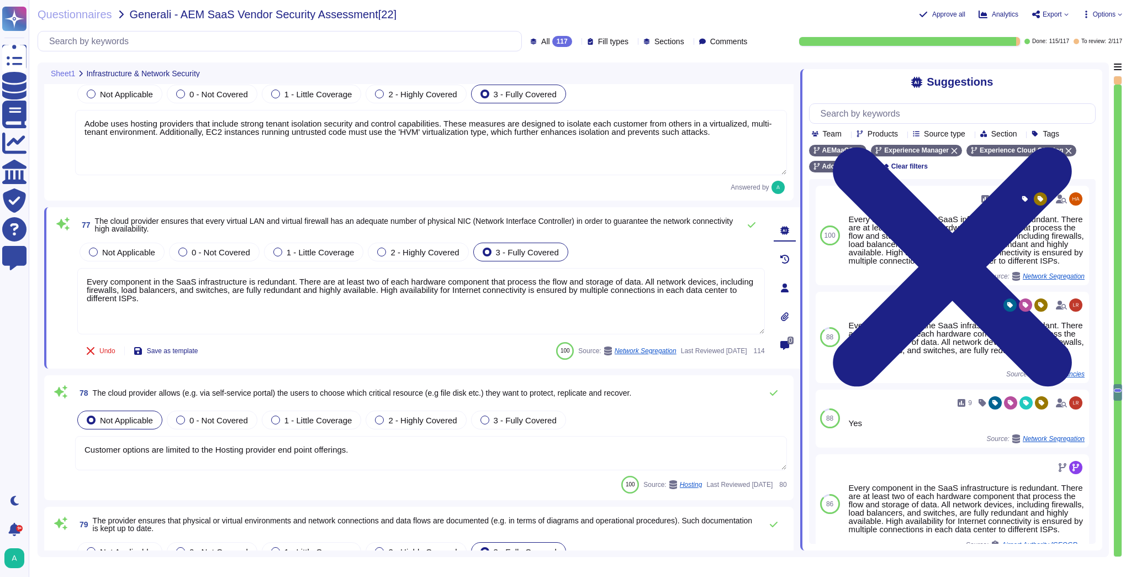
type textarea "Host-based and network firewalls are in place, as well as strict firewall polic…"
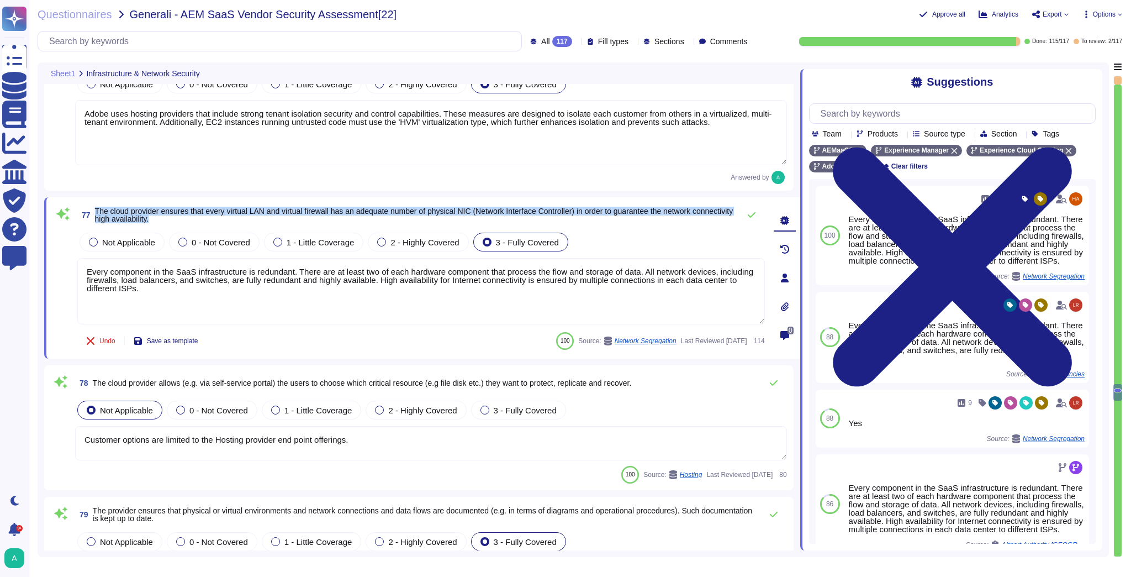
drag, startPoint x: 203, startPoint y: 222, endPoint x: 93, endPoint y: 209, distance: 110.7
click at [93, 209] on span "77 The cloud provider ensures that every virtual LAN and virtual firewall has a…" at bounding box center [405, 215] width 657 height 20
copy span "The cloud provider ensures that every virtual LAN and virtual firewall has an a…"
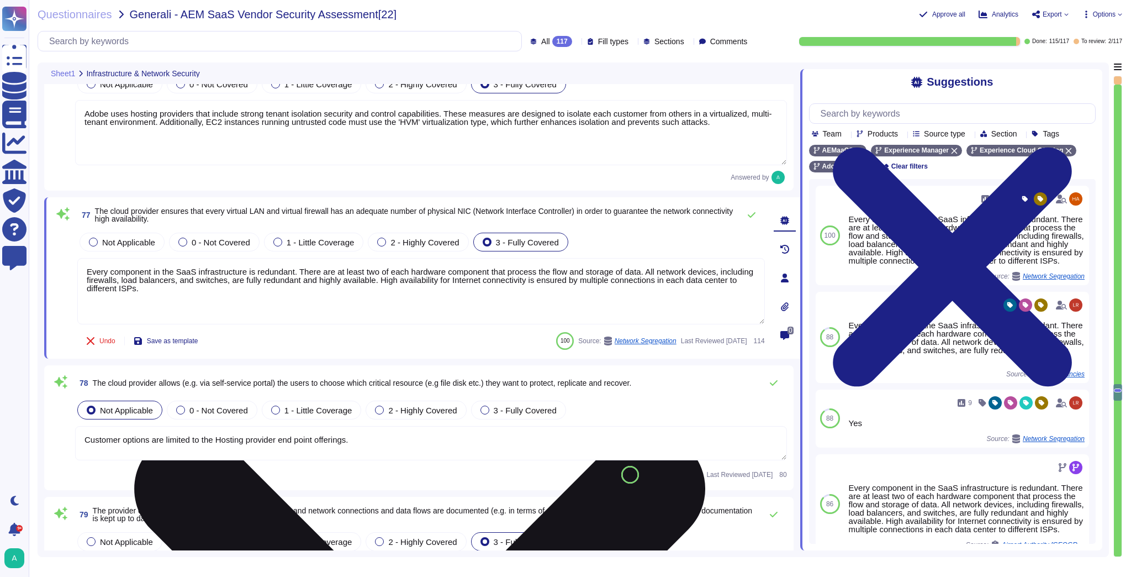
click at [206, 316] on textarea "Every component in the SaaS infrastructure is redundant. There are at least two…" at bounding box center [421, 291] width 688 height 66
drag, startPoint x: 196, startPoint y: 303, endPoint x: 82, endPoint y: 273, distance: 117.5
click at [82, 273] on textarea "Every component in the SaaS infrastructure is redundant. There are at least two…" at bounding box center [421, 291] width 688 height 66
paste textarea "Adobe's SaaS infrastructure is redundant, including network devices such as fir…"
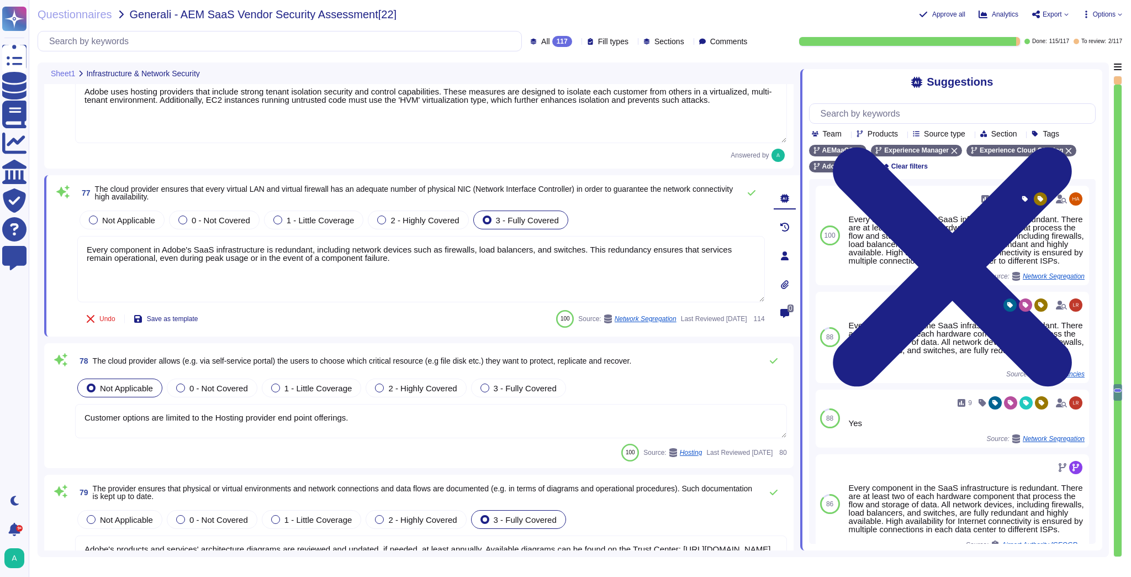
scroll to position [11235, 0]
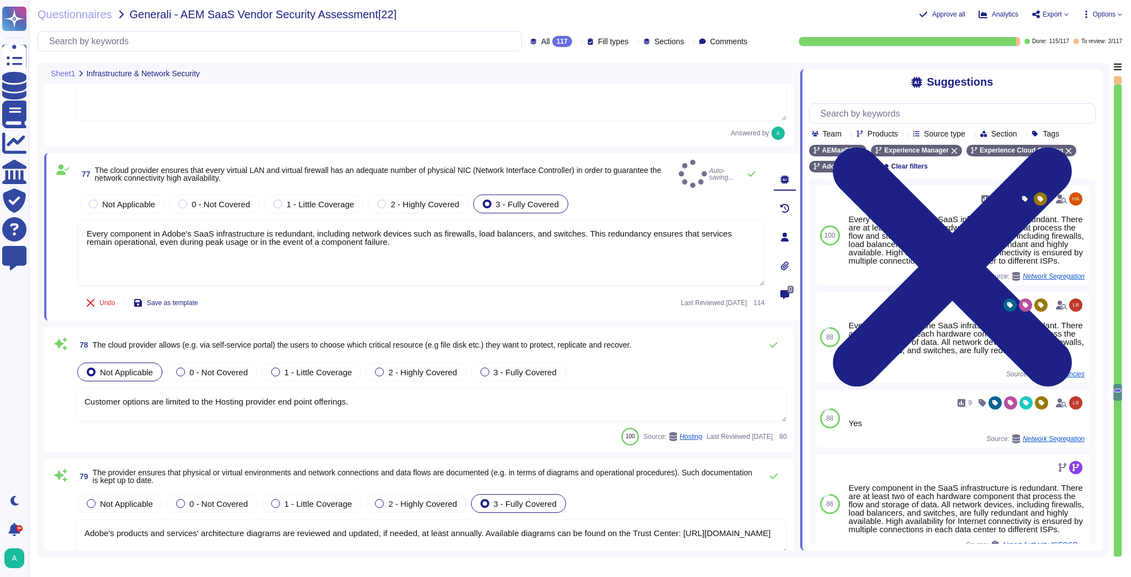
type textarea "Every component in Adobe's SaaS infrastructure is redundant, including network …"
click at [194, 340] on span "The cloud provider allows (e.g. via self-service portal) the users to choose wh…" at bounding box center [362, 344] width 539 height 9
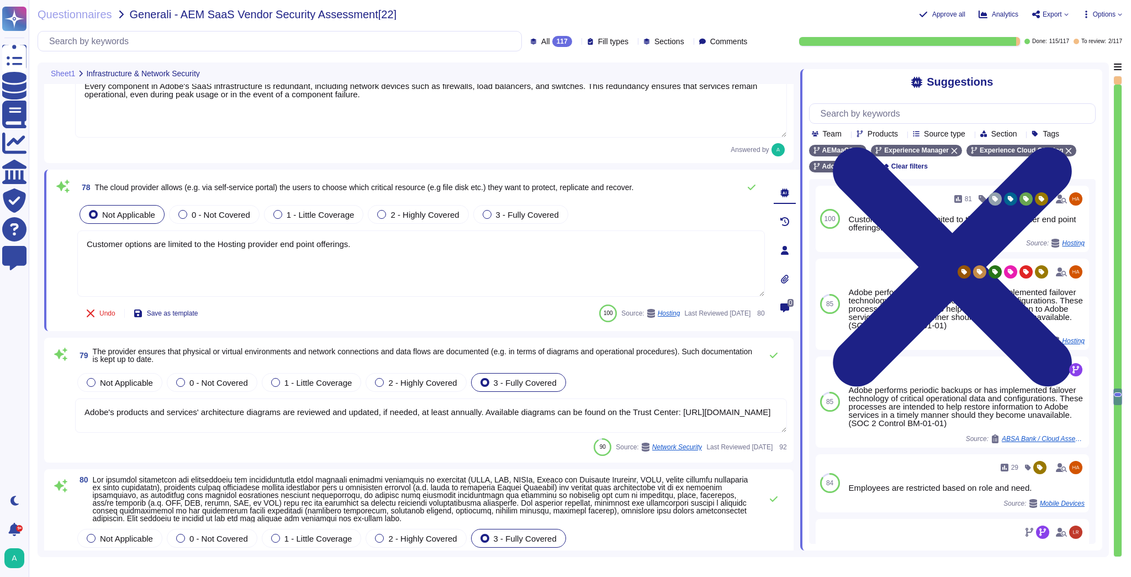
type textarea "Adobe ensures the separation of production and non-production environments thro…"
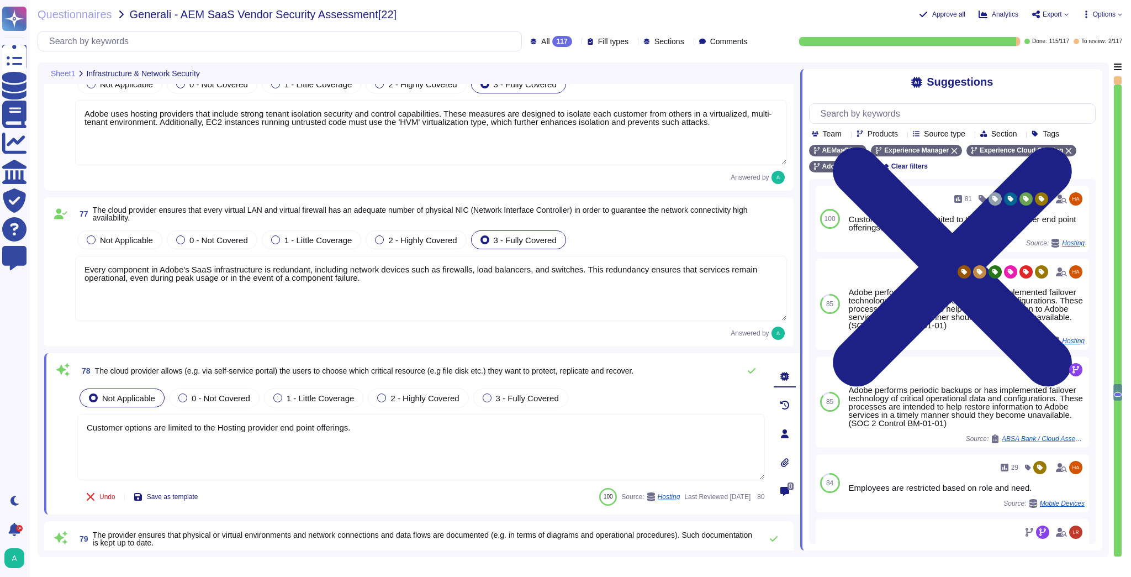
type textarea "Adobe ensures the proper restore, recreation, and correction of information thr…"
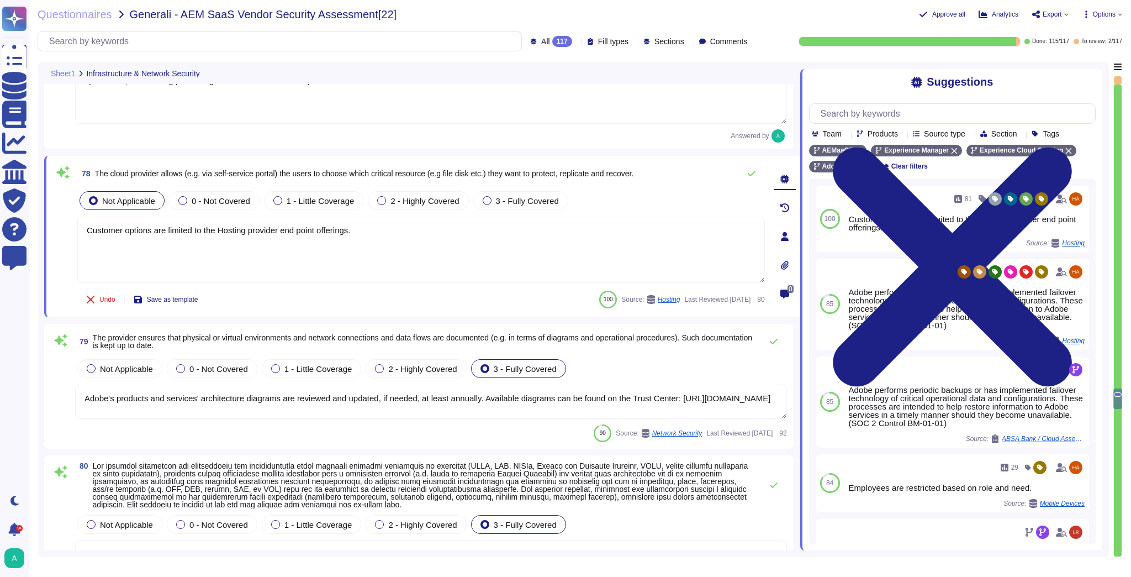
scroll to position [11441, 0]
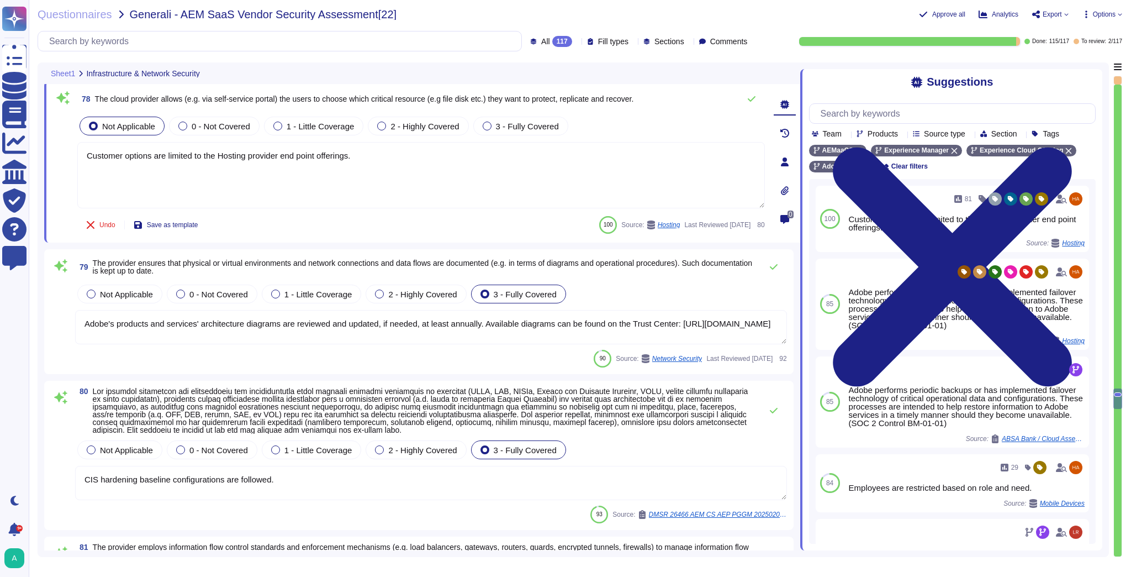
type textarea "Adobe ensures the separation of production and non-production environments thro…"
click at [238, 335] on textarea "Adobe's products and services' architecture diagrams are reviewed and updated, …" at bounding box center [431, 327] width 712 height 34
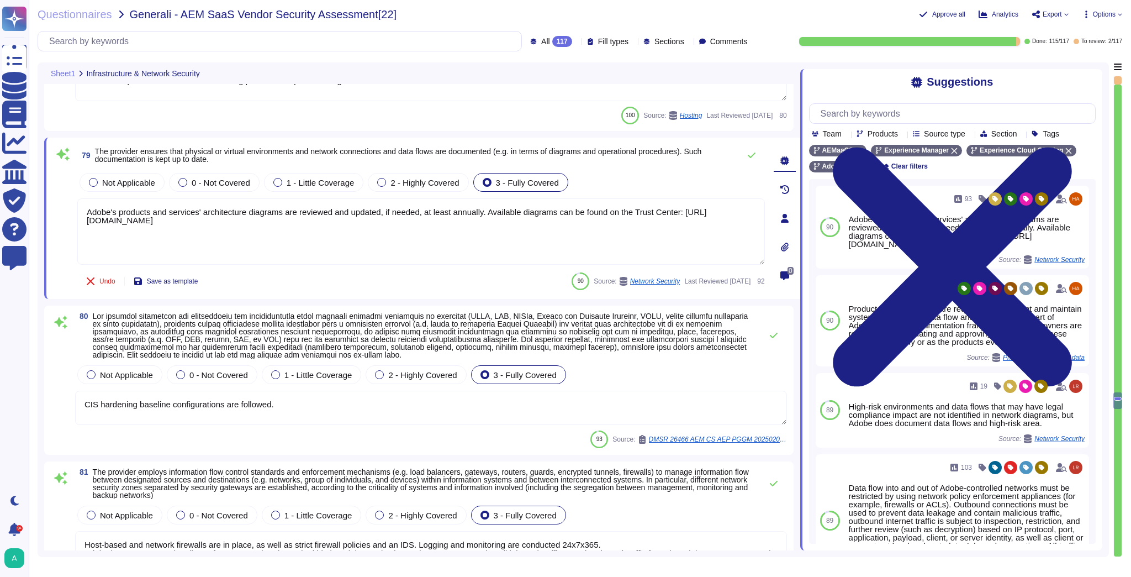
scroll to position [11530, 0]
type textarea "Secure remote access to Adobe-operated networks uses 128-bit encryption or high…"
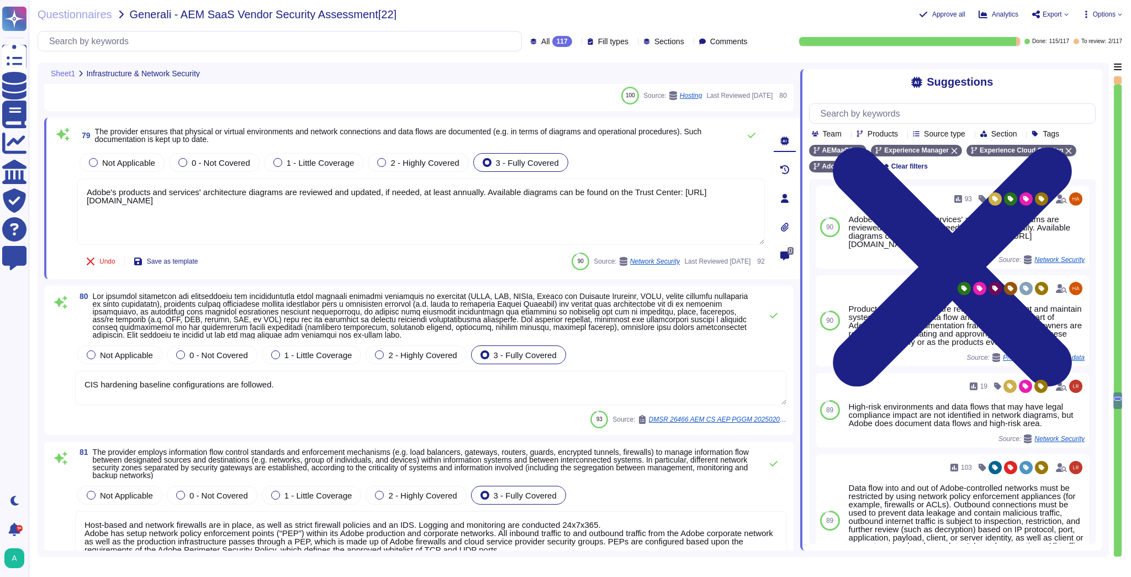
click at [247, 378] on textarea "CIS hardening baseline configurations are followed." at bounding box center [431, 388] width 712 height 34
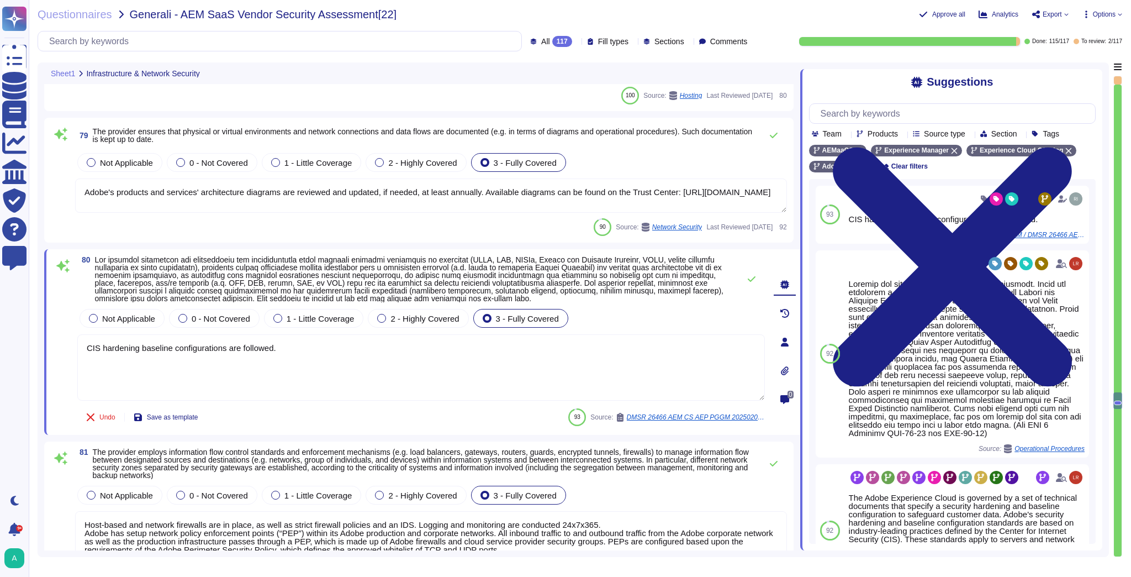
click at [270, 277] on span at bounding box center [409, 278] width 628 height 47
click at [332, 366] on textarea "CIS hardening baseline configurations are followed." at bounding box center [421, 367] width 688 height 66
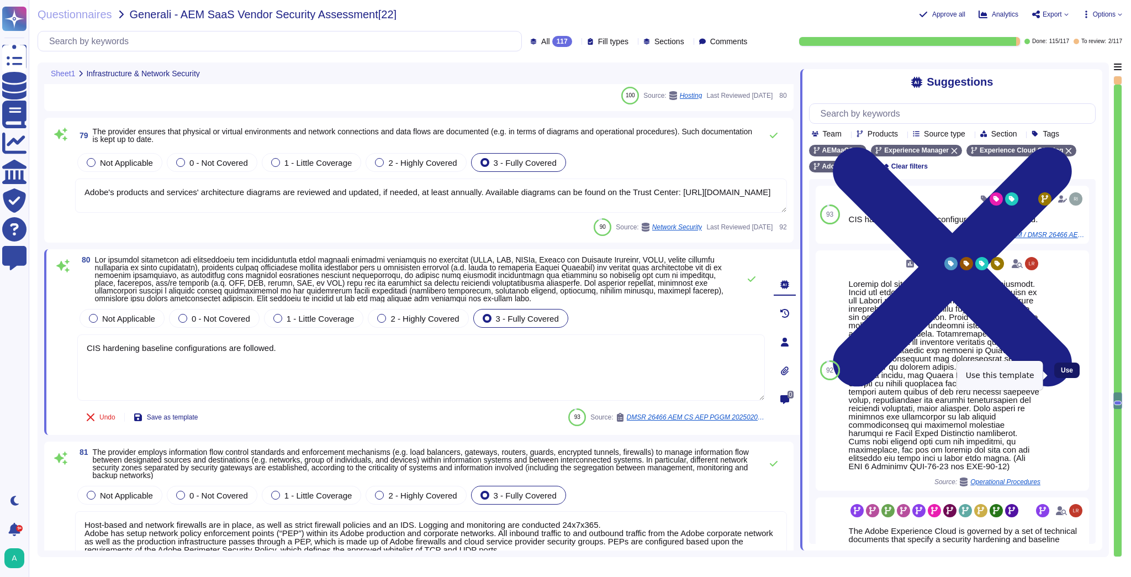
click at [1061, 373] on span "Use" at bounding box center [1067, 370] width 12 height 7
type textarea "CIS hardening baseline configurations are followed. Systems are hardened accord…"
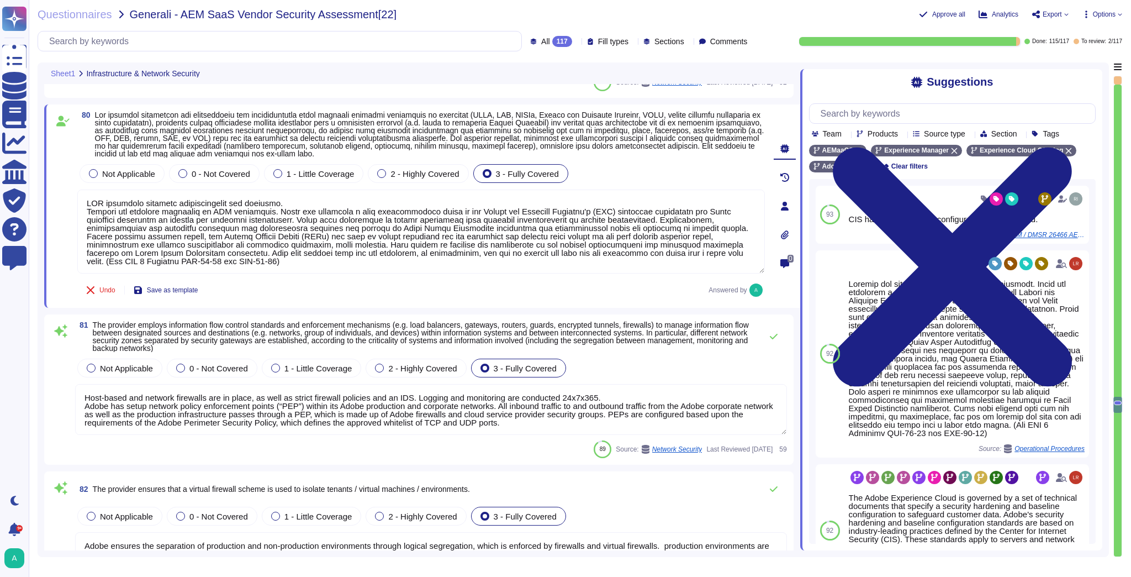
scroll to position [11706, 0]
type textarea "Network based Intrusion Detection and/or Intrusion Prevention is in use and mon…"
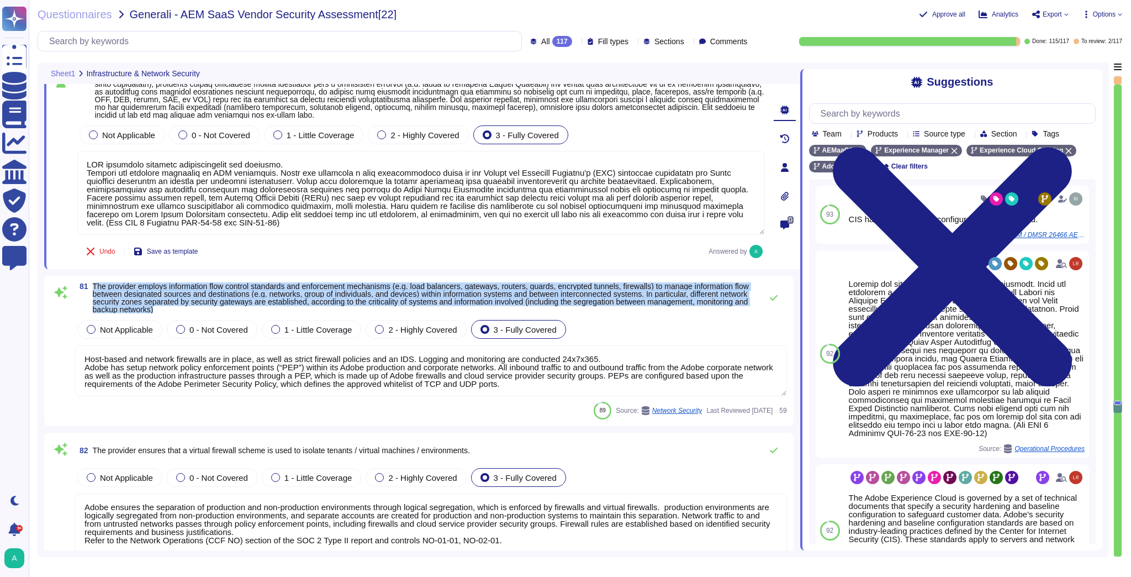
drag, startPoint x: 219, startPoint y: 311, endPoint x: 92, endPoint y: 279, distance: 131.5
click at [92, 279] on div "81 The provider employs information flow control standards and enforcement mech…" at bounding box center [418, 351] width 749 height 150
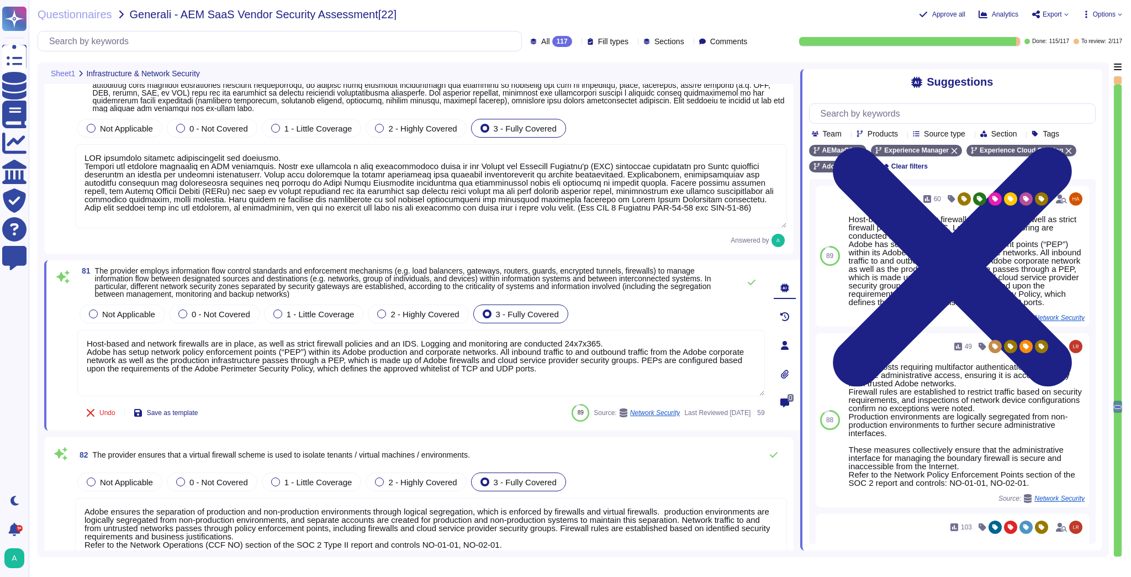
click at [245, 281] on span "The provider employs information flow control standards and enforcement mechani…" at bounding box center [403, 282] width 616 height 32
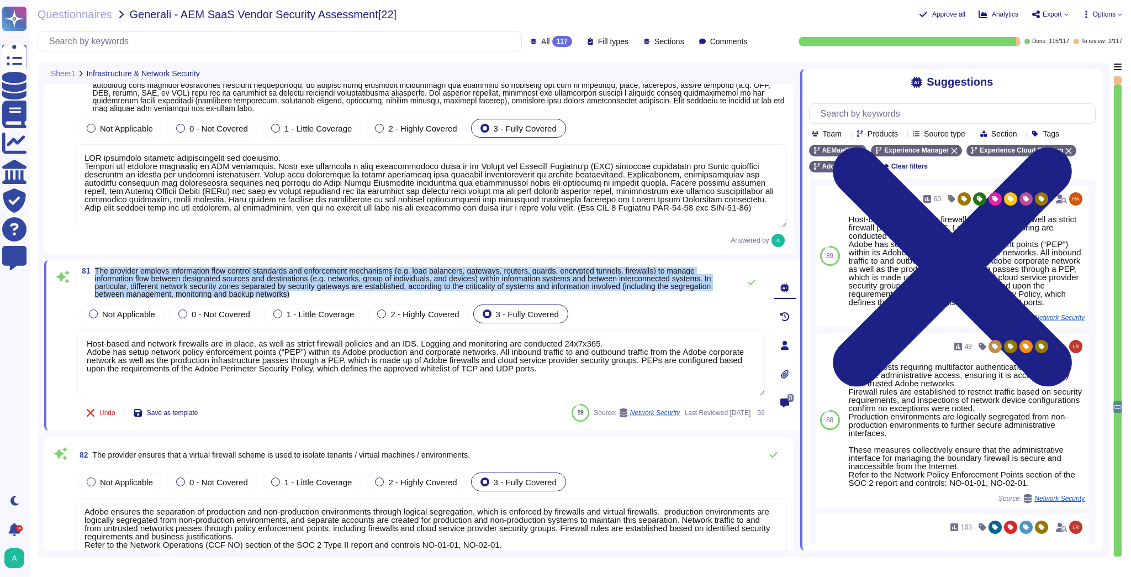
drag, startPoint x: 303, startPoint y: 296, endPoint x: 89, endPoint y: 275, distance: 214.8
click at [89, 275] on span "81 The provider employs information flow control standards and enforcement mech…" at bounding box center [405, 282] width 657 height 31
copy span "The provider employs information flow control standards and enforcement mechani…"
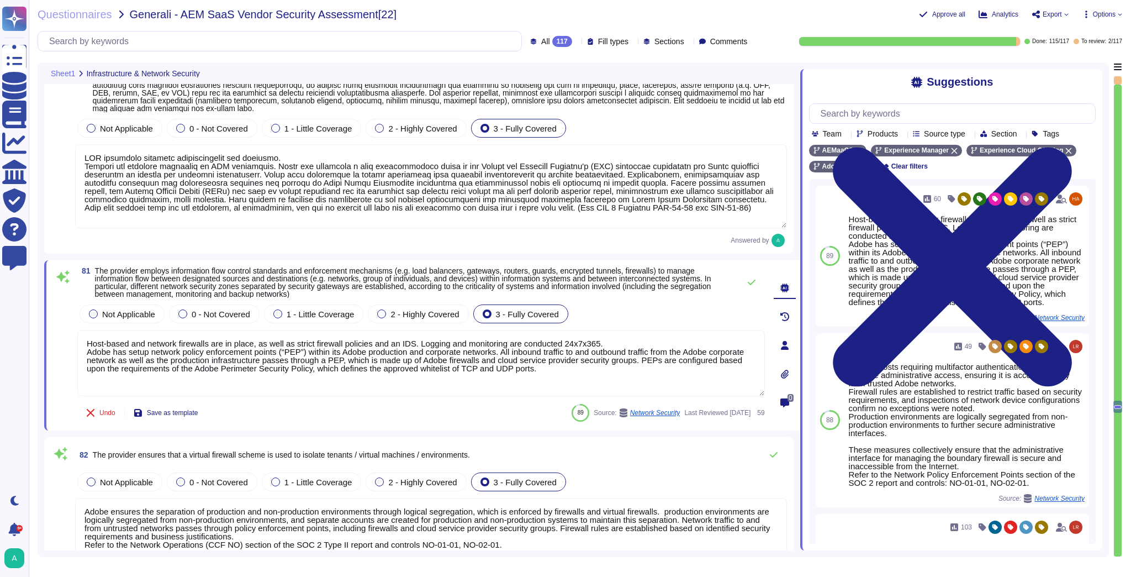
click at [187, 346] on textarea "Host-based and network firewalls are in place, as well as strict firewall polic…" at bounding box center [421, 363] width 688 height 66
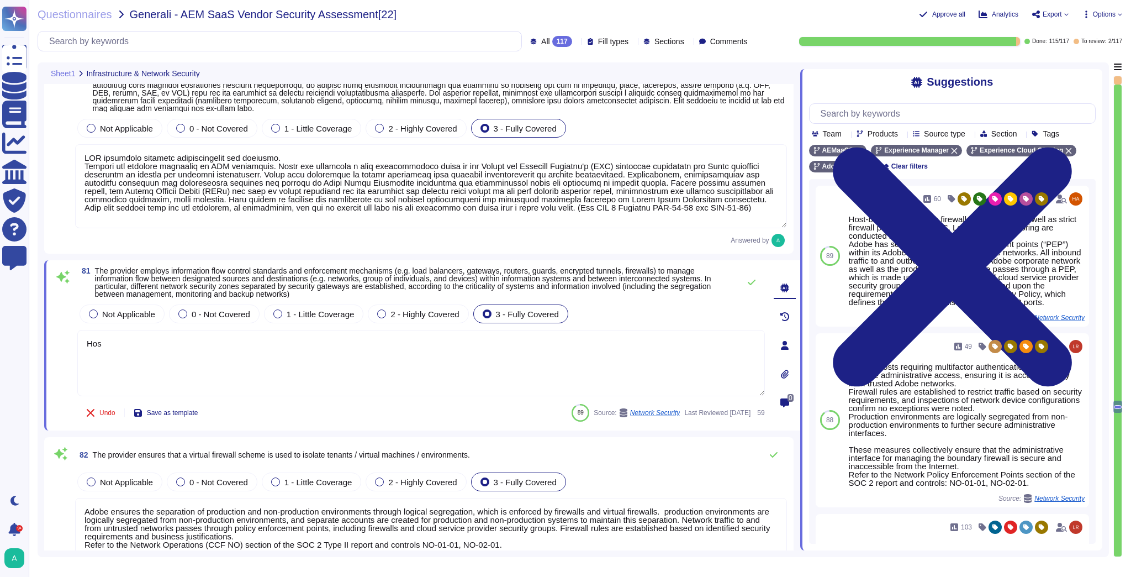
type textarea "H"
paste textarea "* Adobe has established network policy enforcement points (PEPs) within its cor…"
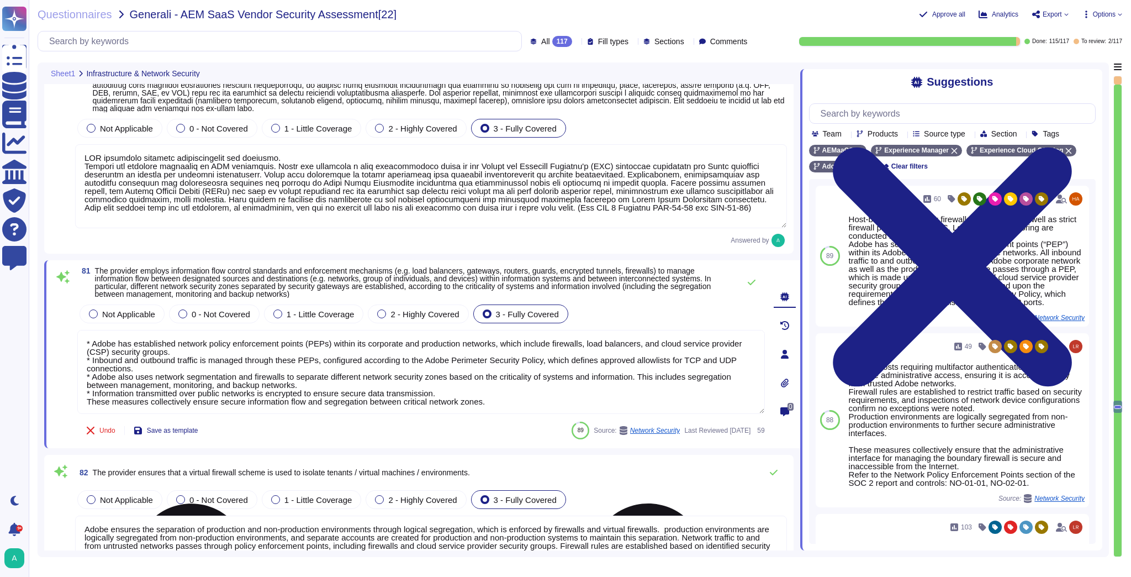
click at [654, 359] on textarea "* Adobe has established network policy enforcement points (PEPs) within its cor…" at bounding box center [421, 372] width 688 height 84
type textarea "* Adobe has established network policy enforcement points (PEPs) within its cor…"
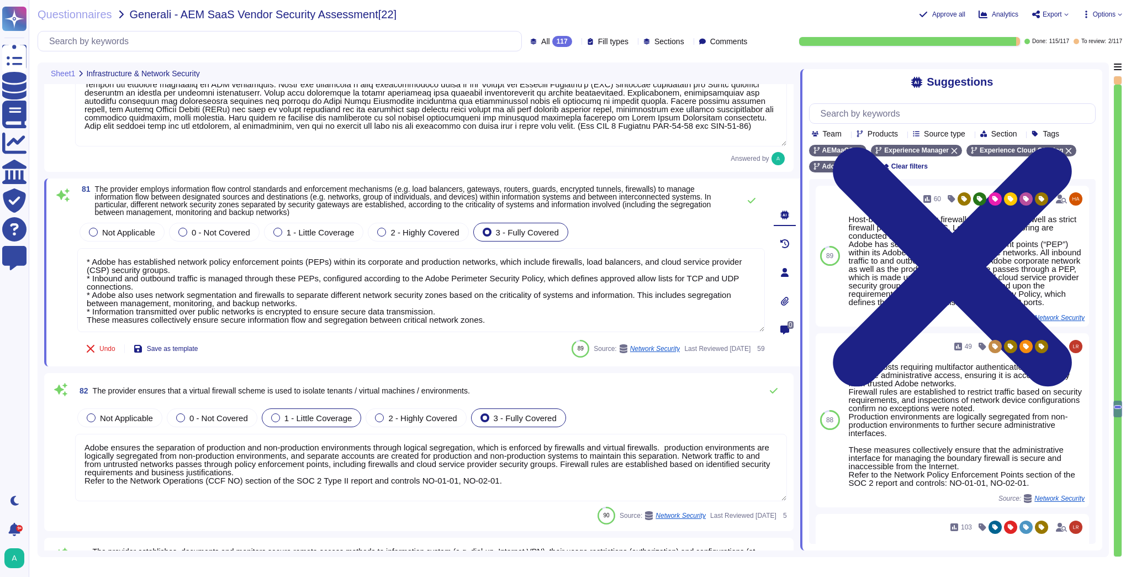
type textarea "Servers that are accessed from an external, insecure network (such as web serve…"
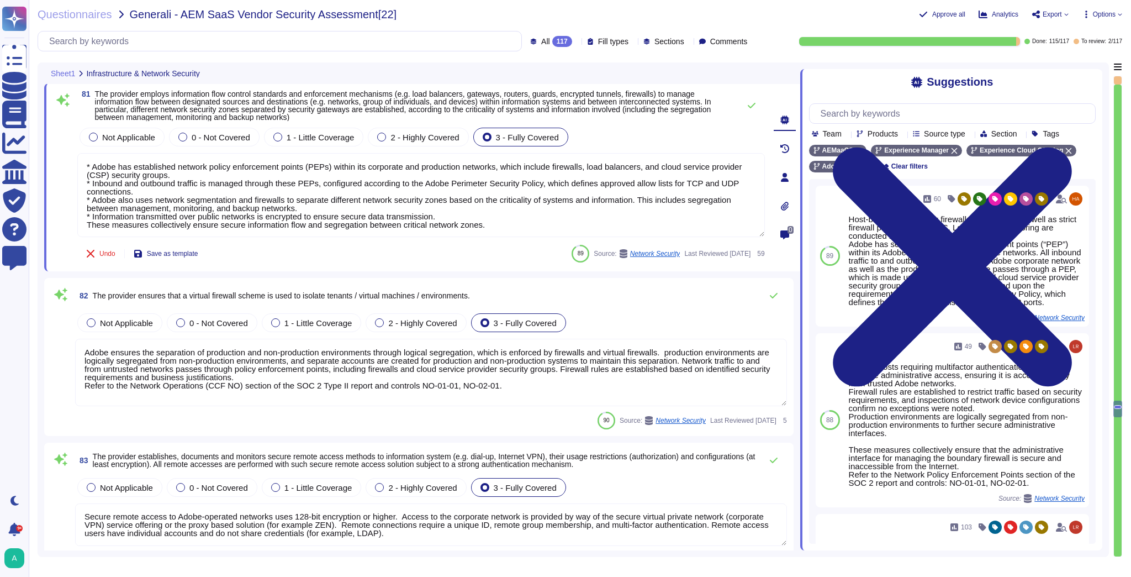
scroll to position [1, 0]
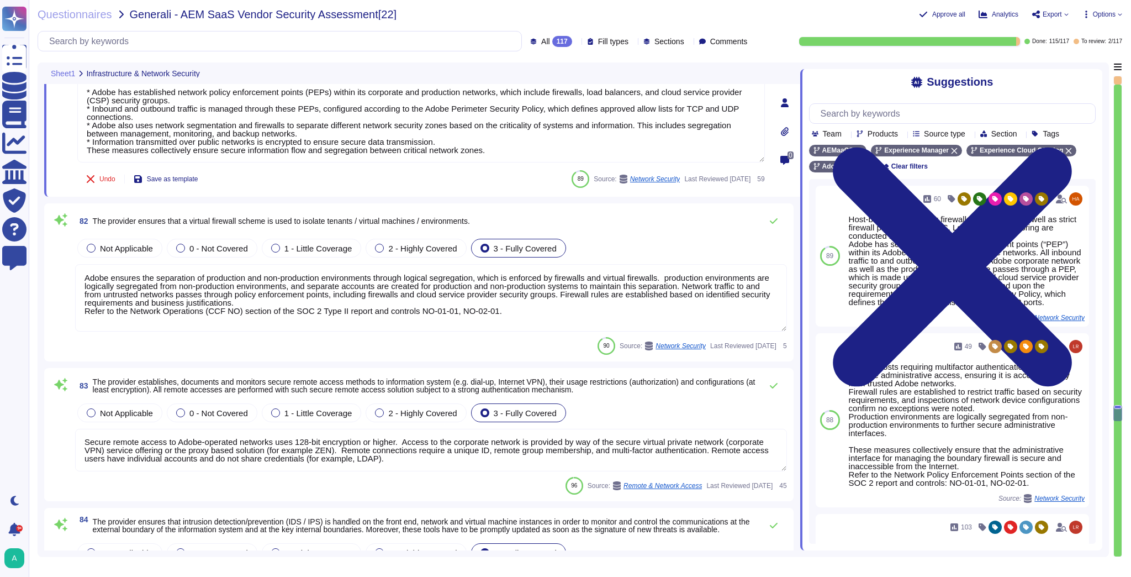
type textarea "Adobe deploys anti-virus and malware prevention solutions including, but not li…"
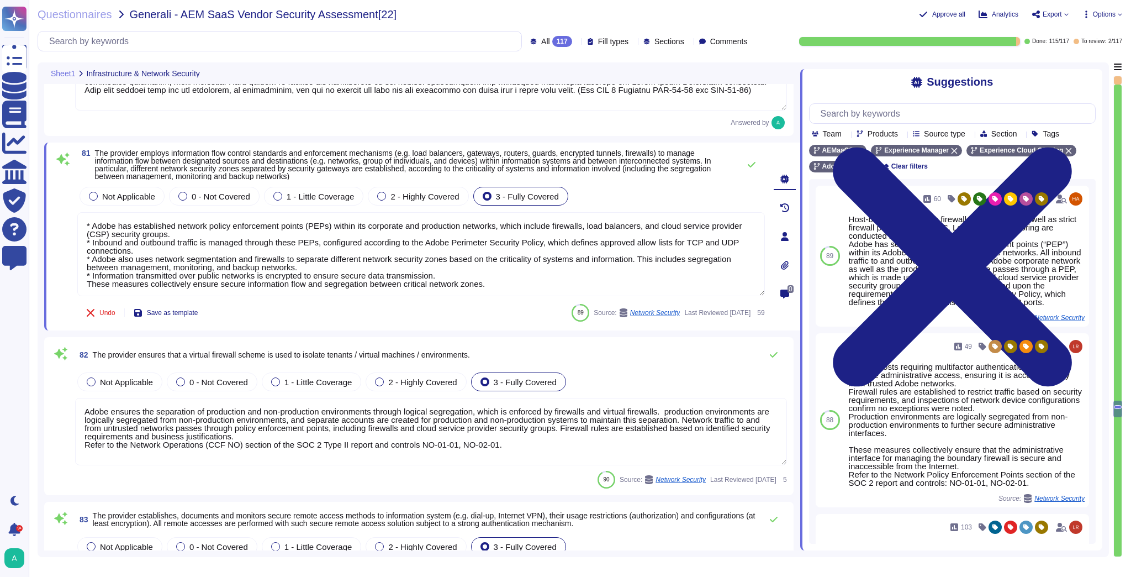
type textarea "Adobe's products and services' architecture diagrams are reviewed and updated, …"
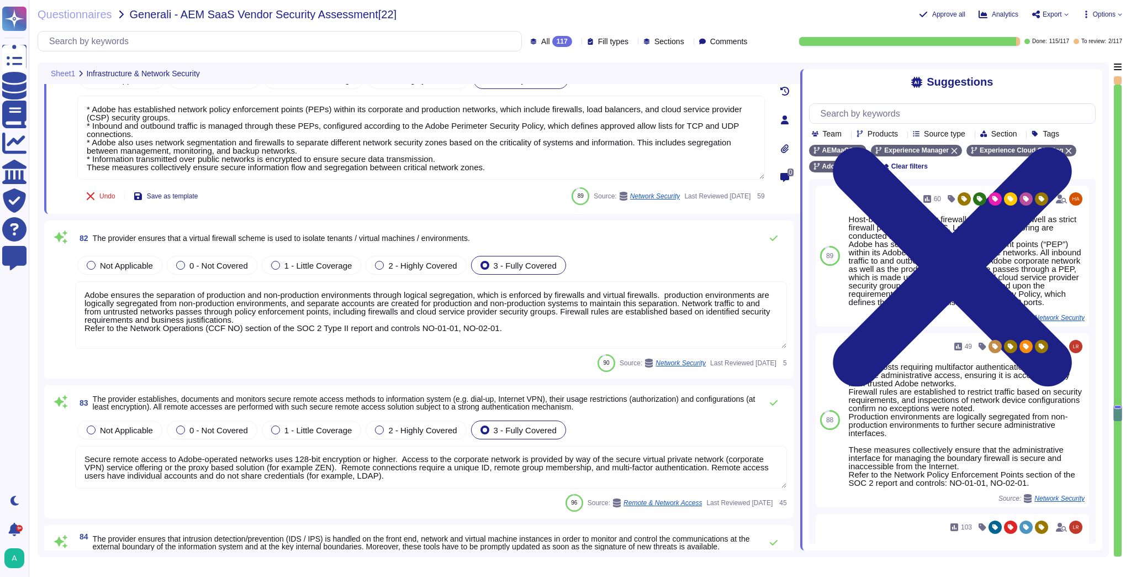
type textarea "Adobe deploys anti-virus and malware prevention solutions including, but not li…"
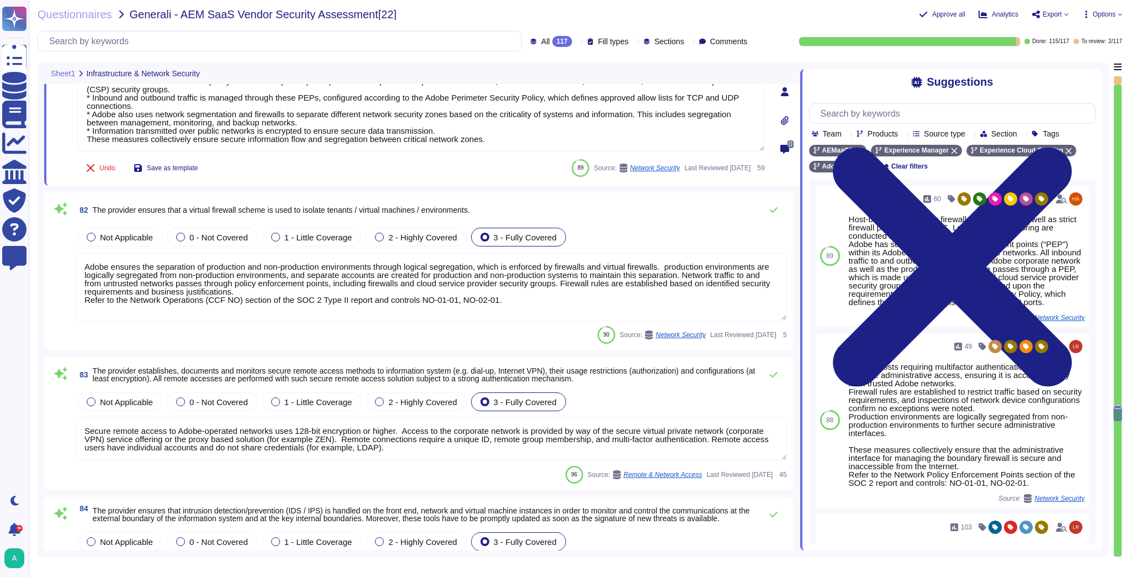
scroll to position [12016, 0]
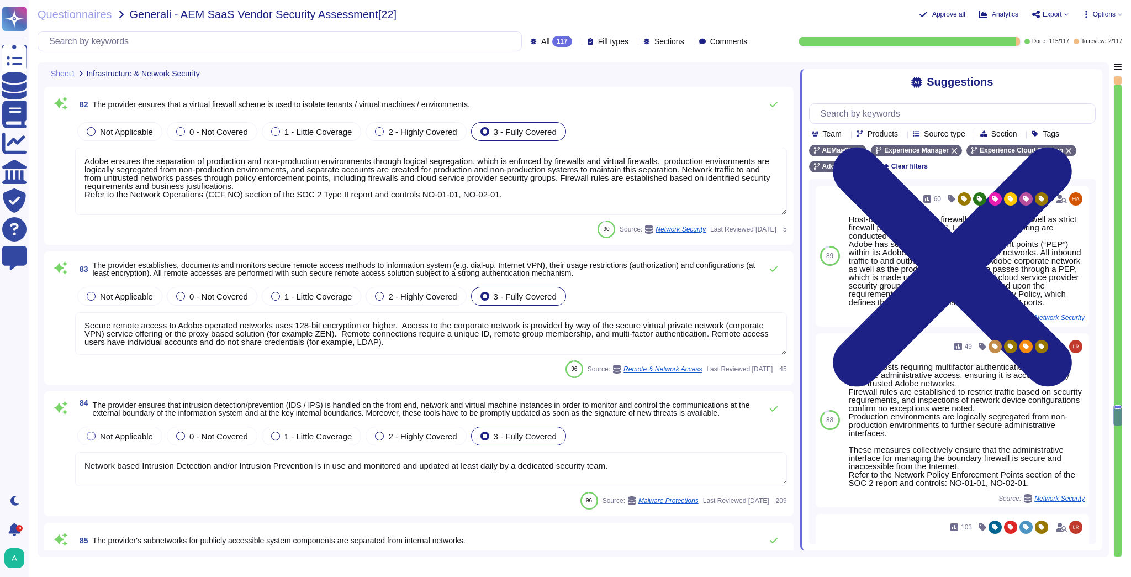
type textarea "* Adobe has established network policy enforcement points (PEPs) within its cor…"
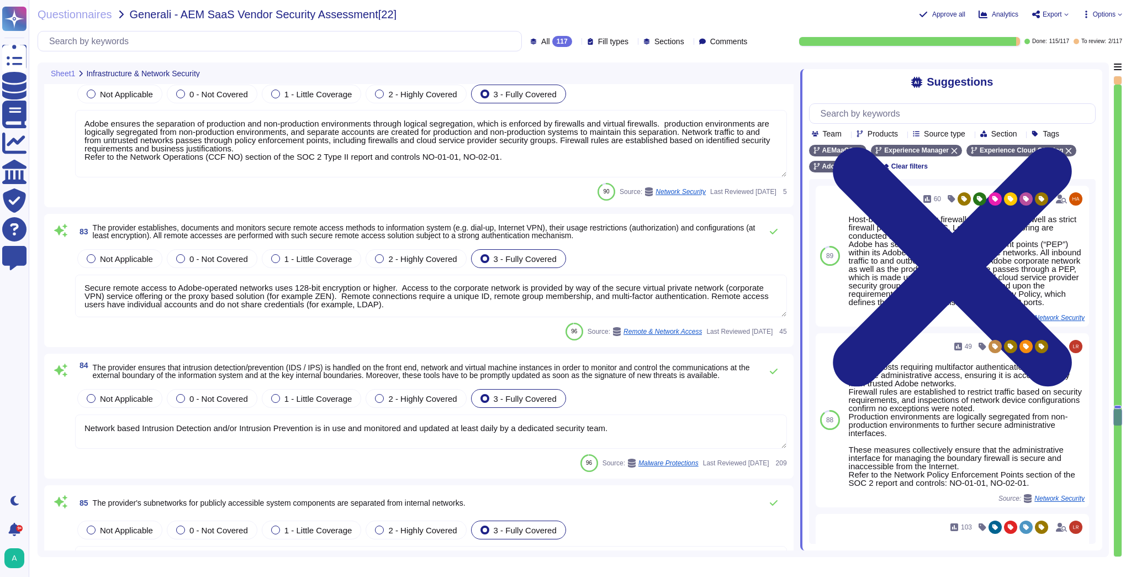
scroll to position [12104, 0]
type textarea "Adobe utilizes AES-256 bit encryption at rest and TLS v1.2 or higher for data i…"
click at [299, 424] on textarea "Network based Intrusion Detection and/or Intrusion Prevention is in use and mon…" at bounding box center [431, 430] width 712 height 34
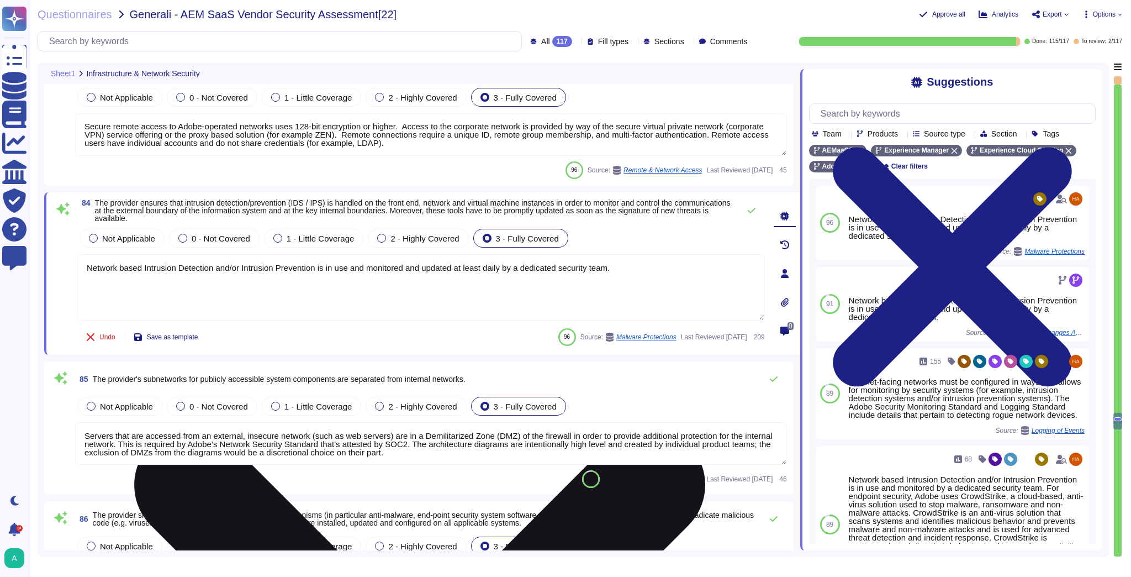
type textarea "Network segmentation is implemented within the Adobe services production enviro…"
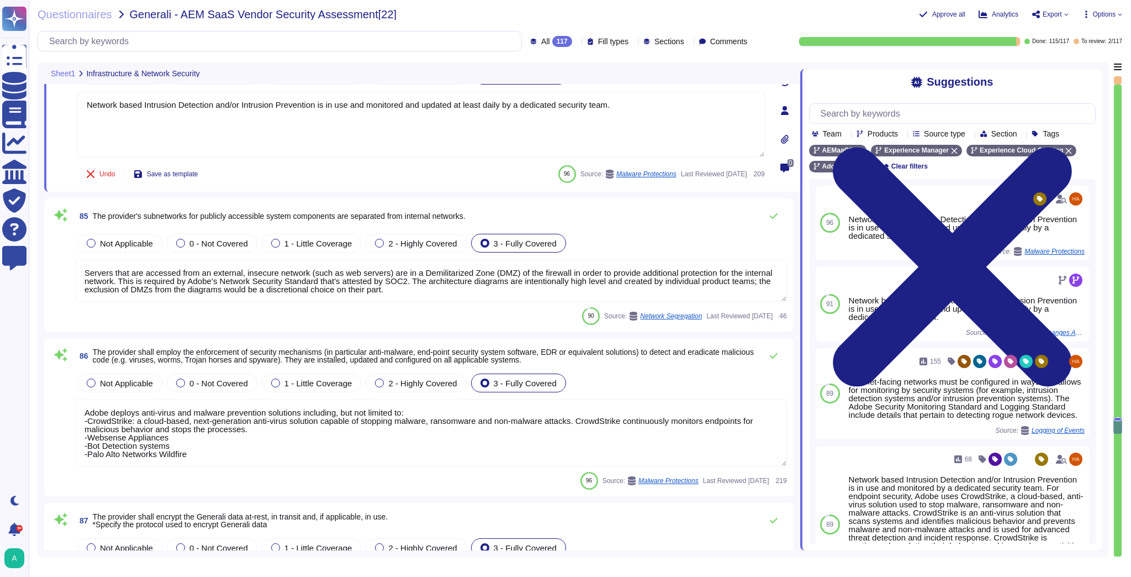
scroll to position [12413, 0]
type textarea "Teams perform an initial and annual business impact assessment (BIA) exercise. …"
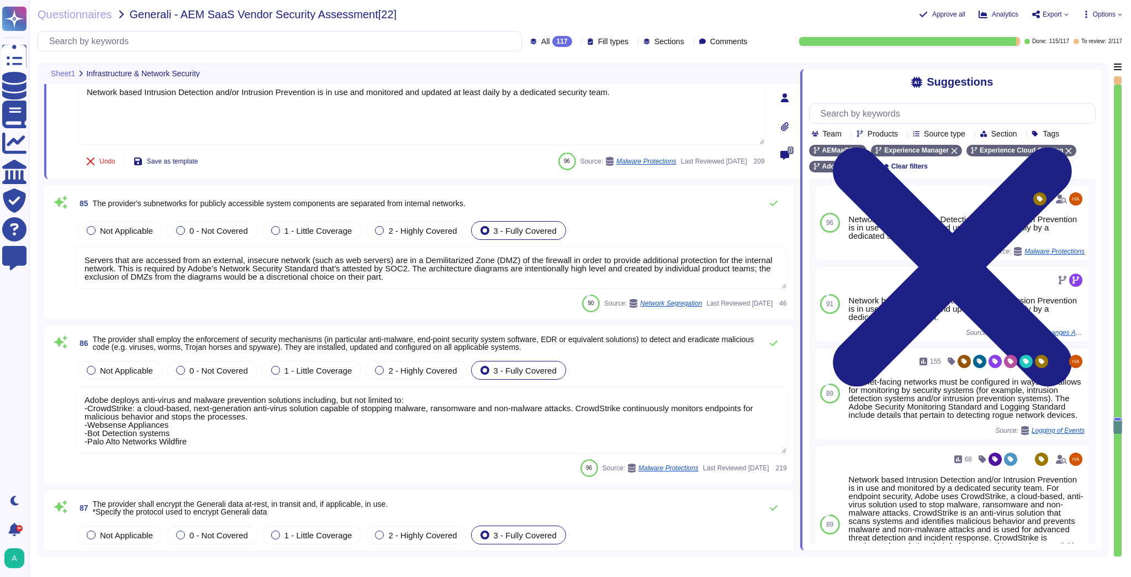
click at [255, 421] on textarea "Adobe deploys anti-virus and malware prevention solutions including, but not li…" at bounding box center [431, 419] width 712 height 67
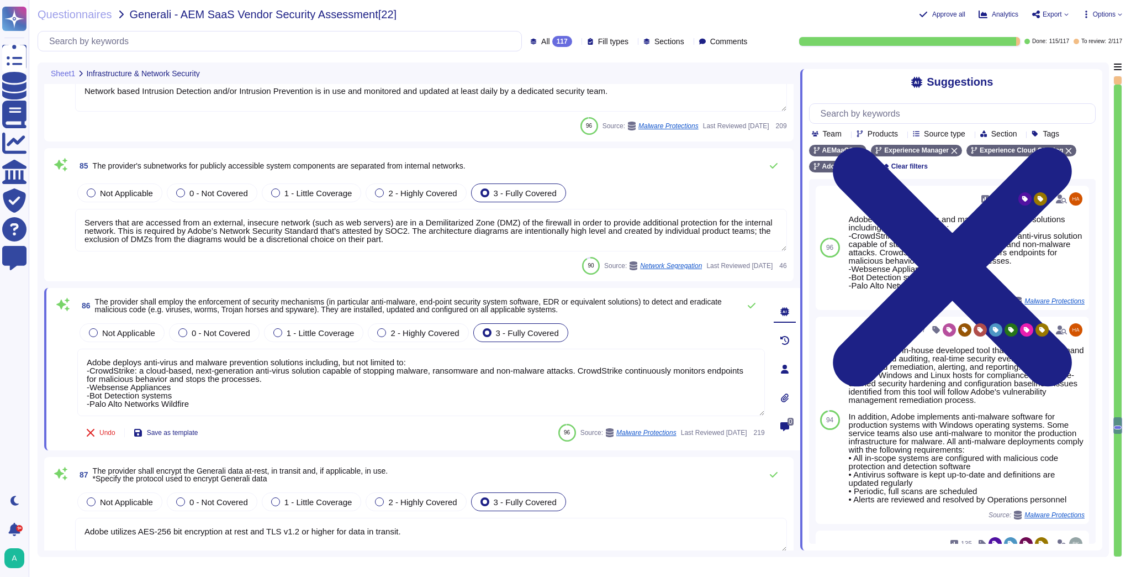
scroll to position [1, 0]
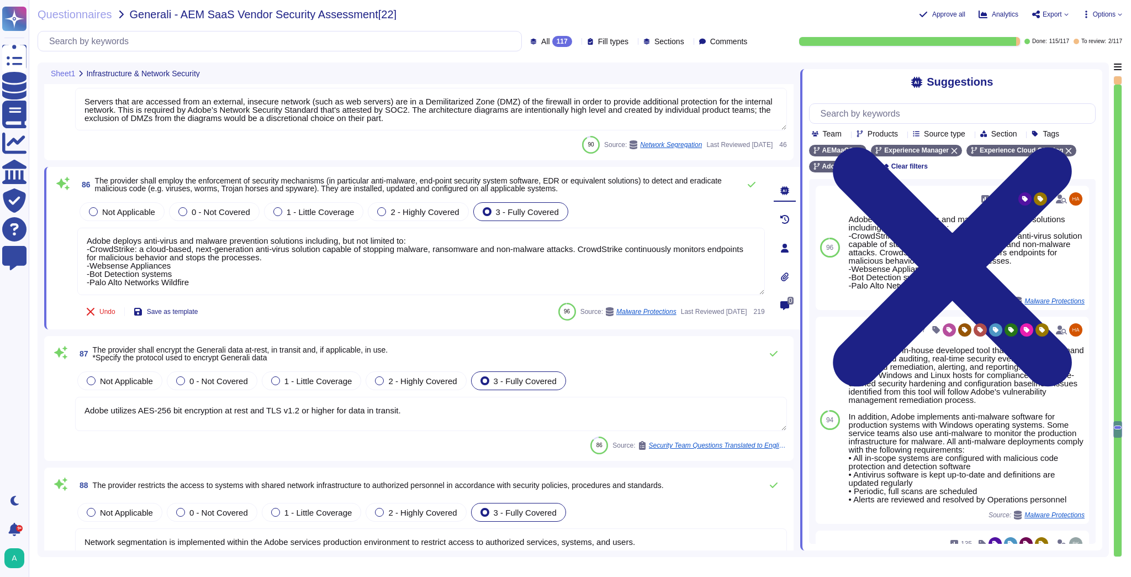
type textarea "Web Application Firewall must be configured to either block malicious web traff…"
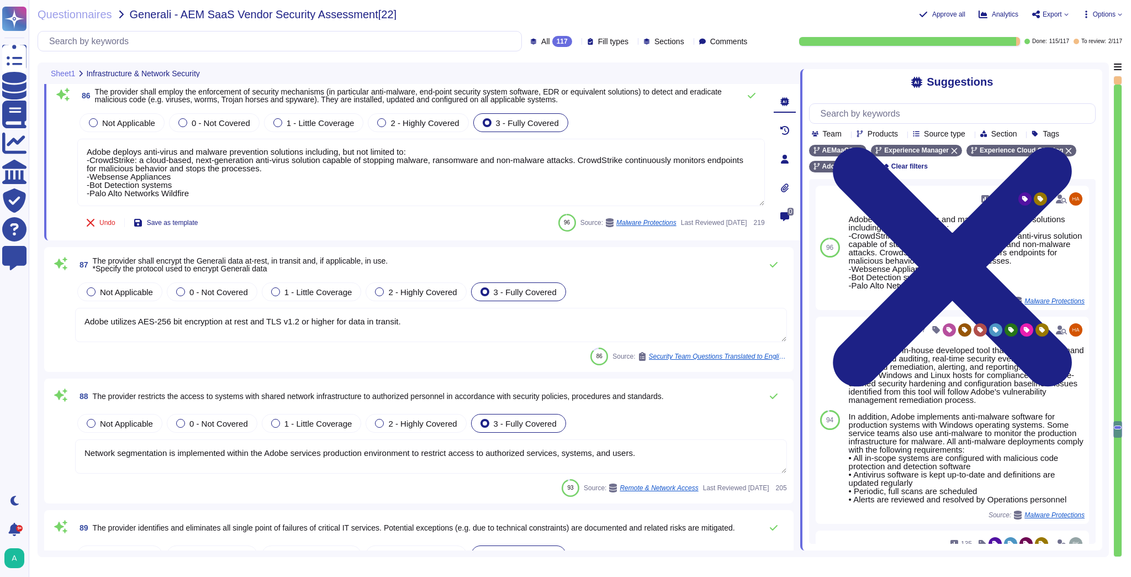
scroll to position [12634, 0]
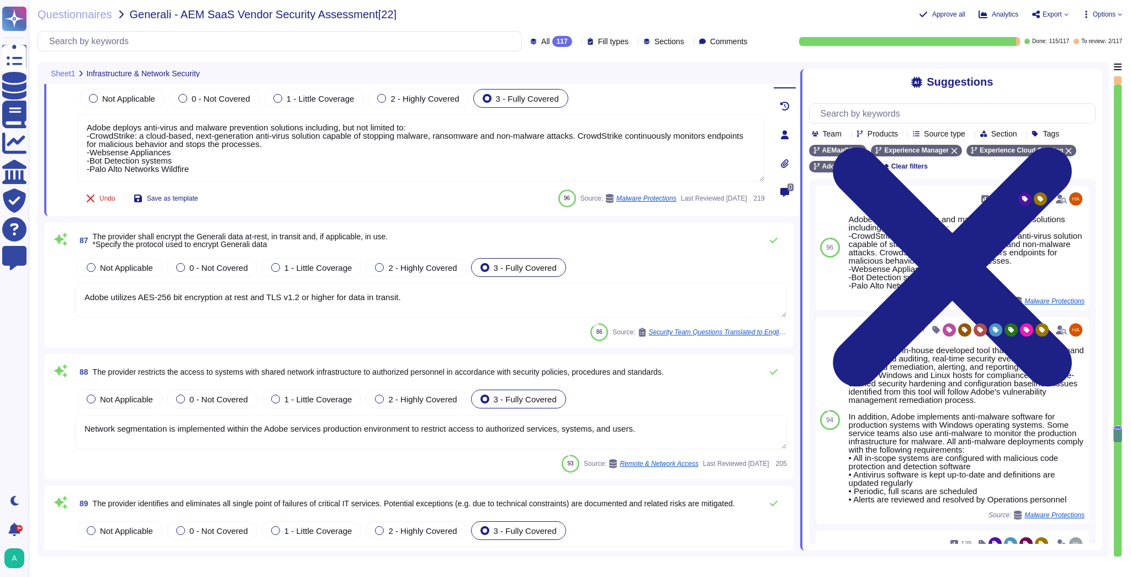
type textarea "Adobe maintains separate development, test and production environments."
click at [177, 297] on textarea "Adobe utilizes AES-256 bit encryption at rest and TLS v1.2 or higher for data i…" at bounding box center [431, 300] width 712 height 34
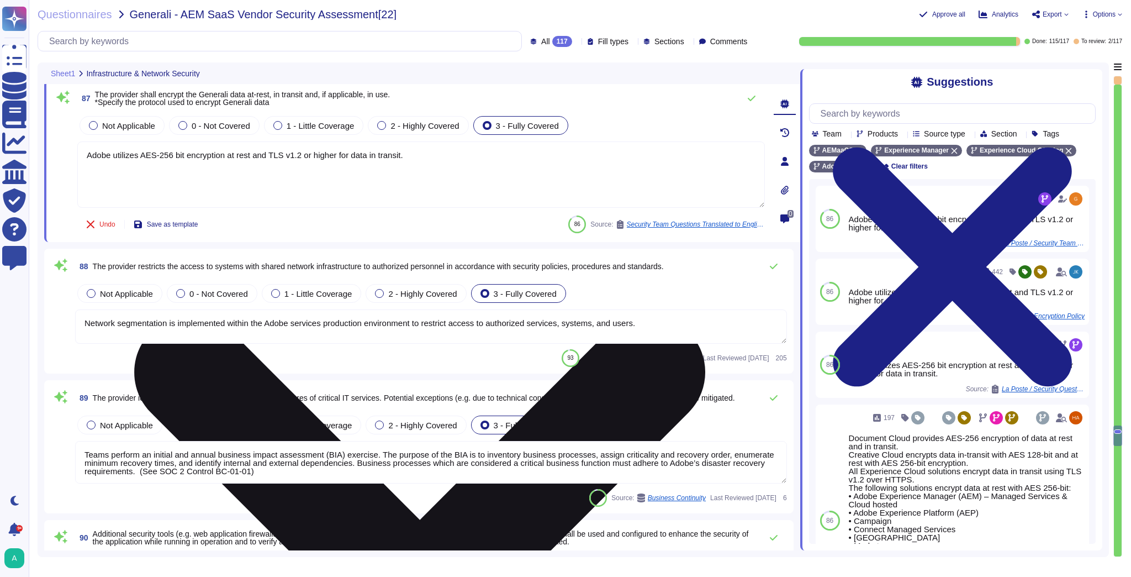
type textarea "As per Adobe's Network Security Standard, we review firewall rules annually."
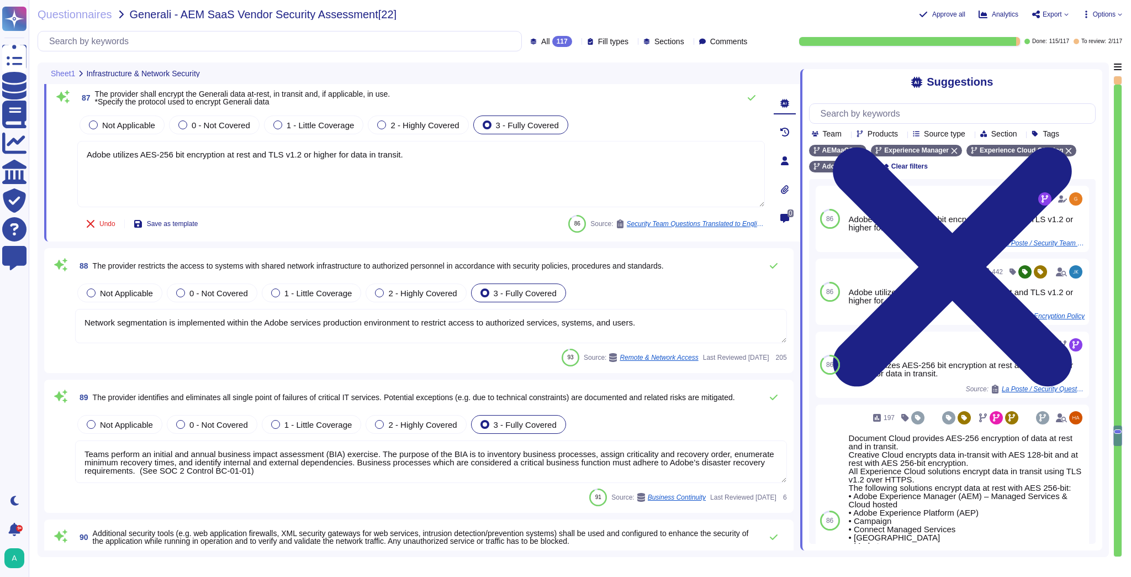
click at [181, 328] on textarea "Network segmentation is implemented within the Adobe services production enviro…" at bounding box center [431, 326] width 712 height 34
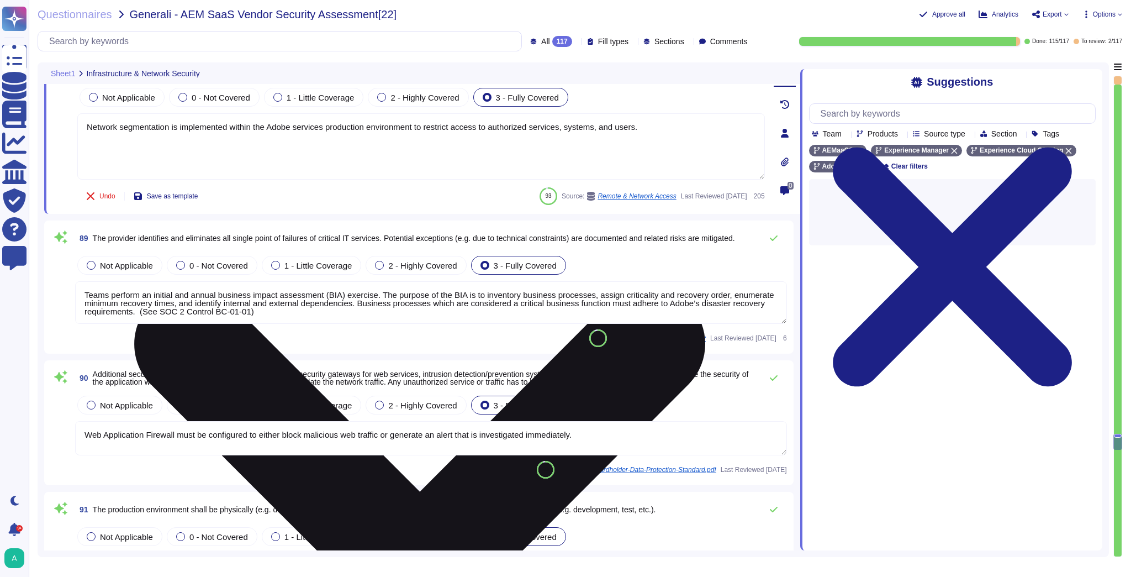
scroll to position [12943, 0]
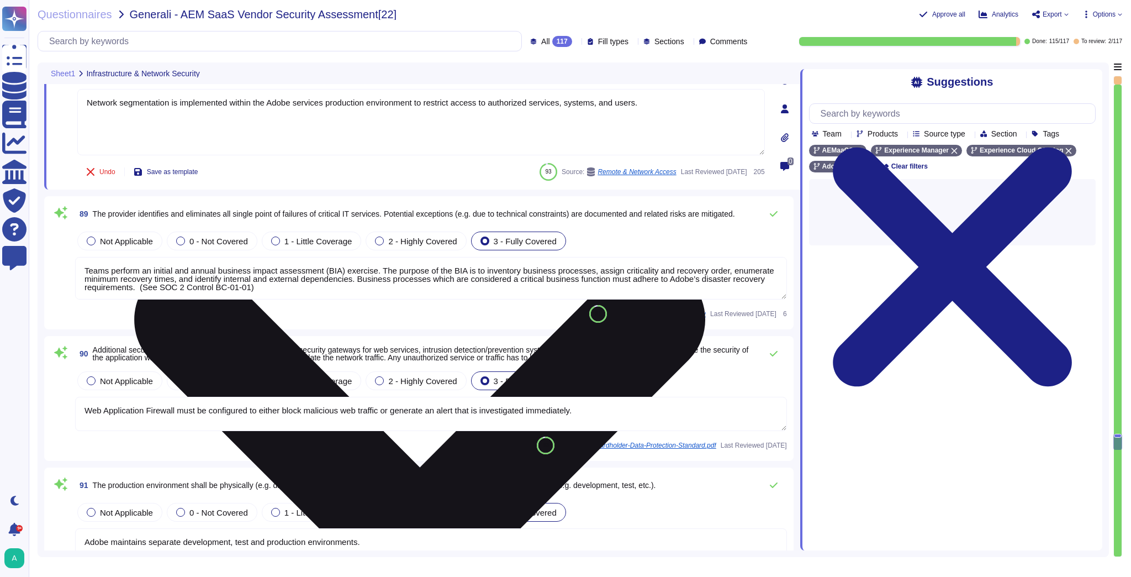
type textarea "Summary reports of security assessments are provided, but any continuous monito…"
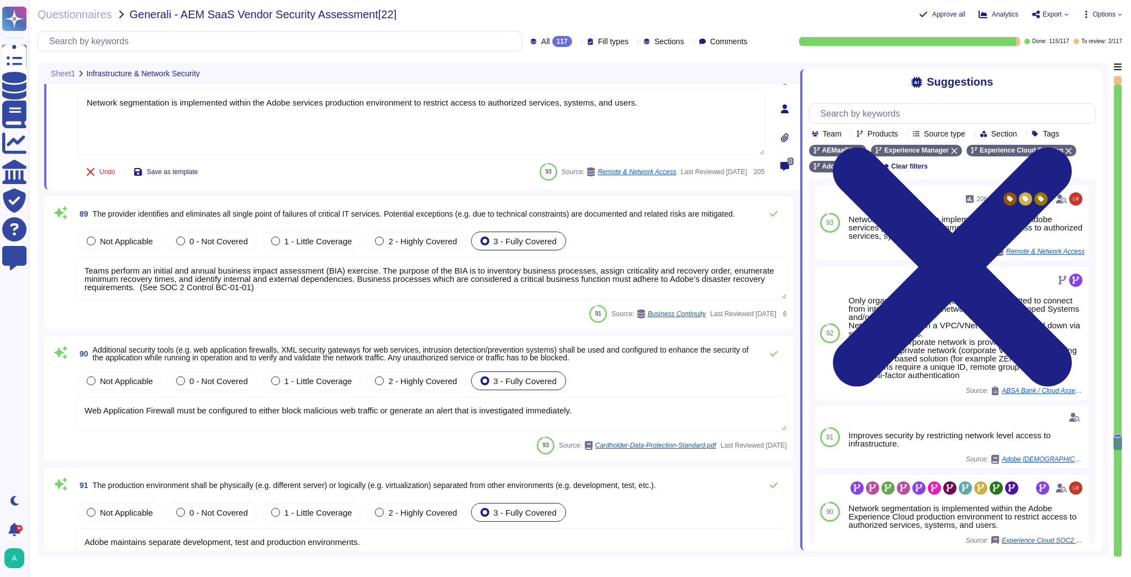
click at [188, 276] on textarea "Teams perform an initial and annual business impact assessment (BIA) exercise. …" at bounding box center [431, 278] width 712 height 43
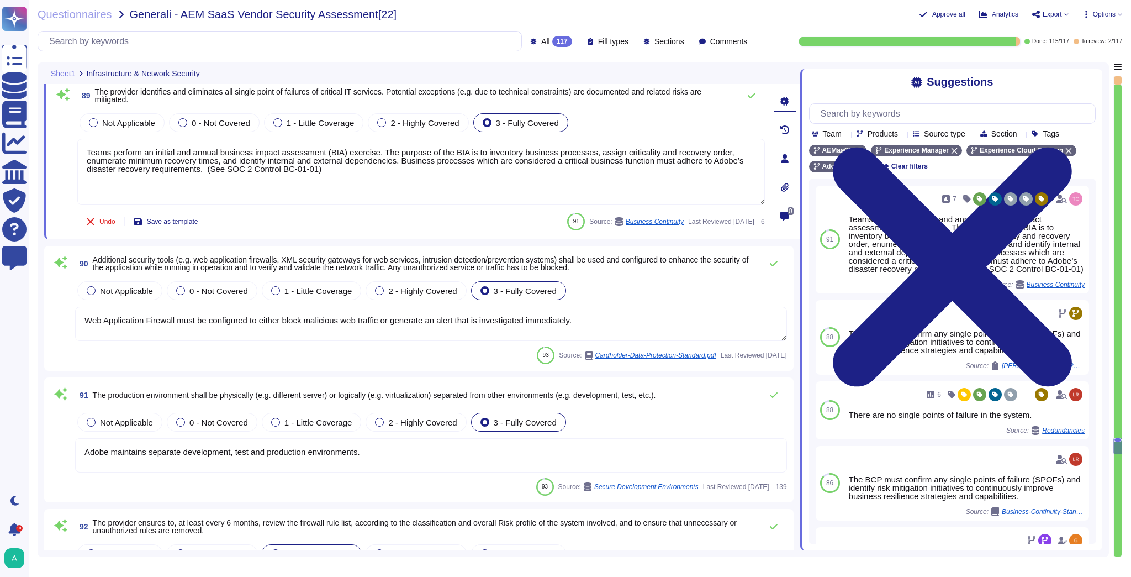
type textarea "The Adobe Article 30 Records are updated and maintained on an ongoing basis and…"
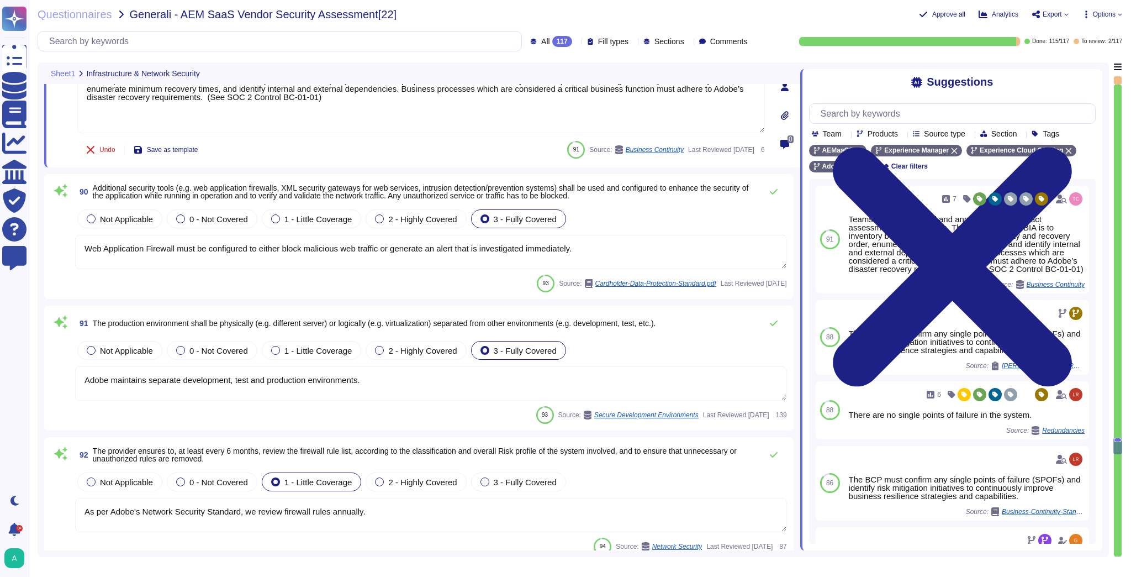
scroll to position [13120, 0]
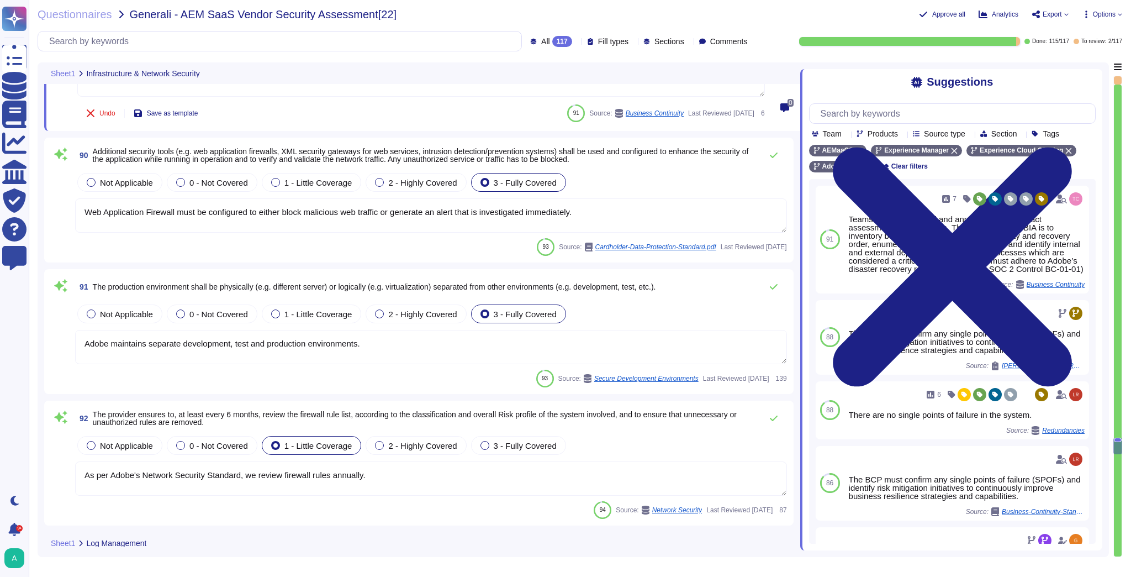
type textarea "Adobe collects system logs and event messages from different machines and store…"
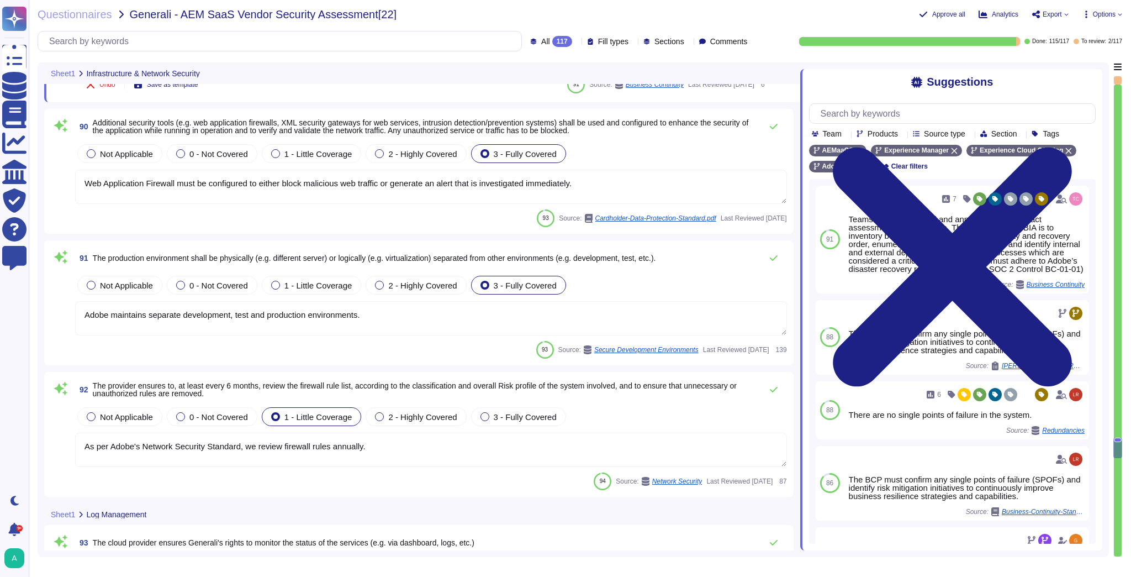
scroll to position [13164, 0]
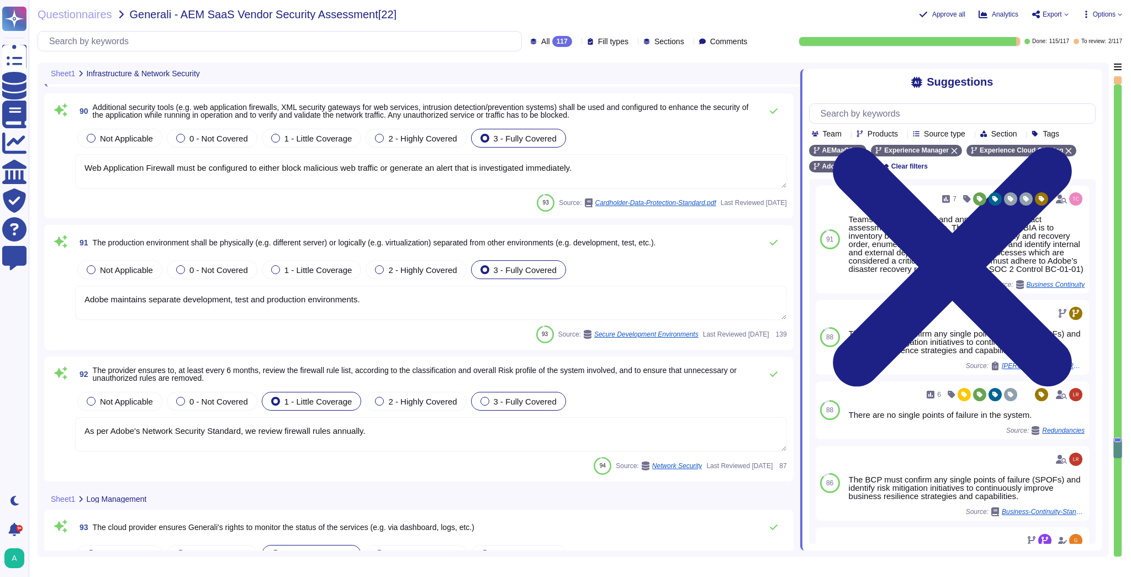
click at [531, 398] on span "3 - Fully Covered" at bounding box center [525, 401] width 63 height 9
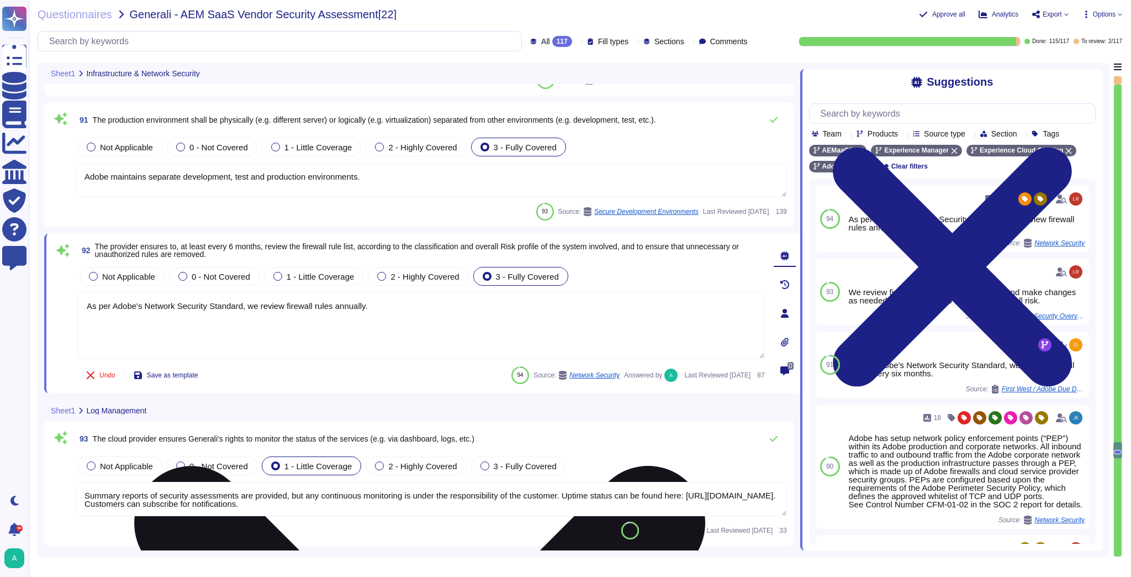
type textarea "These items are logged, where possible by all applications where input is recei…"
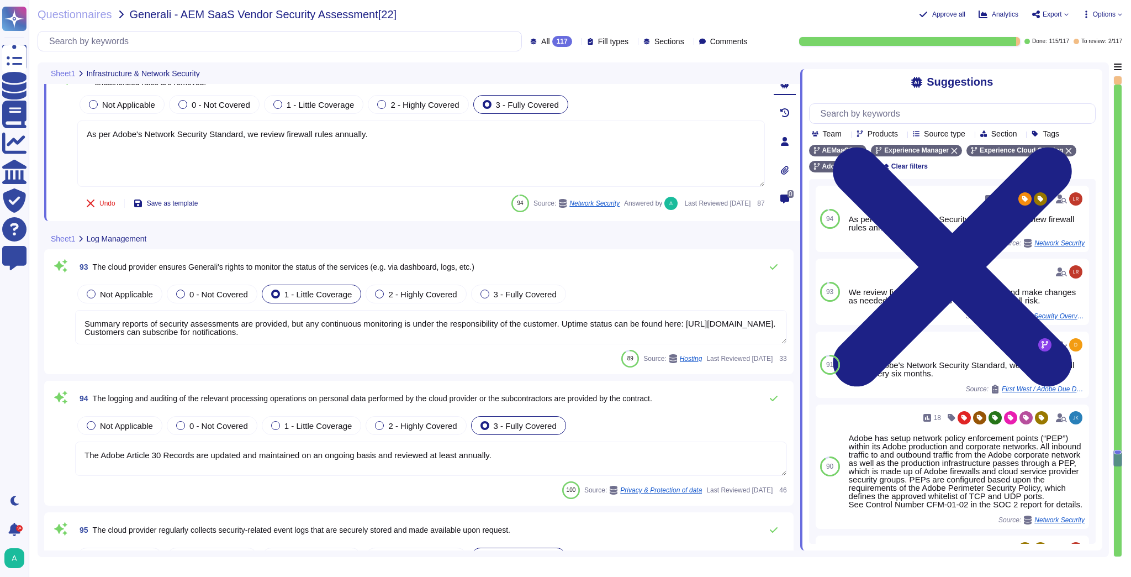
scroll to position [13474, 0]
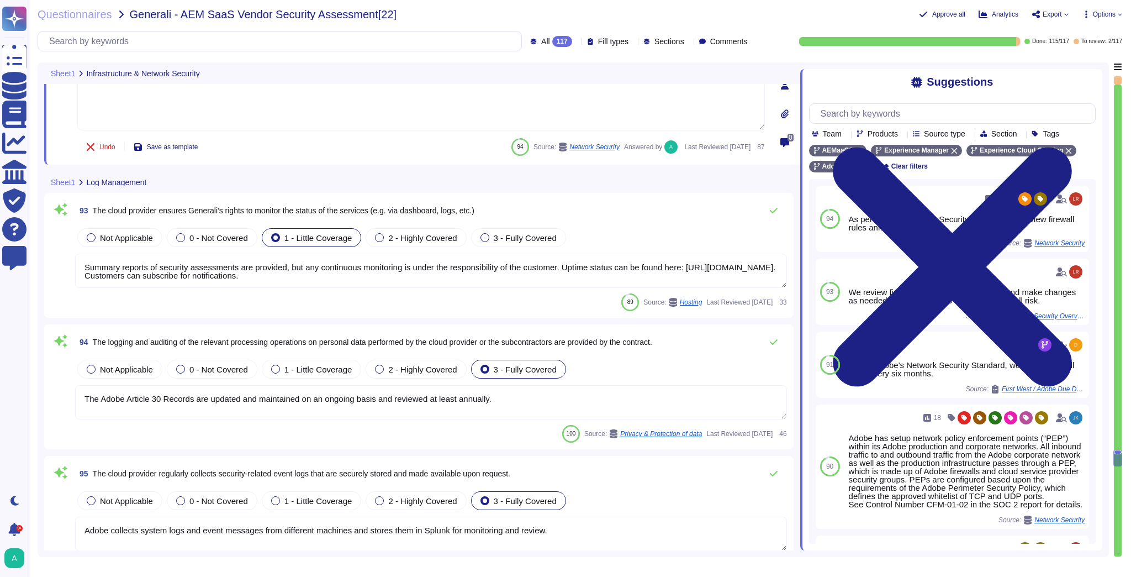
type textarea "Logs are archived within SIEM (Security Incident and Event Management), or log …"
click at [230, 340] on span "The logging and auditing of the relevant processing operations on personal data…" at bounding box center [372, 341] width 559 height 9
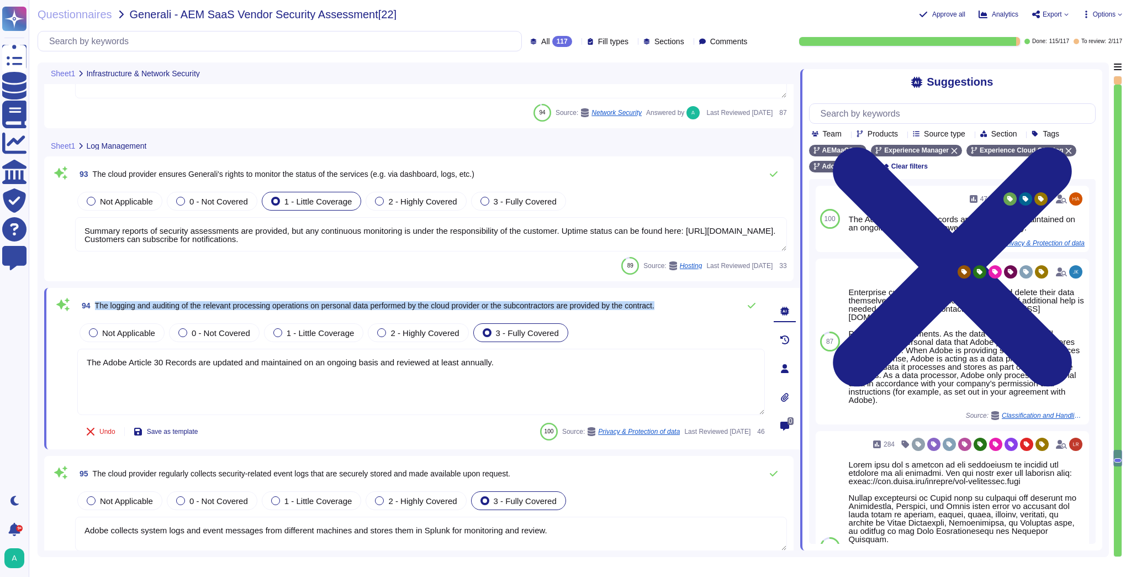
drag, startPoint x: 679, startPoint y: 304, endPoint x: 95, endPoint y: 304, distance: 583.7
click at [95, 304] on div "94 The logging and auditing of the relevant processing operations on personal d…" at bounding box center [421, 305] width 688 height 22
copy span "The logging and auditing of the relevant processing operations on personal data…"
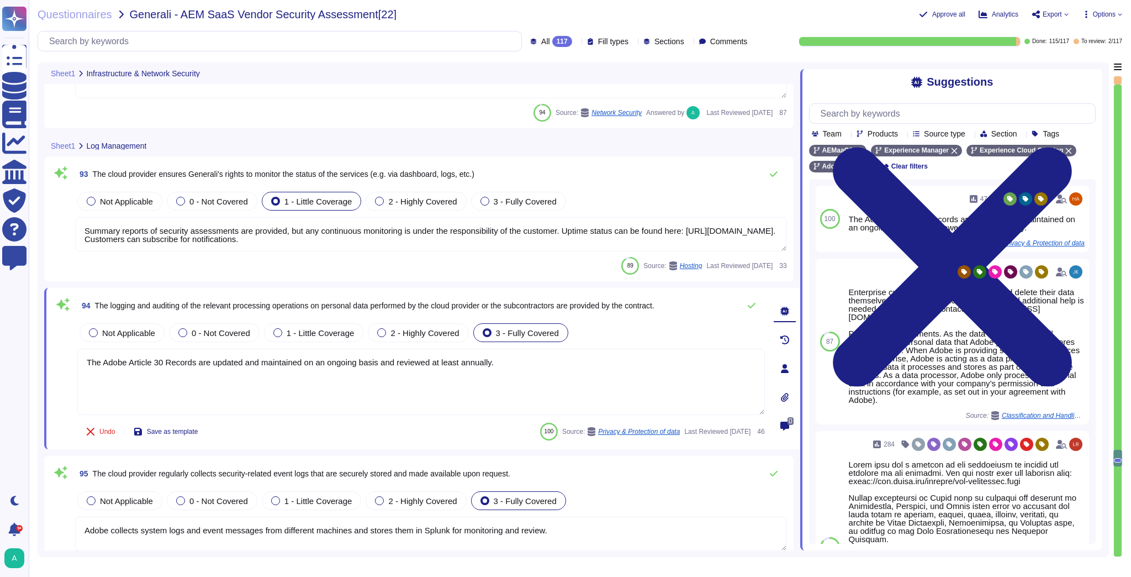
drag, startPoint x: 497, startPoint y: 364, endPoint x: 71, endPoint y: 372, distance: 426.4
click at [71, 372] on div "94 The logging and auditing of the relevant processing operations on personal d…" at bounding box center [409, 368] width 712 height 148
paste textarea "Adobe's contracts address logging and auditing of relevant processing operation…"
type textarea "Adobe's contracts address logging and auditing of relevant processing operation…"
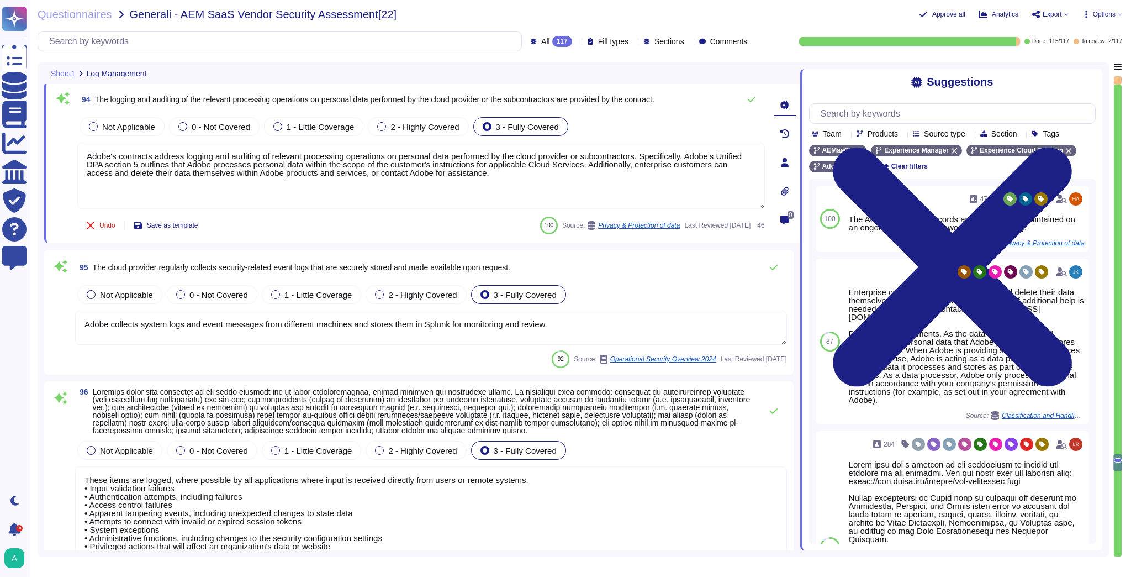
scroll to position [13694, 0]
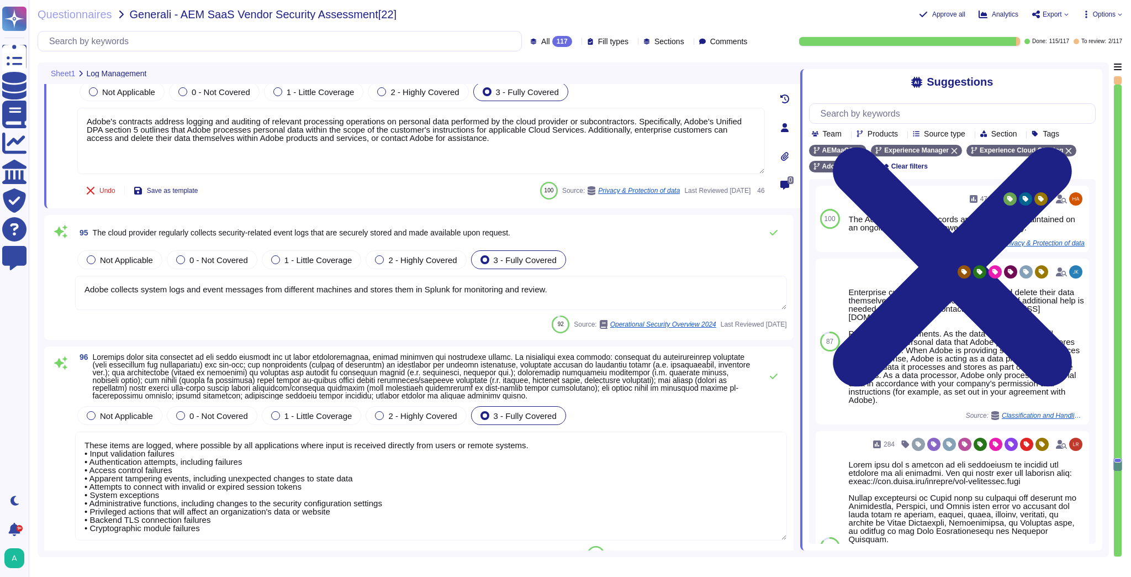
type textarea "Adobe uses Splunk for its SIEM. For some offerings, customer can retrieve appli…"
type textarea "Adobe's contracts address logging and auditing of relevant processing operation…"
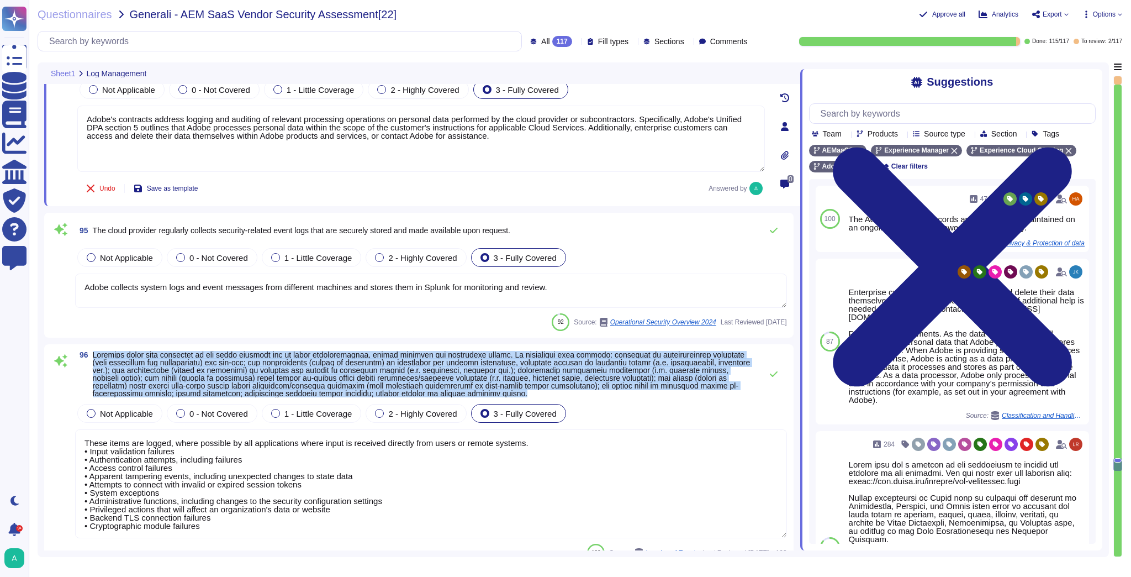
drag, startPoint x: 521, startPoint y: 395, endPoint x: 93, endPoint y: 353, distance: 430.1
click at [93, 353] on span at bounding box center [424, 374] width 663 height 46
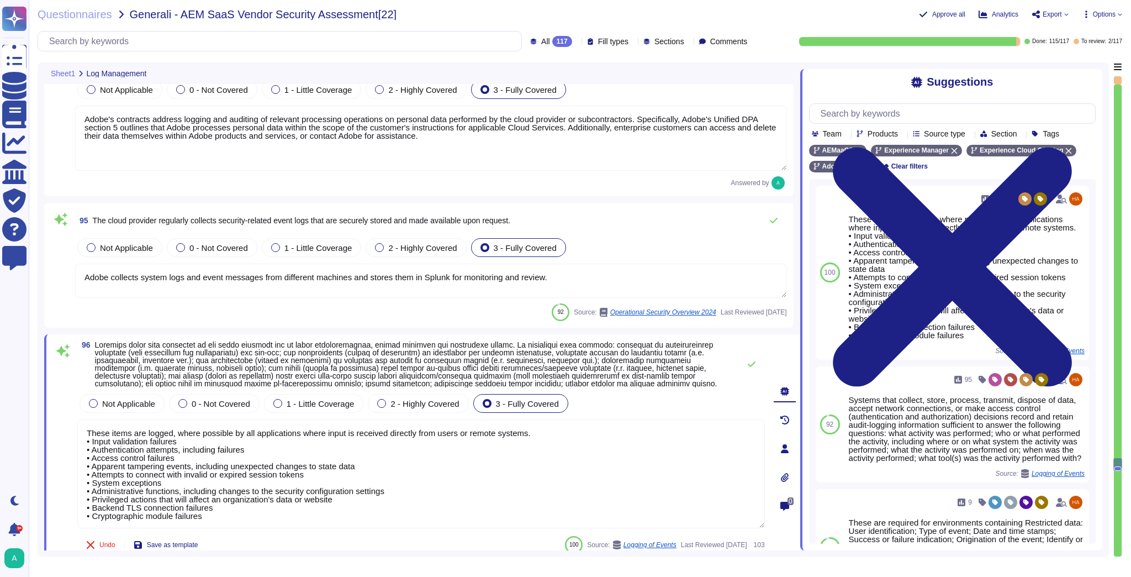
drag, startPoint x: 268, startPoint y: 507, endPoint x: 86, endPoint y: 414, distance: 204.5
click at [86, 414] on div "Not Applicable 0 - Not Covered 1 - Little Coverage 2 - Highly Covered 3 - Fully…" at bounding box center [421, 461] width 688 height 138
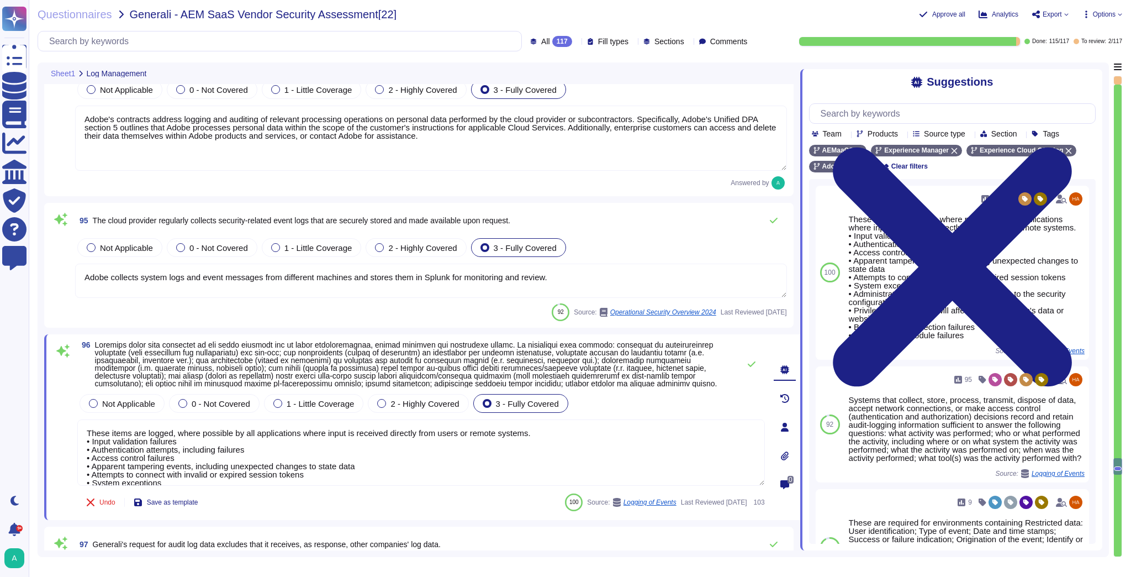
type textarea "• Cryptographic module failures"
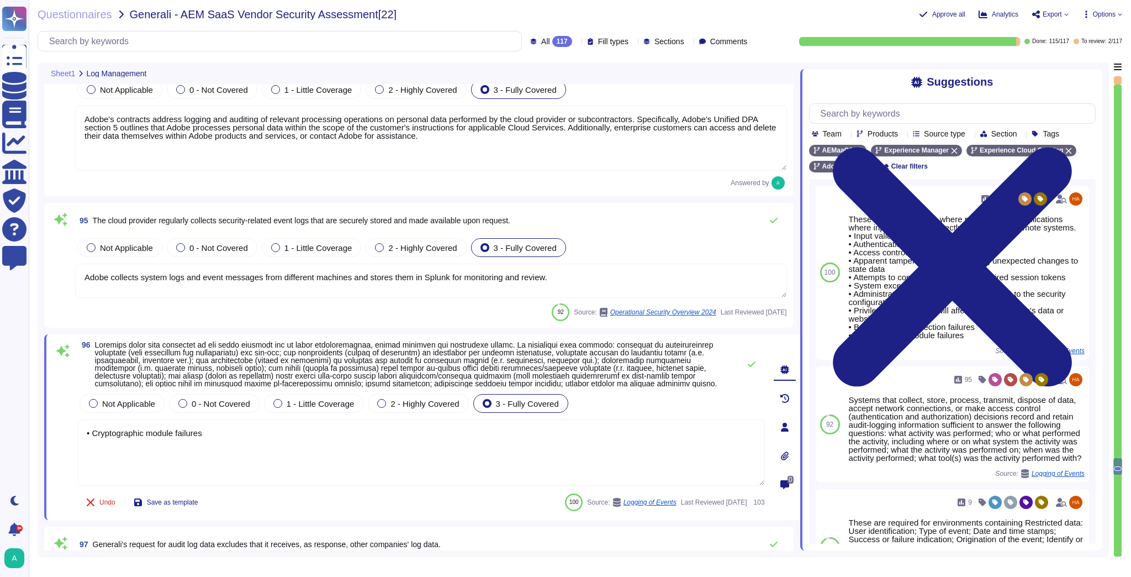
drag, startPoint x: 235, startPoint y: 440, endPoint x: -64, endPoint y: 415, distance: 299.8
click at [0, 415] on html "Questionnaires Knowledge Base Documents Analytics CAIQ / SIG Trust Center Help …" at bounding box center [565, 288] width 1131 height 577
click at [522, 460] on textarea at bounding box center [421, 452] width 688 height 66
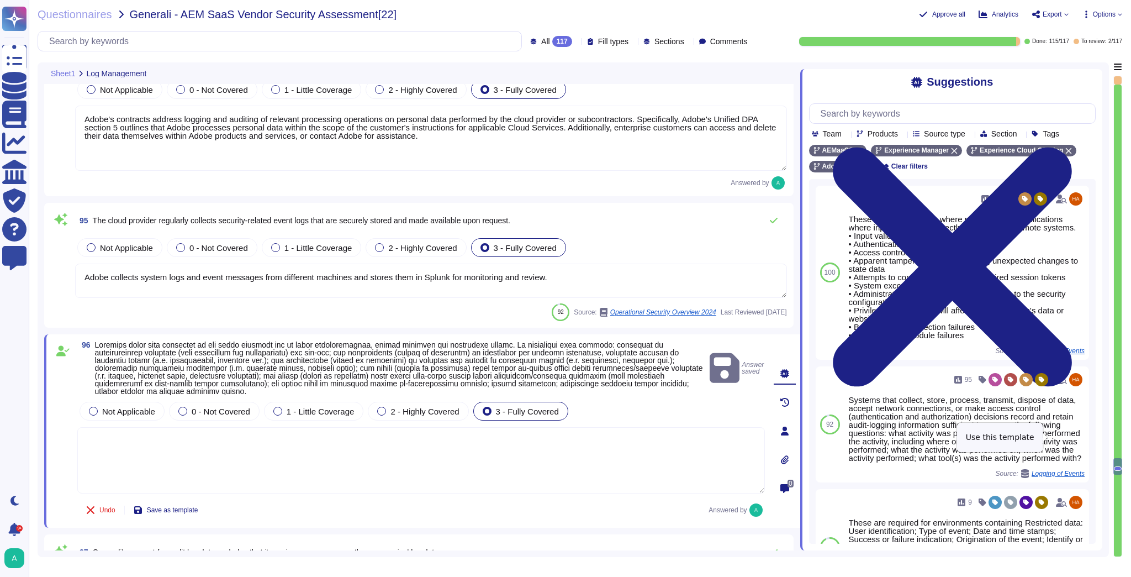
click at [1083, 427] on span "Use" at bounding box center [1089, 424] width 12 height 7
type textarea "Systems that collect, store, process, transmit, dispose of data, accept network…"
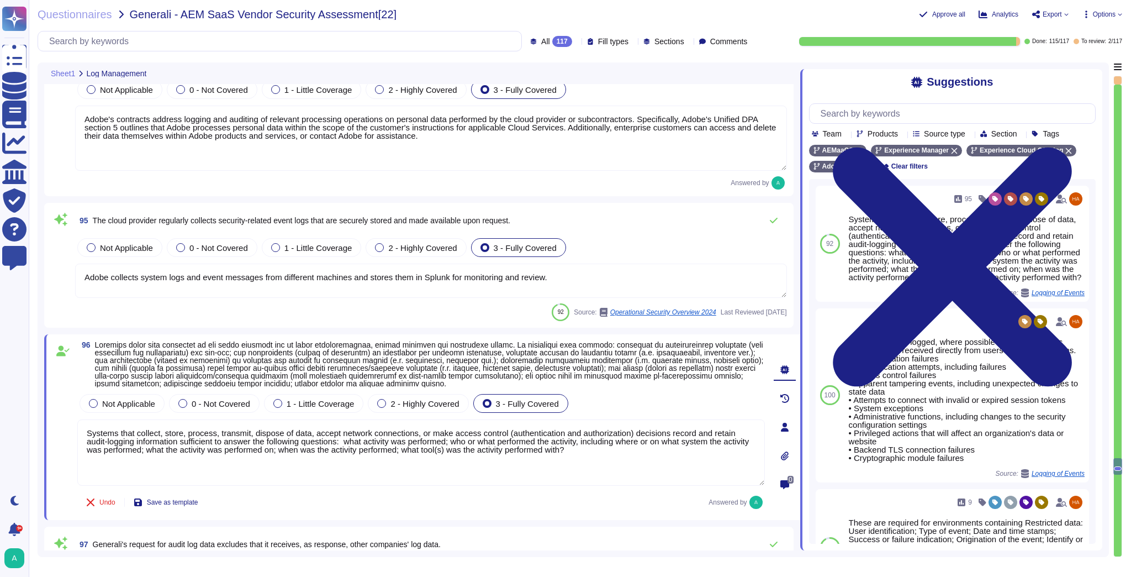
click at [503, 451] on textarea "Systems that collect, store, process, transmit, dispose of data, accept network…" at bounding box center [421, 452] width 688 height 66
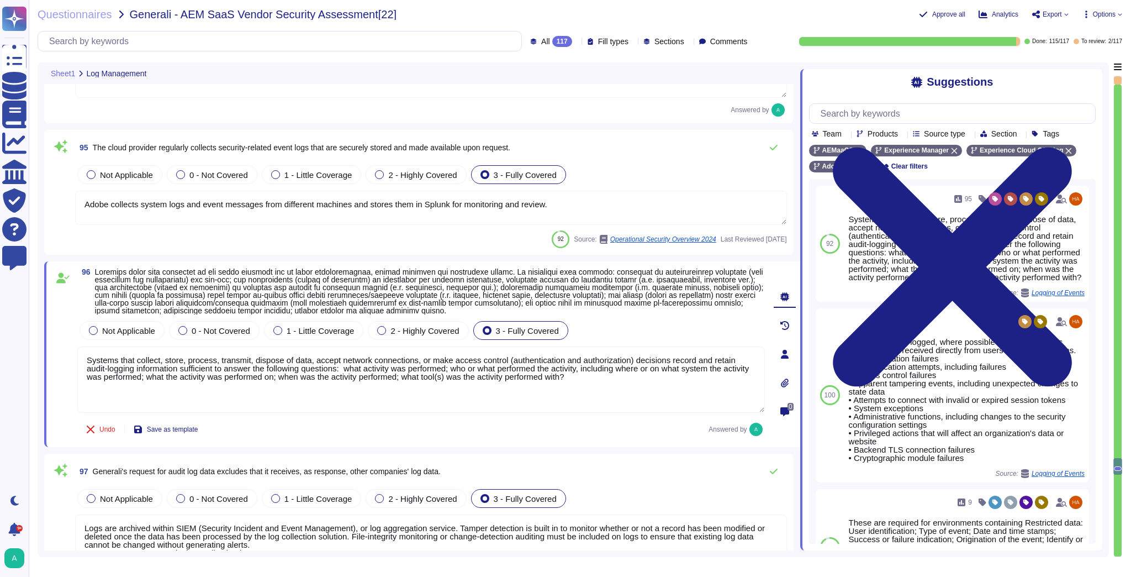
type textarea "Tamper detection is built in to monitor whether a record has been modified or d…"
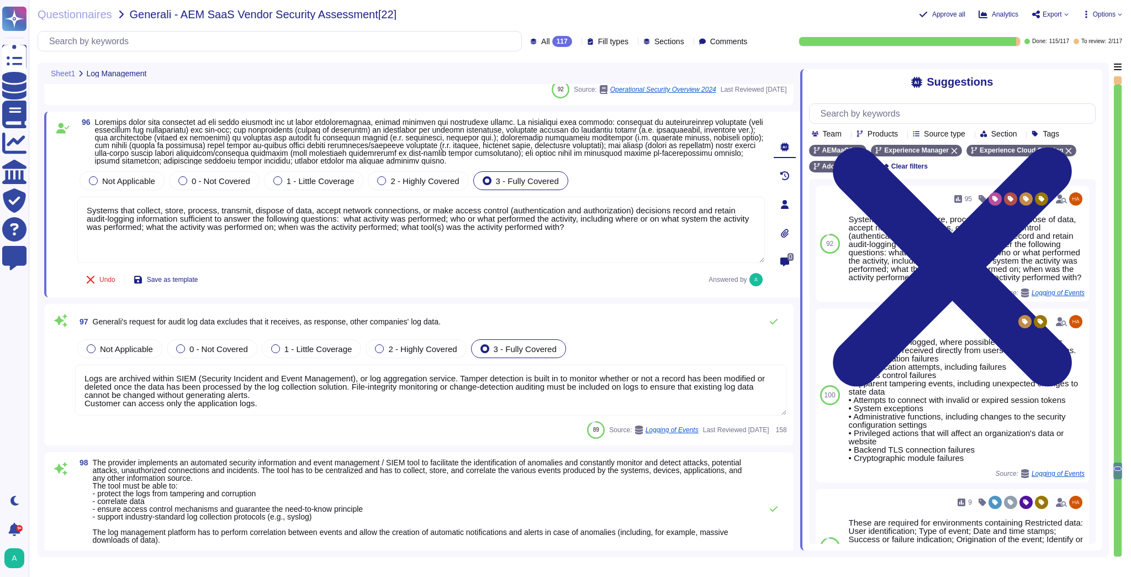
type textarea "Lorem'i Dolorsit Ametcons Adipis elitseddoei tem incididunt utl etdolor magna a…"
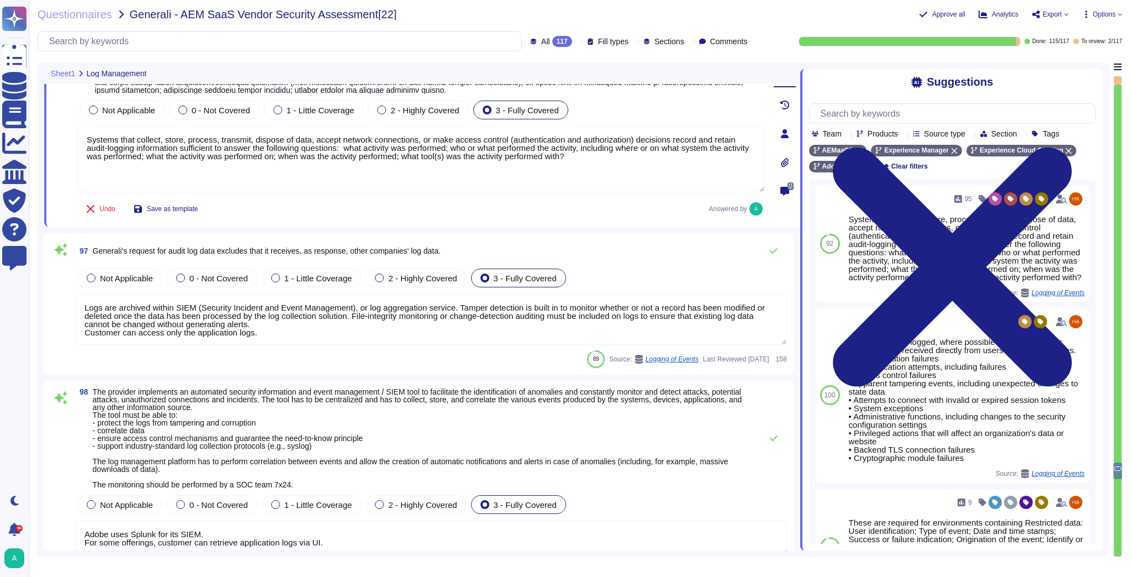
scroll to position [14004, 0]
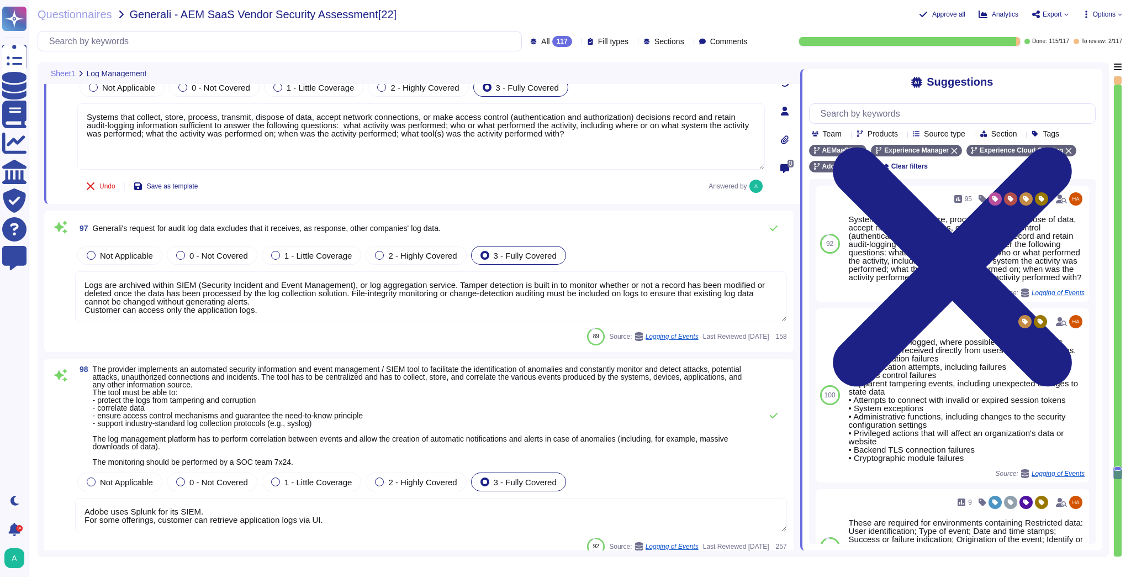
click at [467, 294] on textarea "Logs are archived within SIEM (Security Incident and Event Management), or log …" at bounding box center [431, 296] width 712 height 51
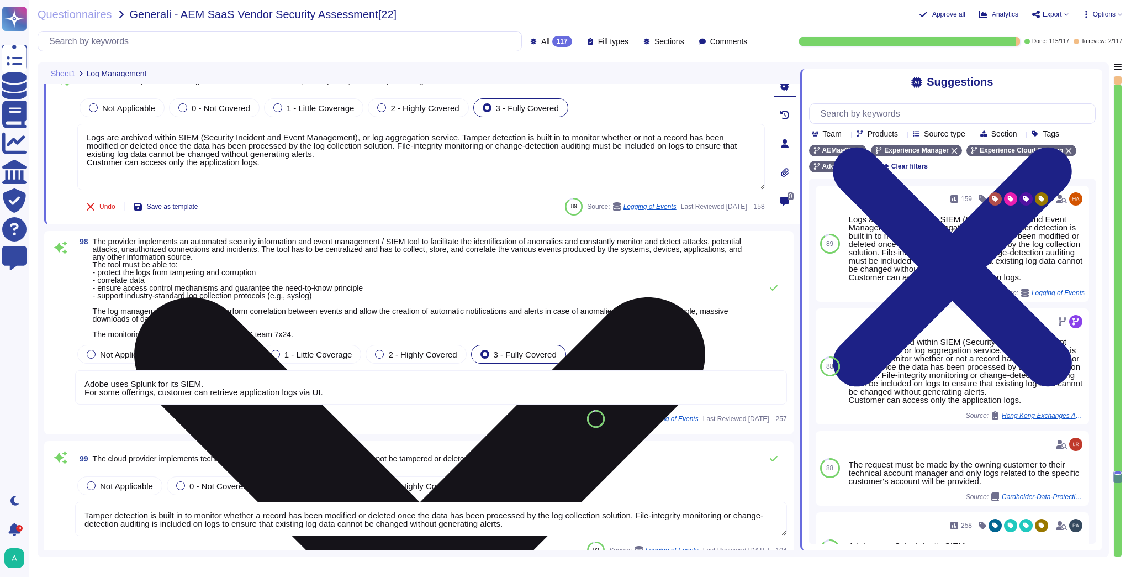
type textarea "Adobe data centers that are in locales with environmental risks, such as earthq…"
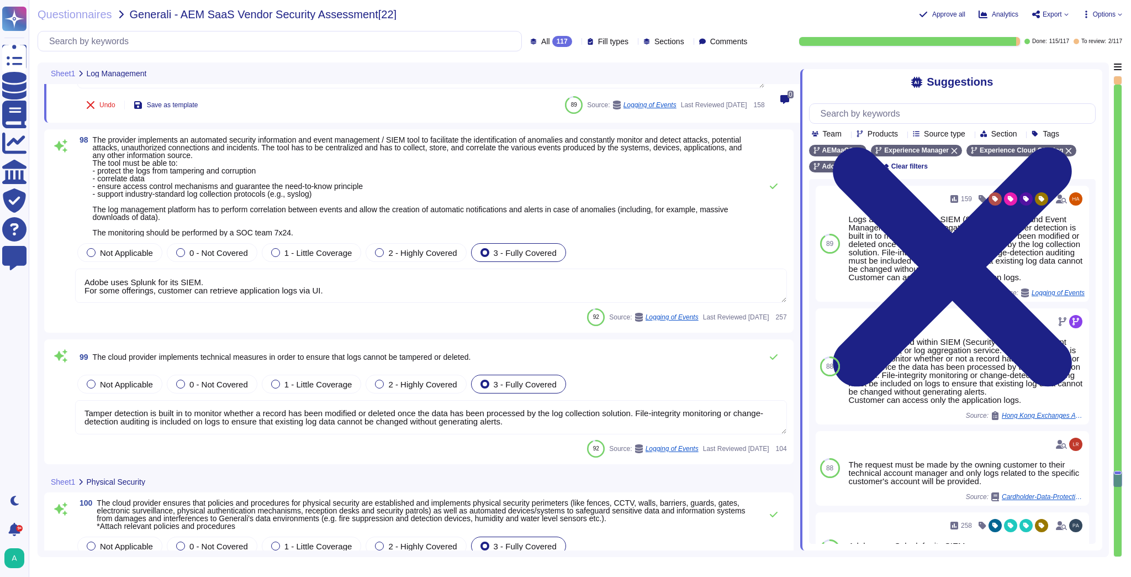
scroll to position [14269, 0]
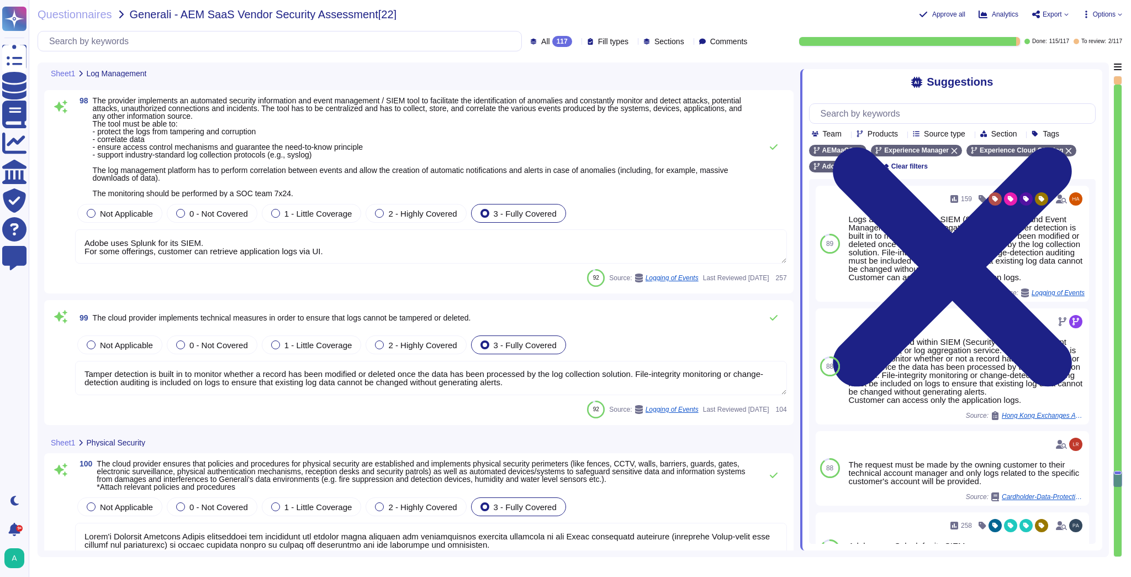
type textarea "Authorized staff must pass two-factor authentication a minimum of two times to …"
click at [468, 374] on textarea "Tamper detection is built in to monitor whether a record has been modified or d…" at bounding box center [431, 378] width 712 height 34
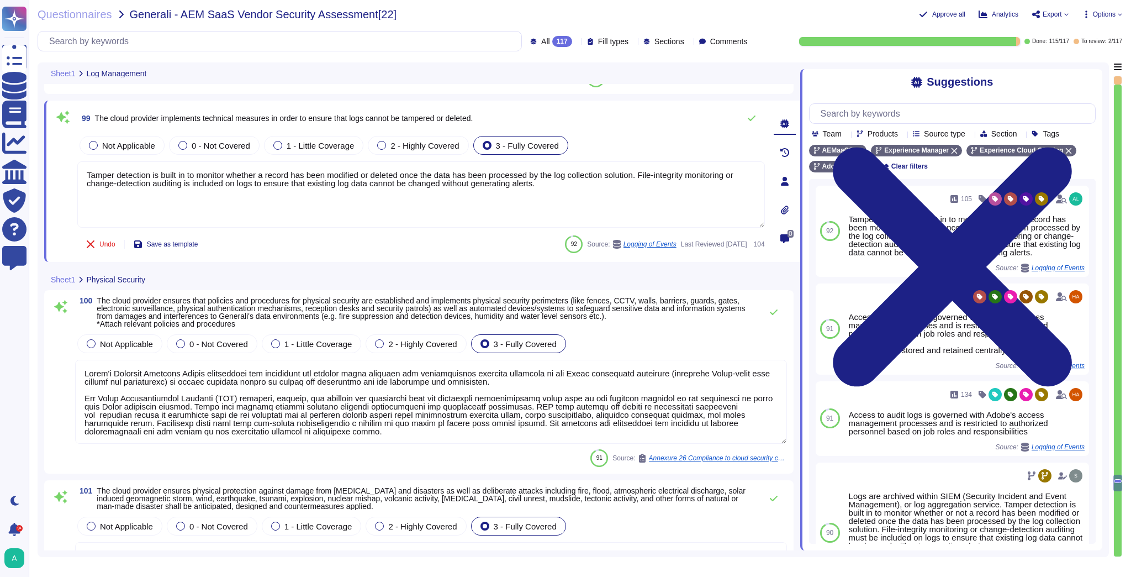
scroll to position [14446, 0]
type textarea "Systems are hardened according to CIS guidelines. Adobe has developed a base co…"
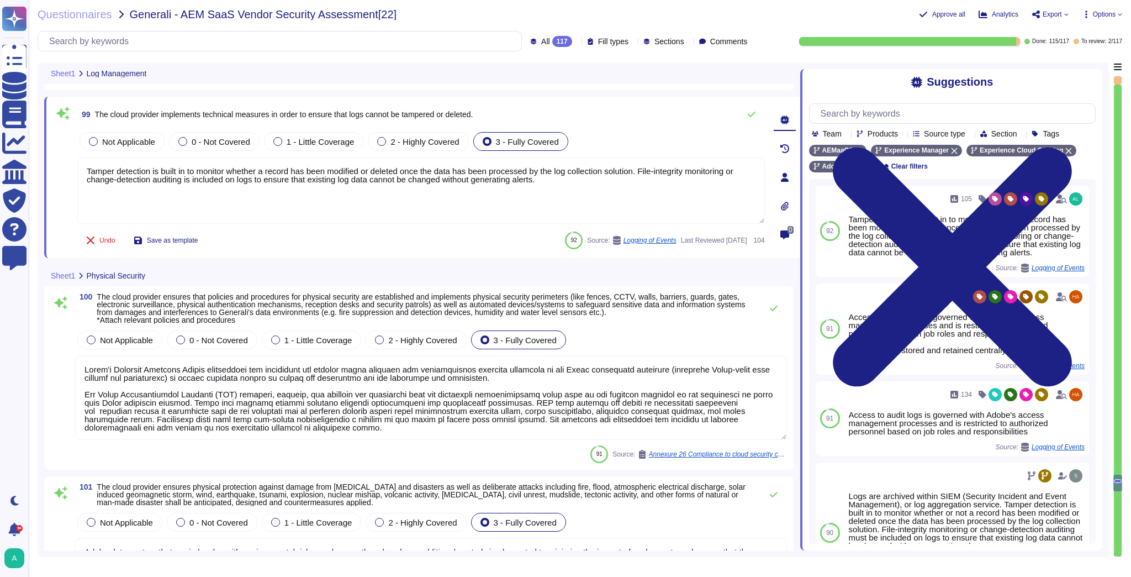
click at [281, 391] on textarea at bounding box center [431, 398] width 712 height 84
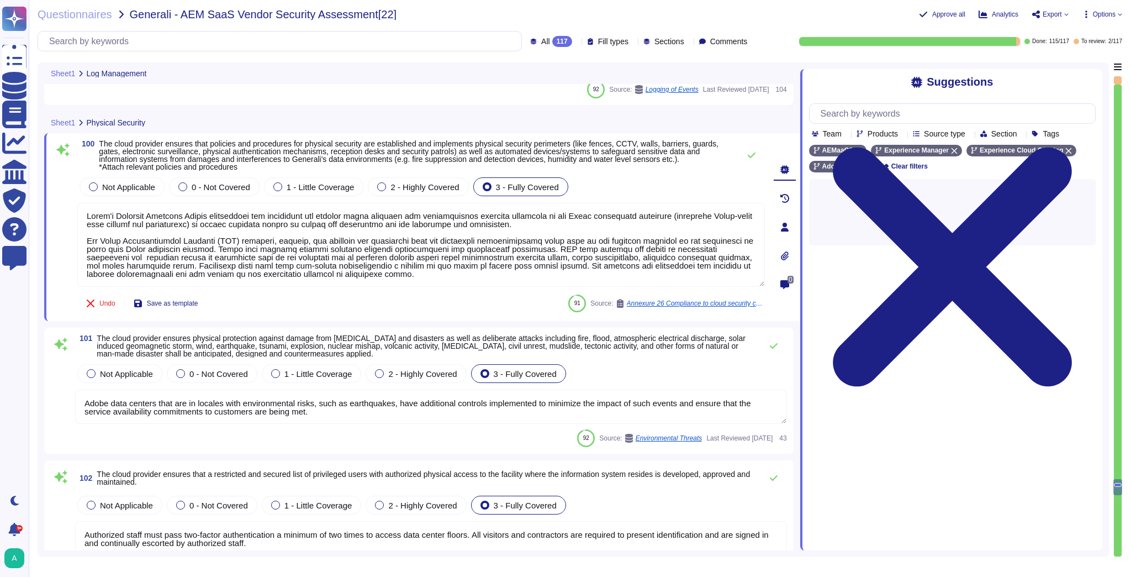
scroll to position [14578, 0]
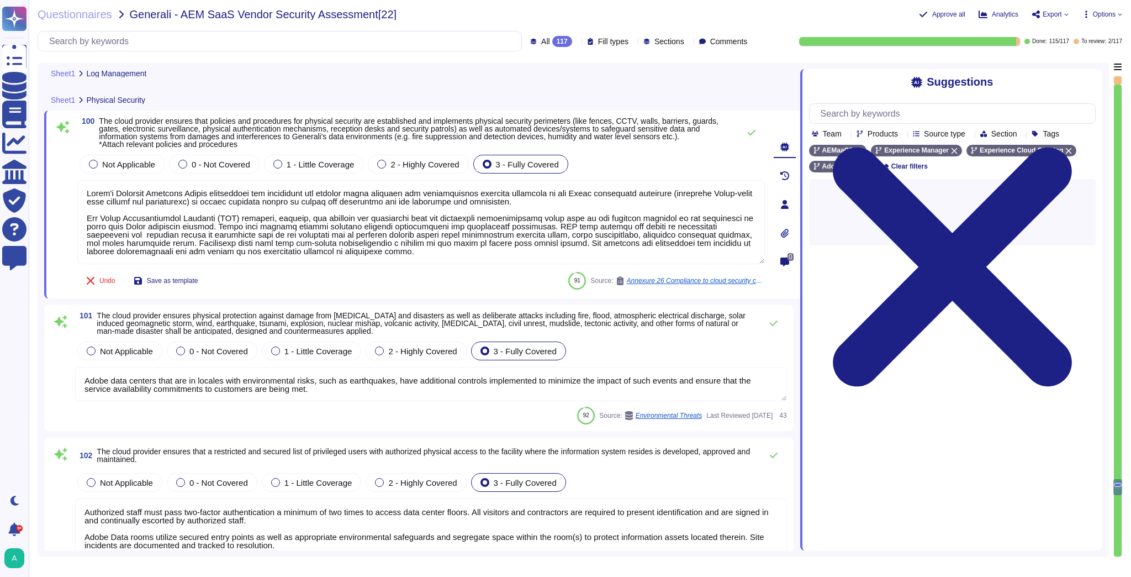
type textarea "A systematic approach to managing change is followed where changes are reviewed…"
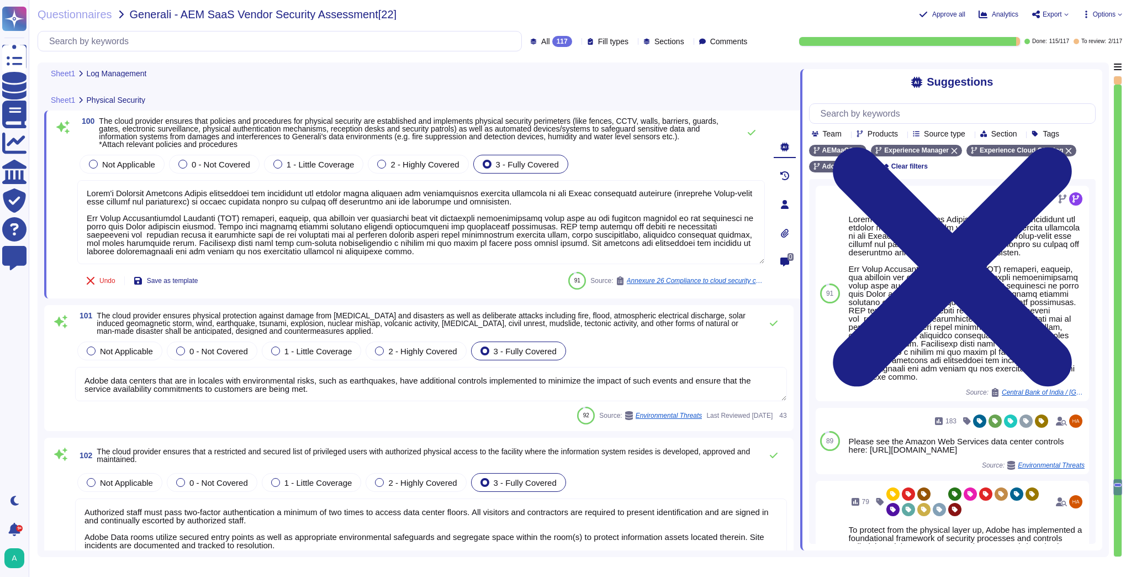
click at [223, 389] on textarea "Adobe data centers that are in locales with environmental risks, such as earthq…" at bounding box center [431, 384] width 712 height 34
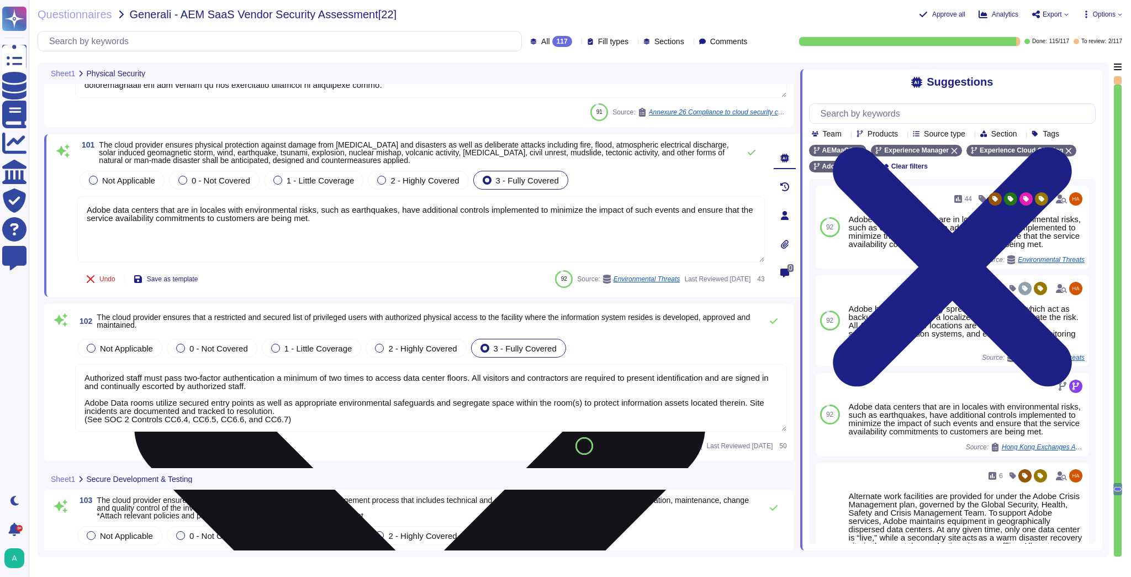
type textarea "A systematic approach to managing change is followed where changes are reviewed…"
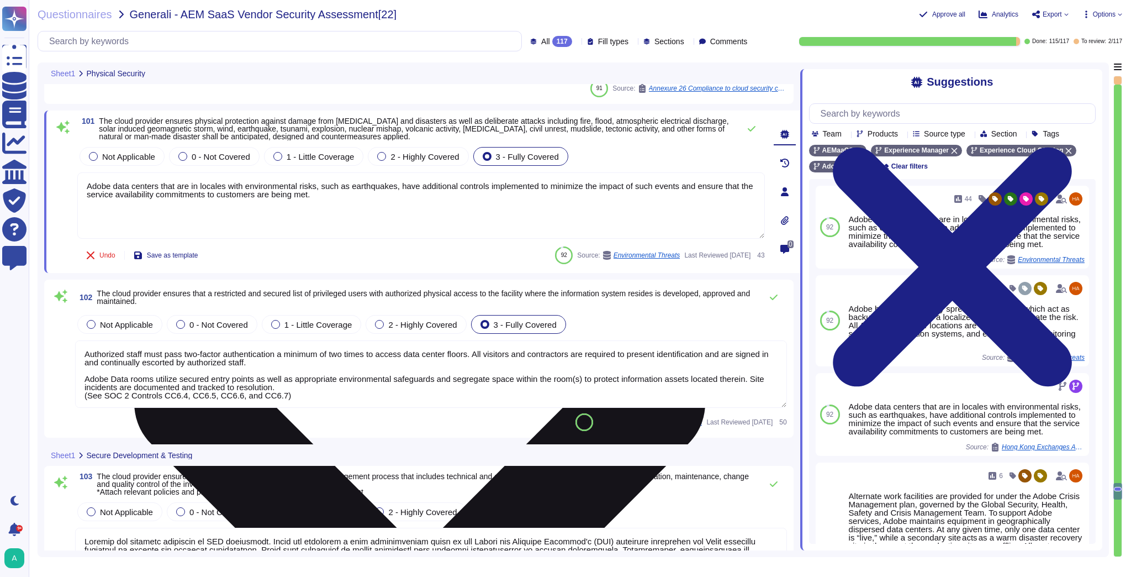
type textarea "Continuously. Adobe uses security monitoring tools to detect whether configurat…"
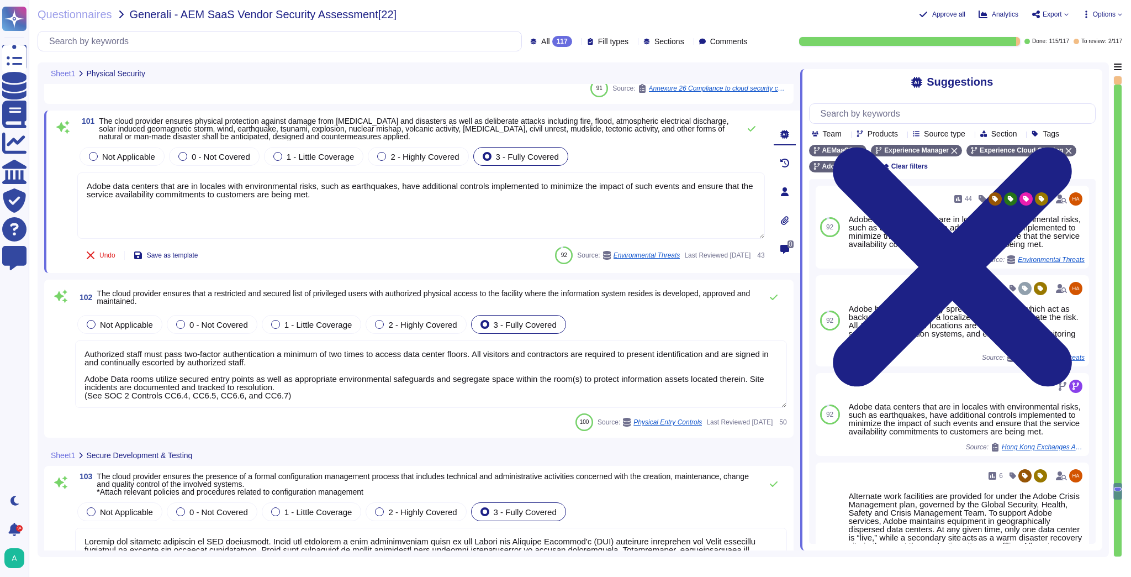
click at [265, 366] on textarea "Authorized staff must pass two-factor authentication a minimum of two times to …" at bounding box center [431, 373] width 712 height 67
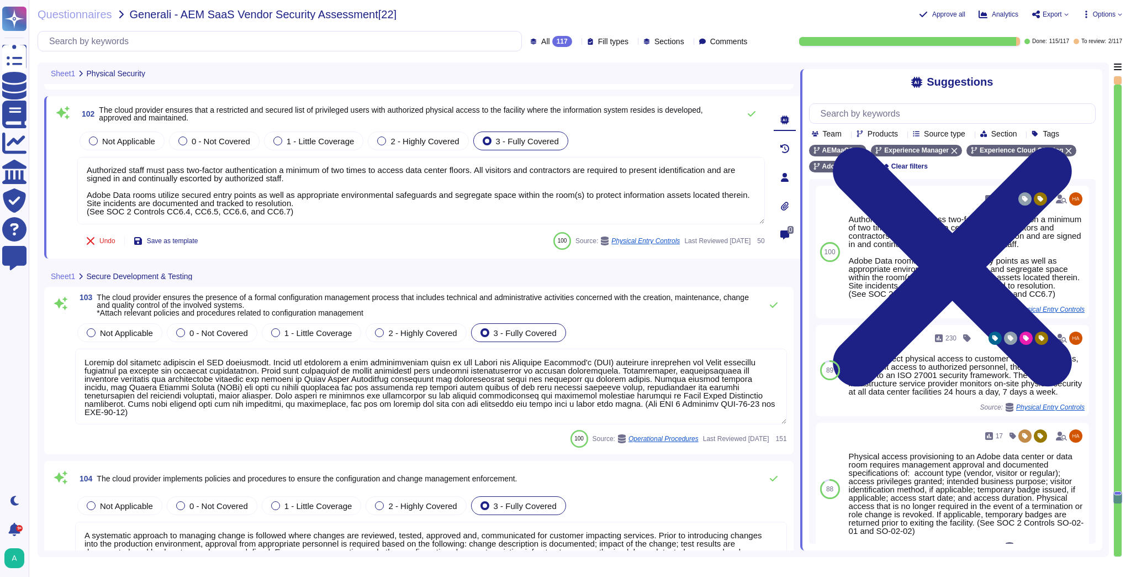
scroll to position [14931, 0]
type textarea "All production changes are expected to comply with Adobe's Change management st…"
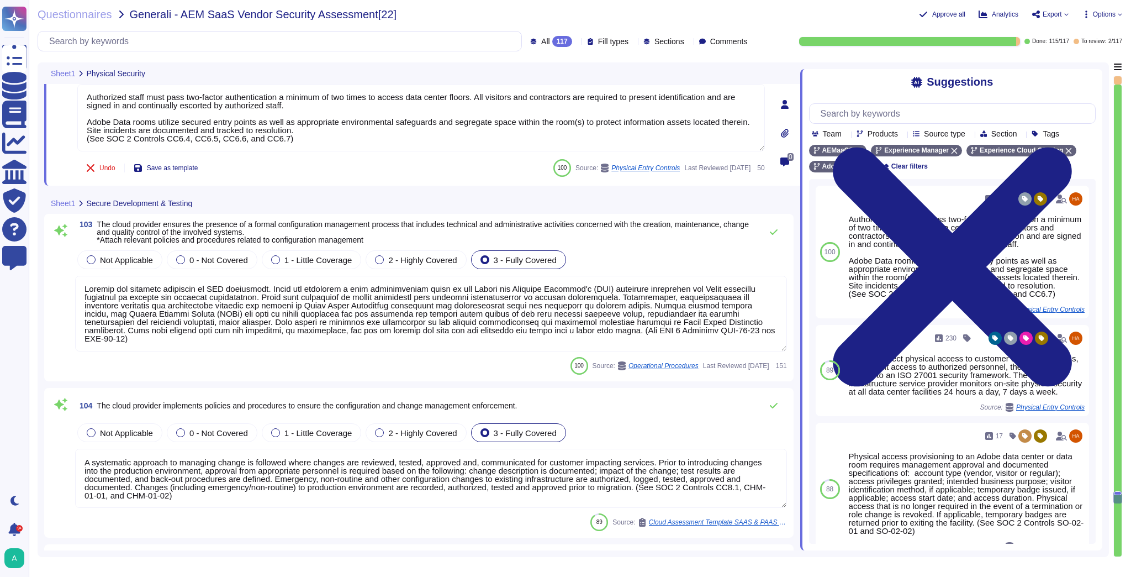
scroll to position [14976, 0]
click at [263, 309] on textarea at bounding box center [431, 312] width 712 height 76
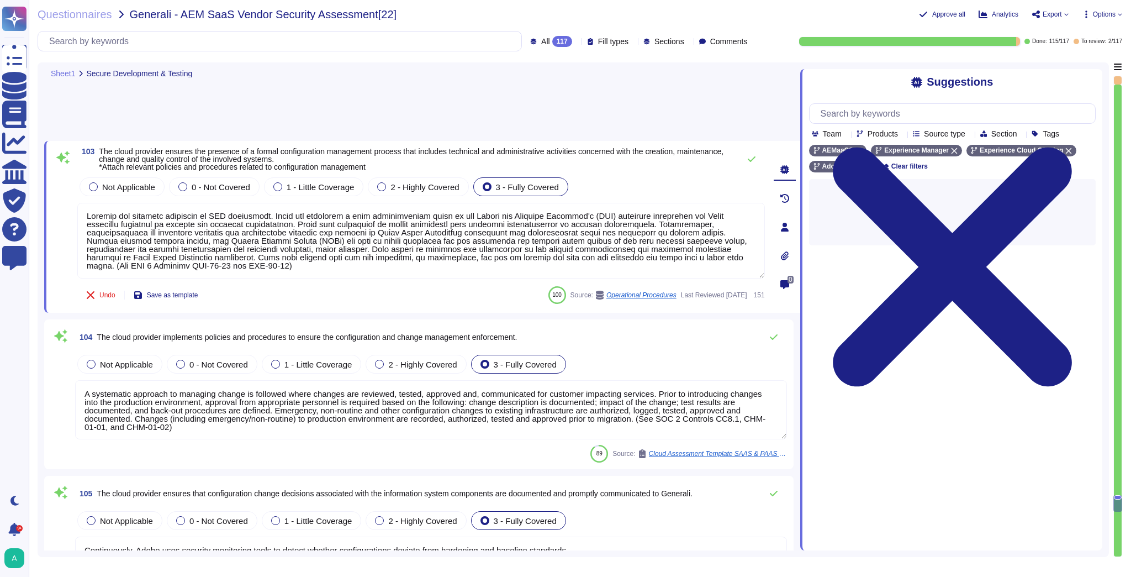
scroll to position [15108, 0]
type textarea "Adobe has robust controls in place to prevent unauthorized access to tenant app…"
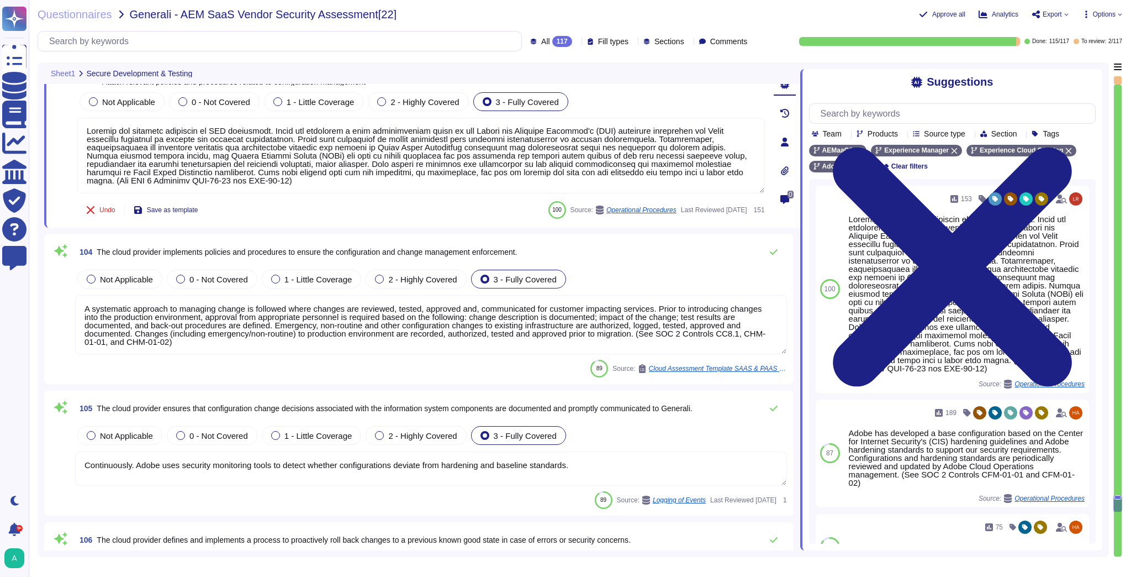
click at [273, 316] on textarea "A systematic approach to managing change is followed where changes are reviewed…" at bounding box center [431, 324] width 712 height 59
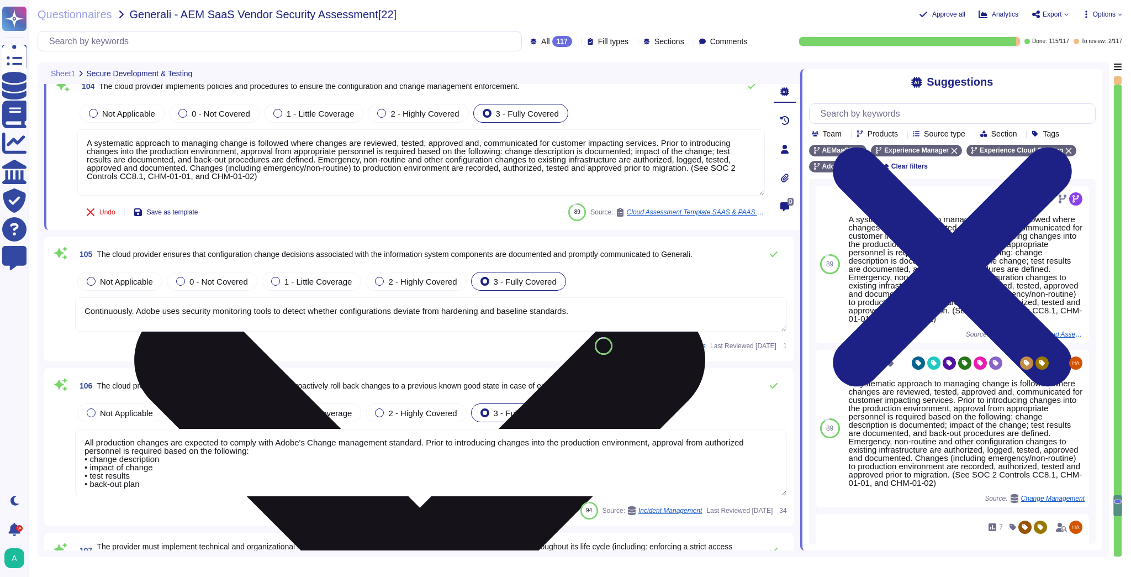
scroll to position [15285, 0]
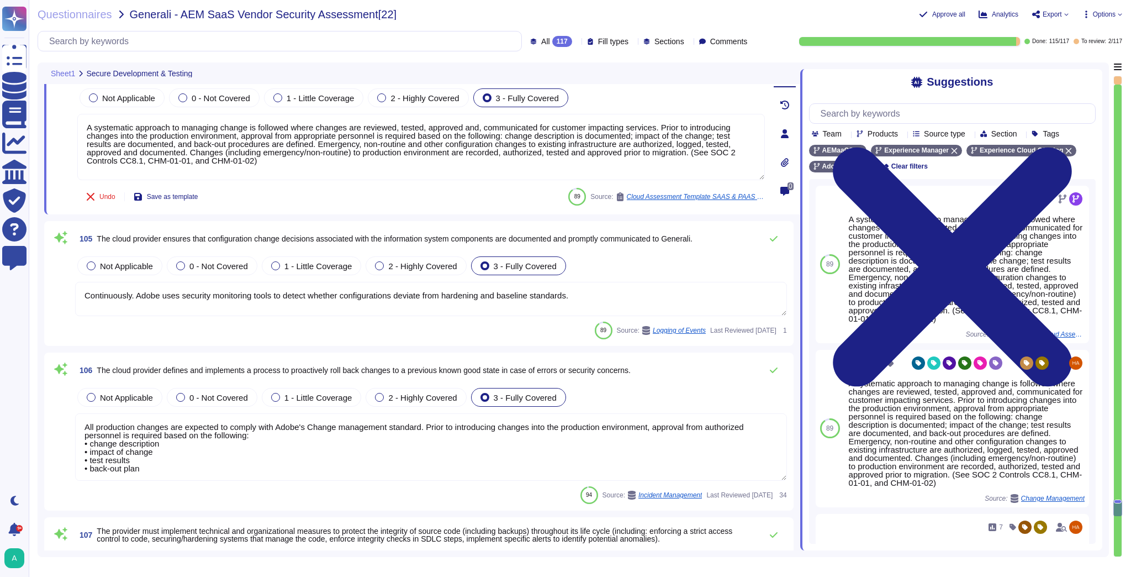
click at [475, 294] on textarea "Continuously. Adobe uses security monitoring tools to detect whether configurat…" at bounding box center [431, 299] width 712 height 34
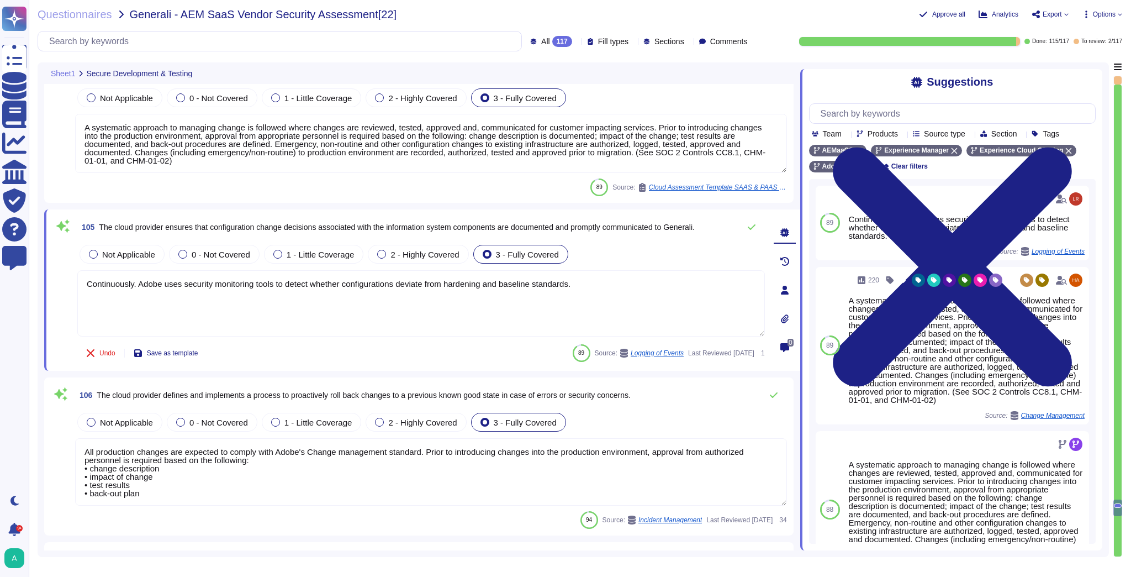
drag, startPoint x: 616, startPoint y: 292, endPoint x: 48, endPoint y: 283, distance: 568.3
click at [48, 283] on div "105 The cloud provider ensures that configuration change decisions associated w…" at bounding box center [422, 289] width 756 height 161
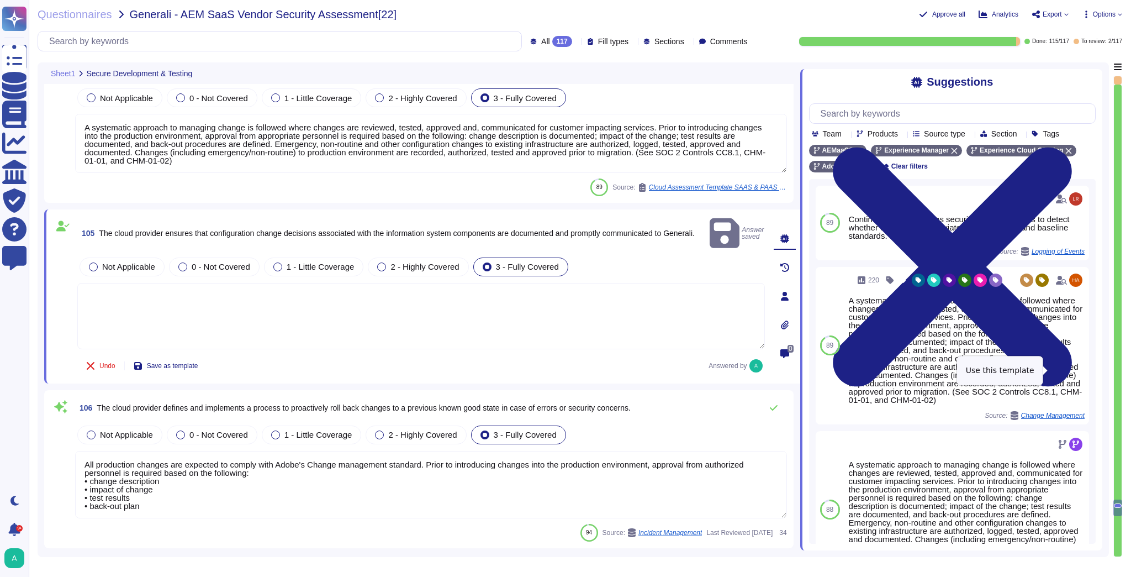
click at [1083, 348] on span "Use" at bounding box center [1089, 345] width 12 height 7
type textarea "A systematic approach to managing change is followed where changes are reviewed…"
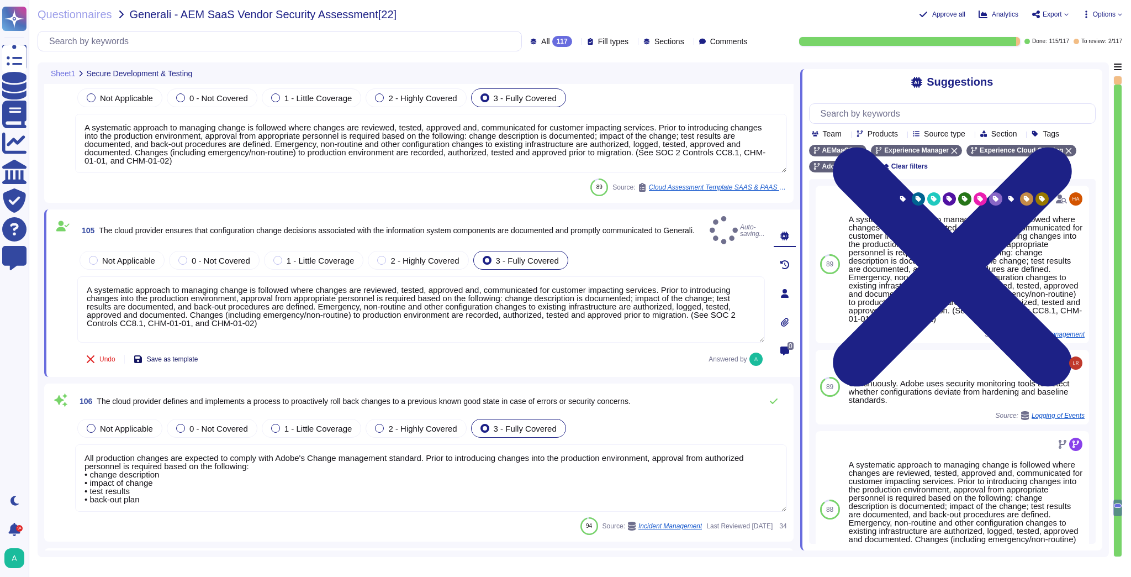
type textarea "Where required by law, Adobe includes a right to audit clause in contracts with…"
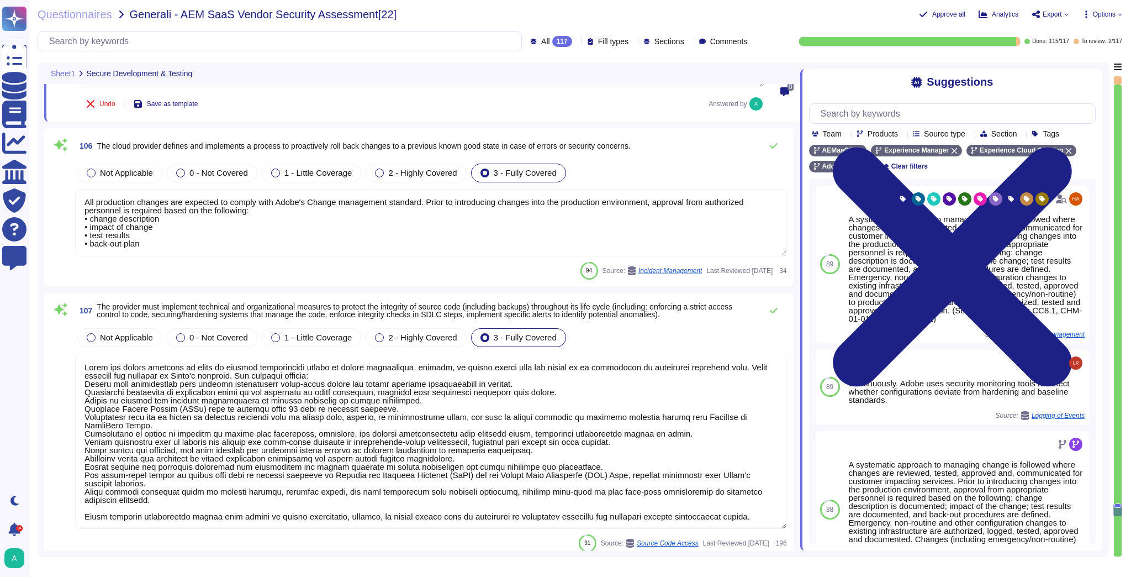
scroll to position [15550, 0]
type textarea "Lorem ipsumdol sitametco ad elitsedd e tempori utlabore etdolorem aliquaen ad m…"
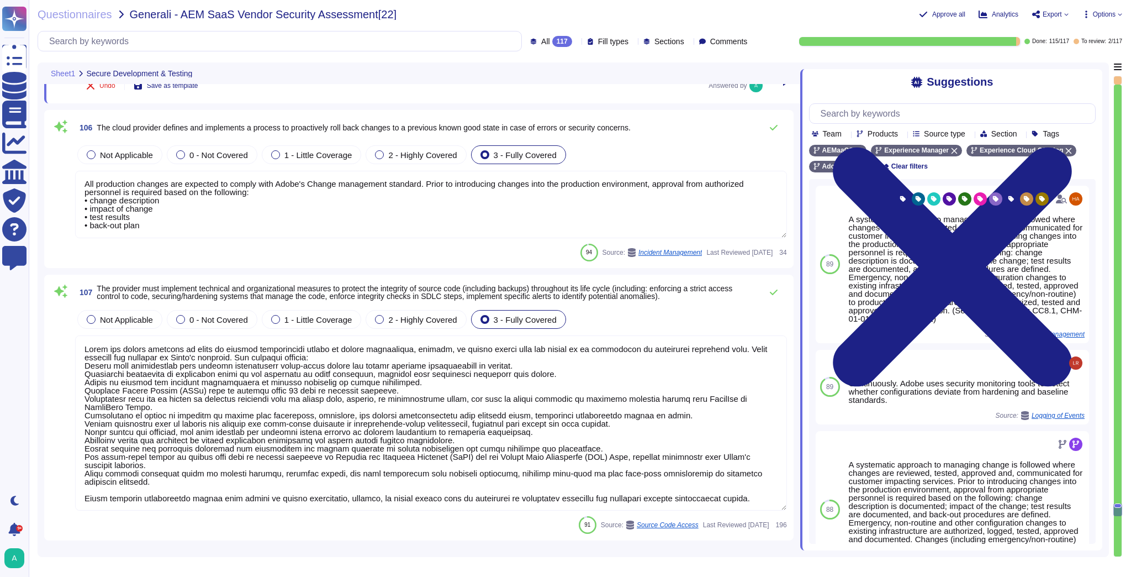
scroll to position [0, 0]
click at [446, 209] on textarea "All production changes are expected to comply with Adobe's Change management st…" at bounding box center [431, 204] width 712 height 67
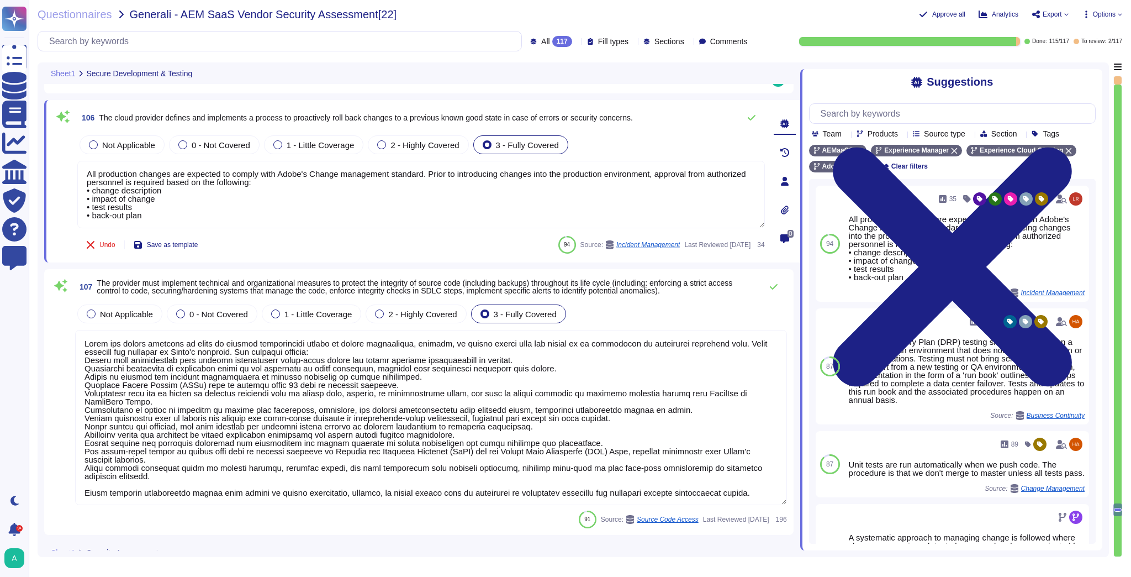
scroll to position [1, 0]
click at [279, 378] on textarea at bounding box center [431, 417] width 712 height 175
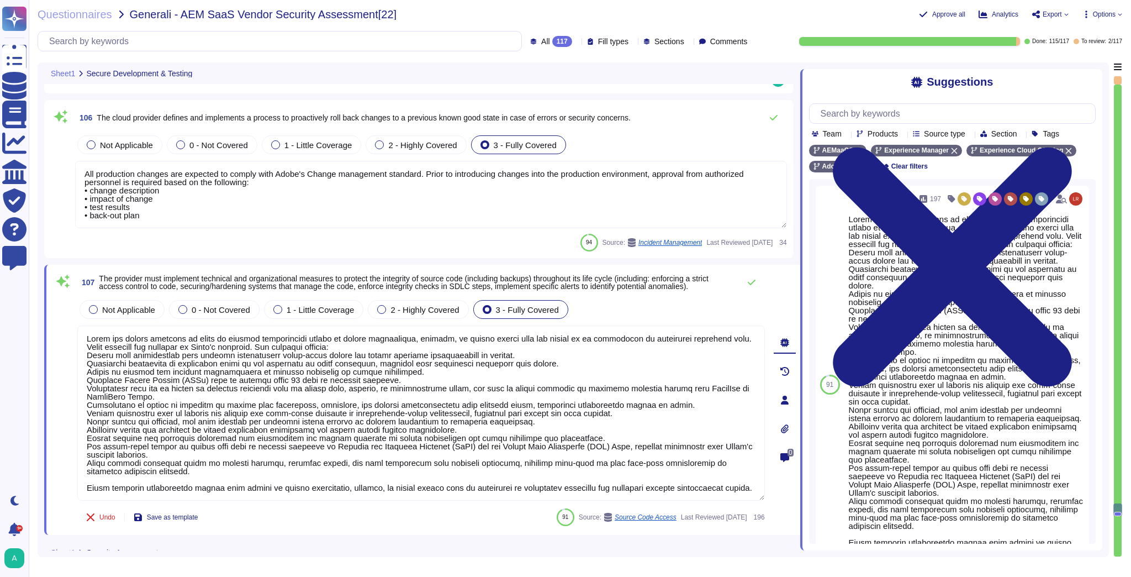
click at [594, 130] on icon at bounding box center [717, 200] width 247 height 141
click at [550, 99] on span "To review" at bounding box center [541, 97] width 35 height 10
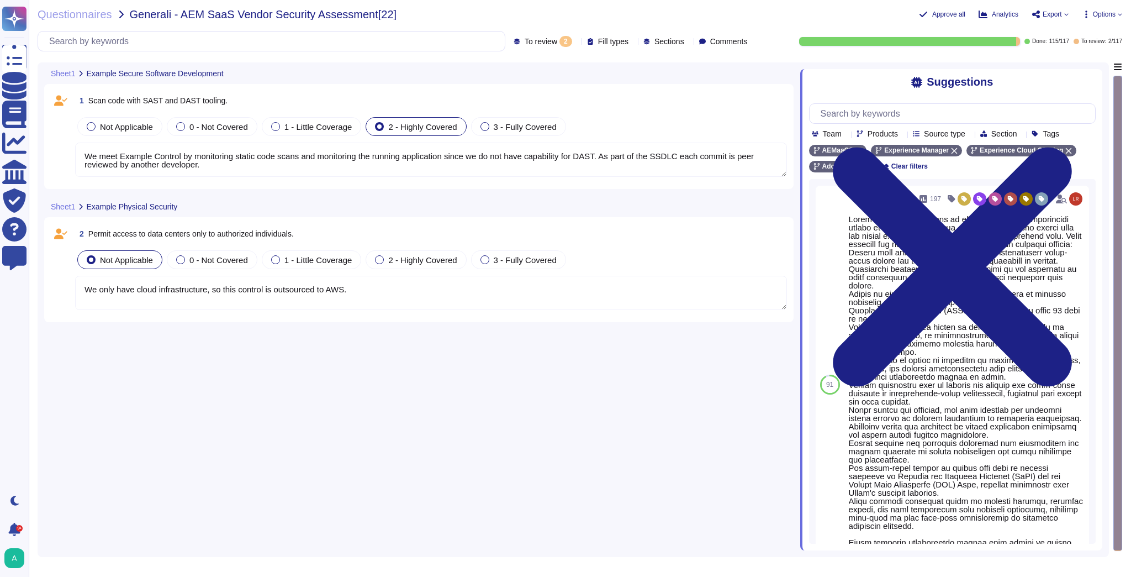
type textarea "We meet Example Control by monitoring static code scans and monitoring the runn…"
type textarea "We only have cloud infrastructure, so this control is outsourced to AWS."
drag, startPoint x: 234, startPoint y: 99, endPoint x: 88, endPoint y: 103, distance: 146.4
click at [88, 103] on div "1 Scan code with SAST and DAST tooling." at bounding box center [431, 101] width 712 height 20
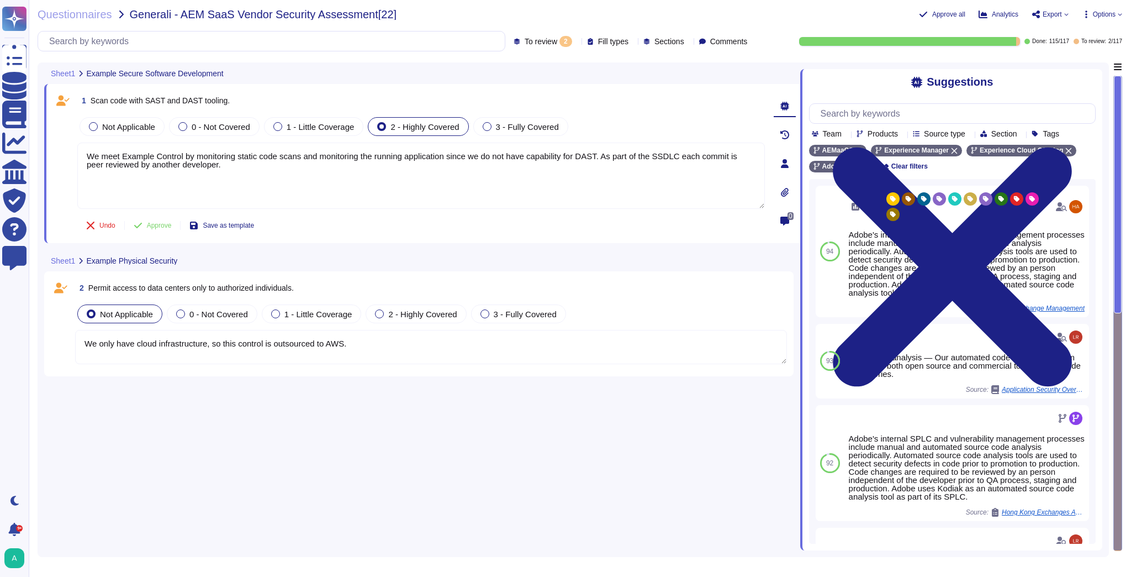
click at [242, 99] on div "1 Scan code with SAST and DAST tooling." at bounding box center [421, 101] width 688 height 20
drag, startPoint x: 239, startPoint y: 98, endPoint x: 91, endPoint y: 110, distance: 148.5
click at [91, 110] on div "1 Scan code with SAST and DAST tooling. Not Applicable 0 - Not Covered 1 - Litt…" at bounding box center [409, 164] width 712 height 146
copy span "Scan code with SAST and DAST tooling."
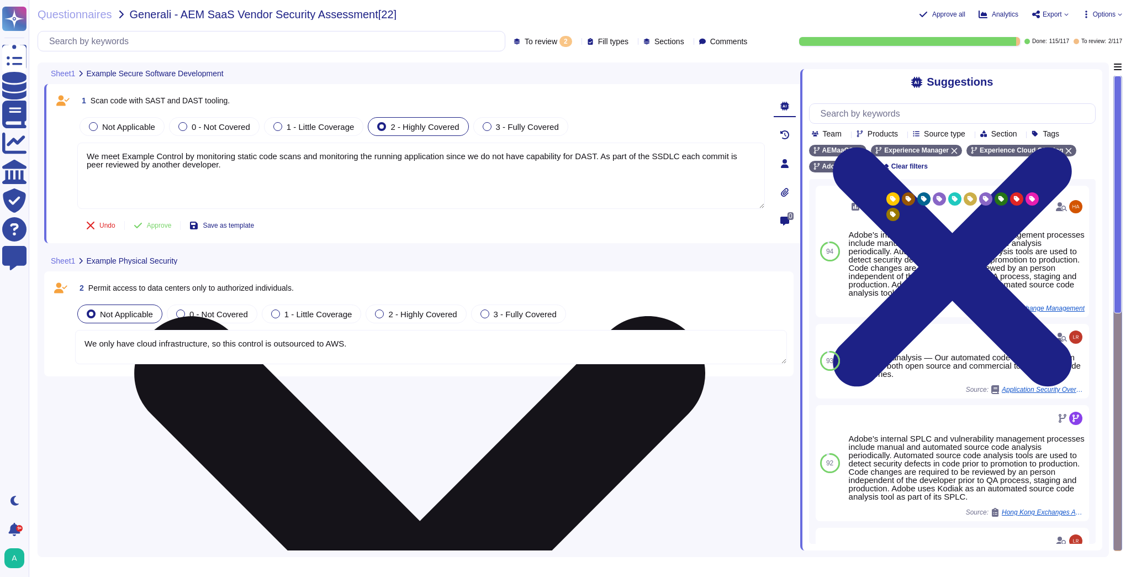
click at [204, 171] on textarea "We meet Example Control by monitoring static code scans and monitoring the runn…" at bounding box center [421, 175] width 688 height 66
drag, startPoint x: 208, startPoint y: 166, endPoint x: 86, endPoint y: 146, distance: 123.1
click at [86, 146] on textarea "We meet Example Control by monitoring static code scans and monitoring the runn…" at bounding box center [421, 175] width 688 height 66
paste textarea "Adobe employs both Static Application Security Testing (SAST) and Dynamic Appli…"
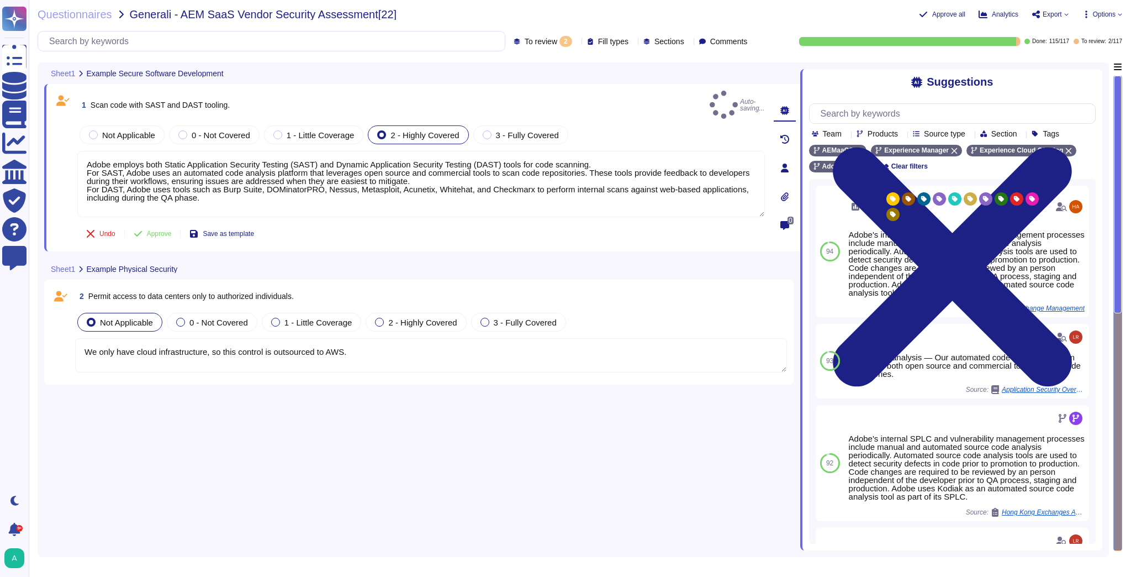
type textarea "Adobe employs both Static Application Security Testing (SAST) and Dynamic Appli…"
click at [219, 292] on span "Permit access to data centers only to authorized individuals." at bounding box center [190, 296] width 205 height 9
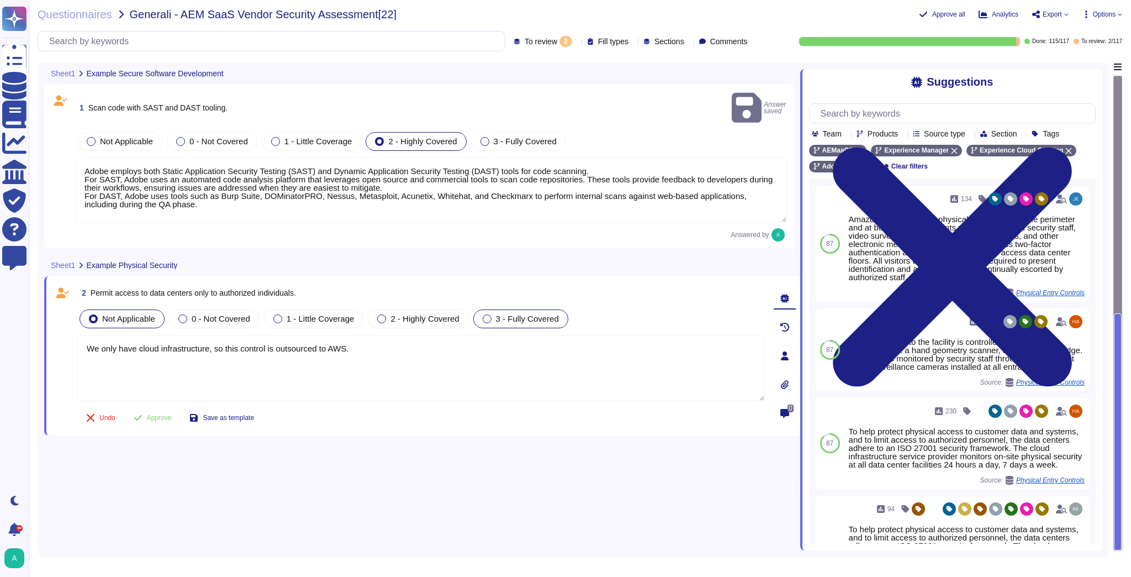
click at [510, 314] on span "3 - Fully Covered" at bounding box center [527, 318] width 63 height 9
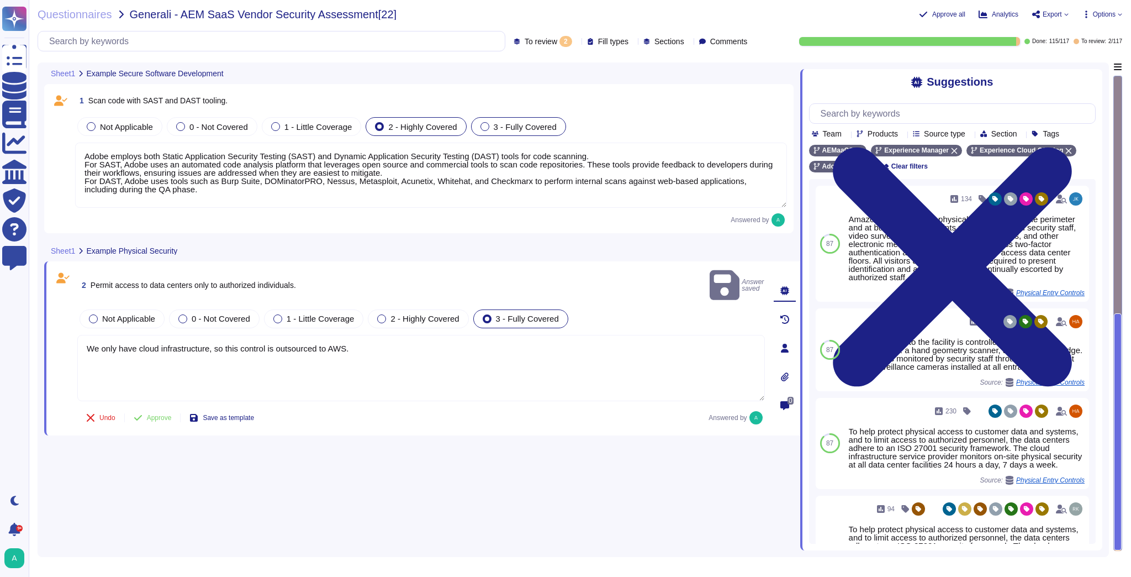
click at [504, 133] on div "3 - Fully Covered" at bounding box center [518, 126] width 95 height 19
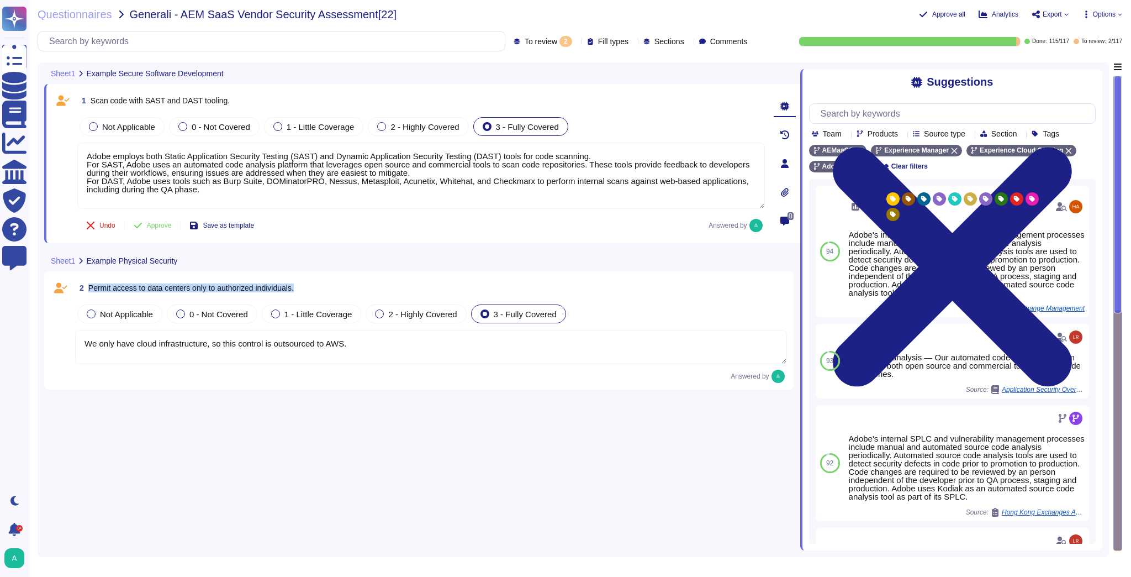
drag, startPoint x: 302, startPoint y: 292, endPoint x: 87, endPoint y: 292, distance: 215.4
click at [87, 292] on div "2 Permit access to data centers only to authorized individuals." at bounding box center [431, 288] width 712 height 20
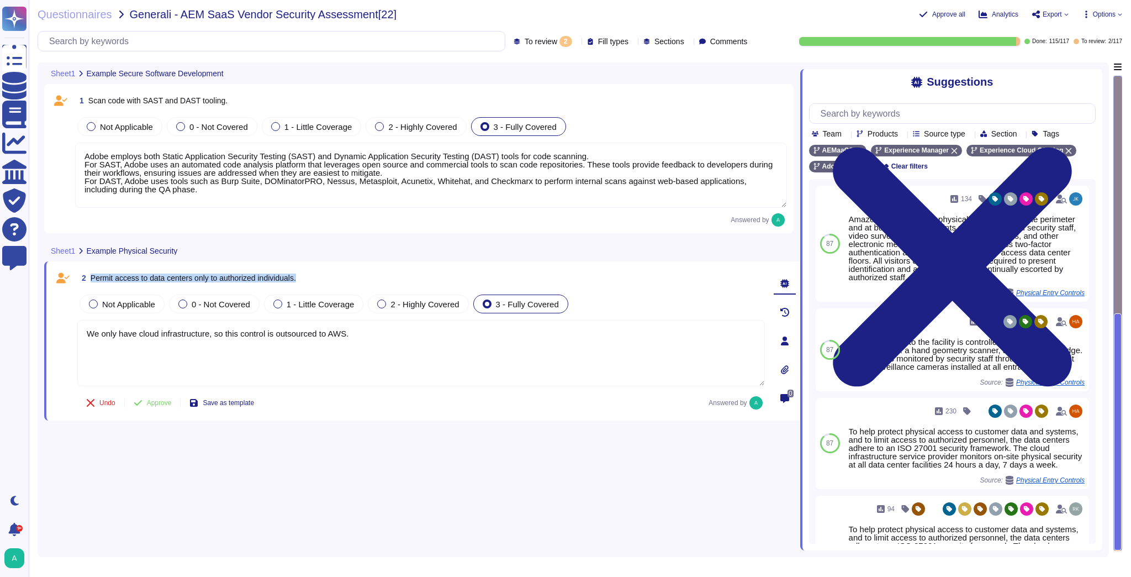
drag, startPoint x: 300, startPoint y: 278, endPoint x: 88, endPoint y: 285, distance: 212.2
click at [88, 285] on div "2 Permit access to data centers only to authorized individuals." at bounding box center [421, 278] width 688 height 20
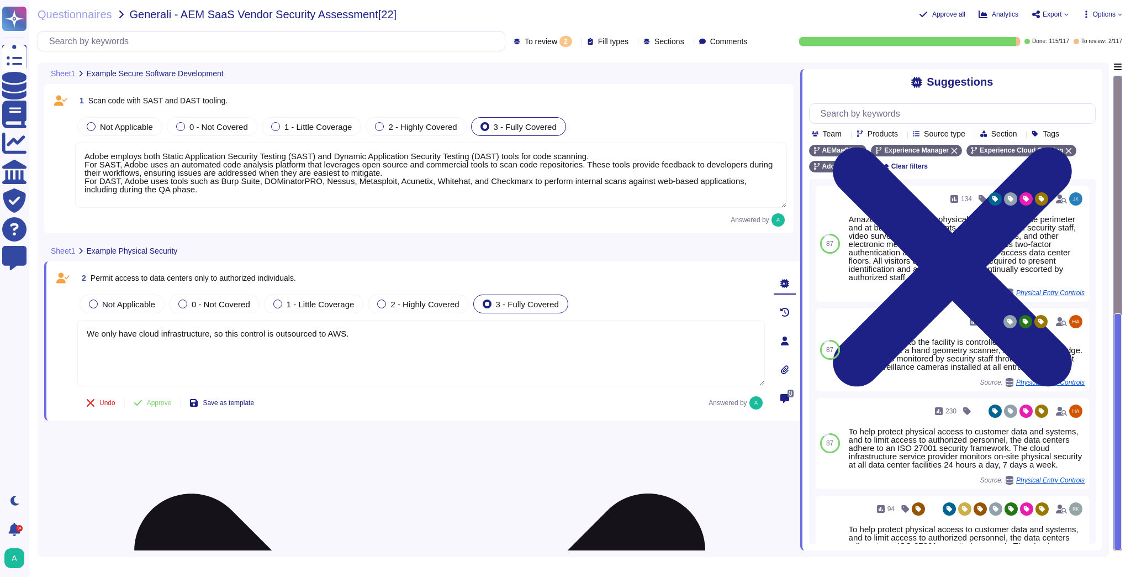
drag, startPoint x: 352, startPoint y: 335, endPoint x: 80, endPoint y: 336, distance: 271.7
click at [80, 336] on textarea "We only have cloud infrastructure, so this control is outsourced to AWS." at bounding box center [421, 353] width 688 height 66
paste textarea "Permit access to data centers only to authorized individuals"
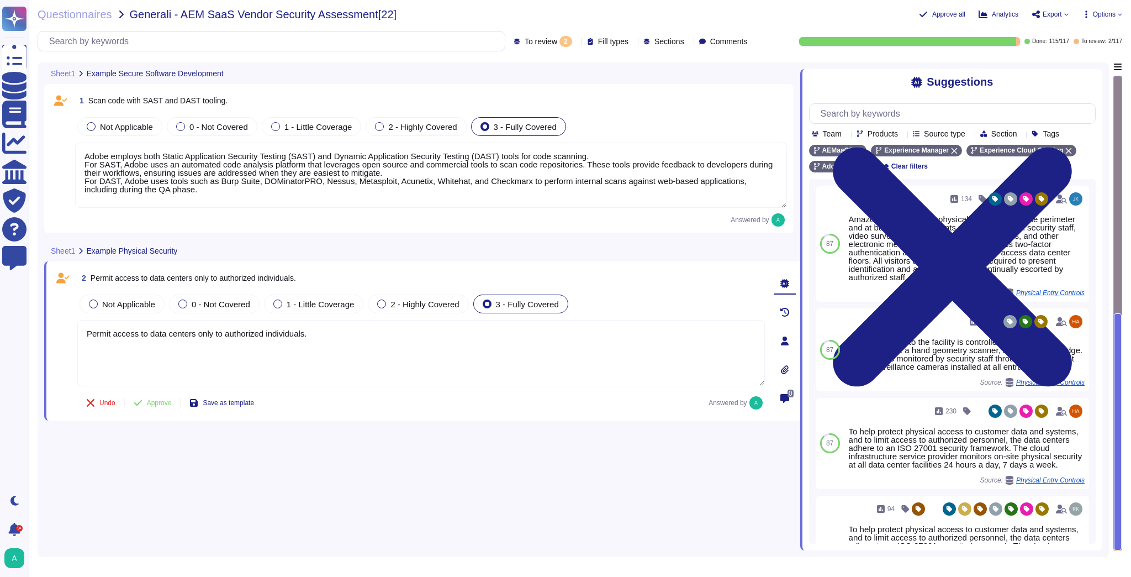
drag, startPoint x: 326, startPoint y: 339, endPoint x: 68, endPoint y: 335, distance: 258.5
click at [68, 335] on div "2 Permit access to data centers only to authorized individuals. Not Applicable …" at bounding box center [409, 341] width 712 height 146
paste textarea "All hardware in Adobe-owned or Adobe-leased hosting facilities is physically se…"
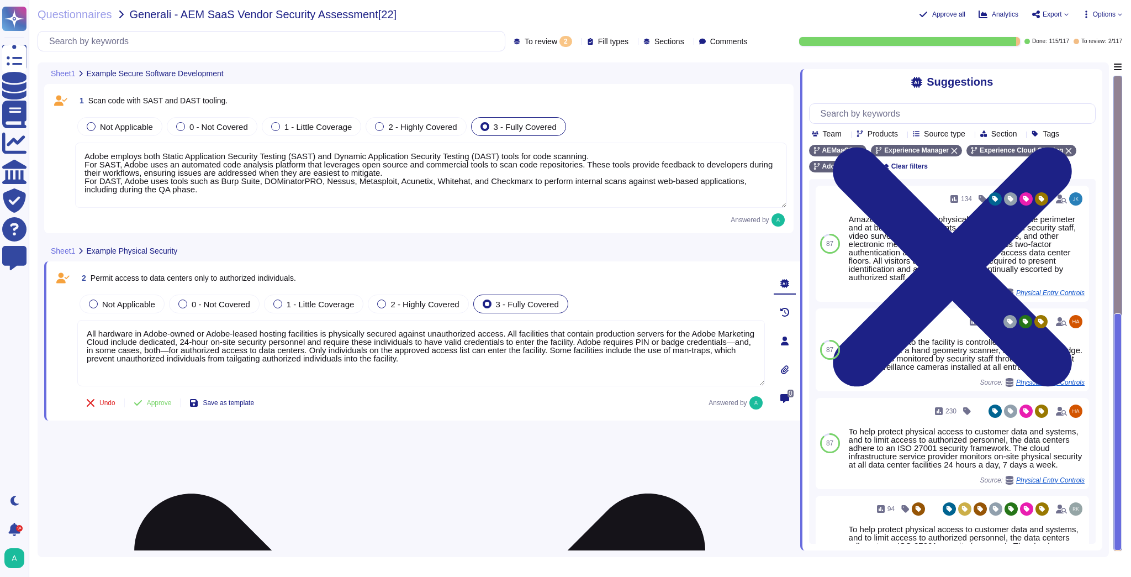
click at [415, 359] on textarea "All hardware in Adobe-owned or Adobe-leased hosting facilities is physically se…" at bounding box center [421, 353] width 688 height 66
paste textarea "Authorized staff must pass two-factor authentication a minimum of two times to …"
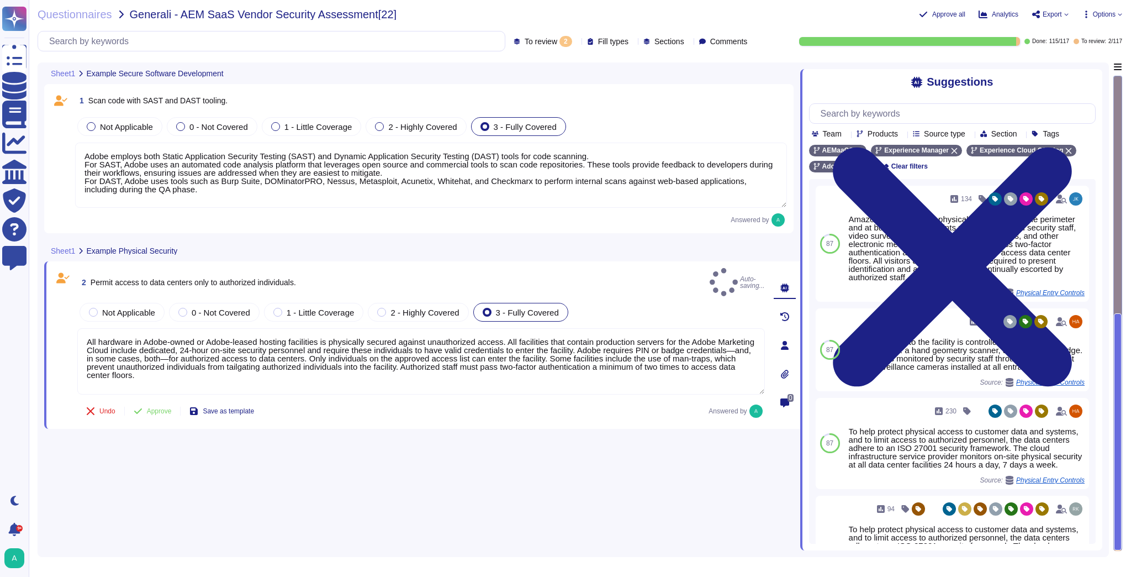
type textarea "All hardware in Adobe-owned or Adobe-leased hosting facilities is physically se…"
click at [711, 499] on div "1 Scan code with SAST and DAST tooling. Not Applicable 0 - Not Covered 1 - Litt…" at bounding box center [422, 306] width 756 height 488
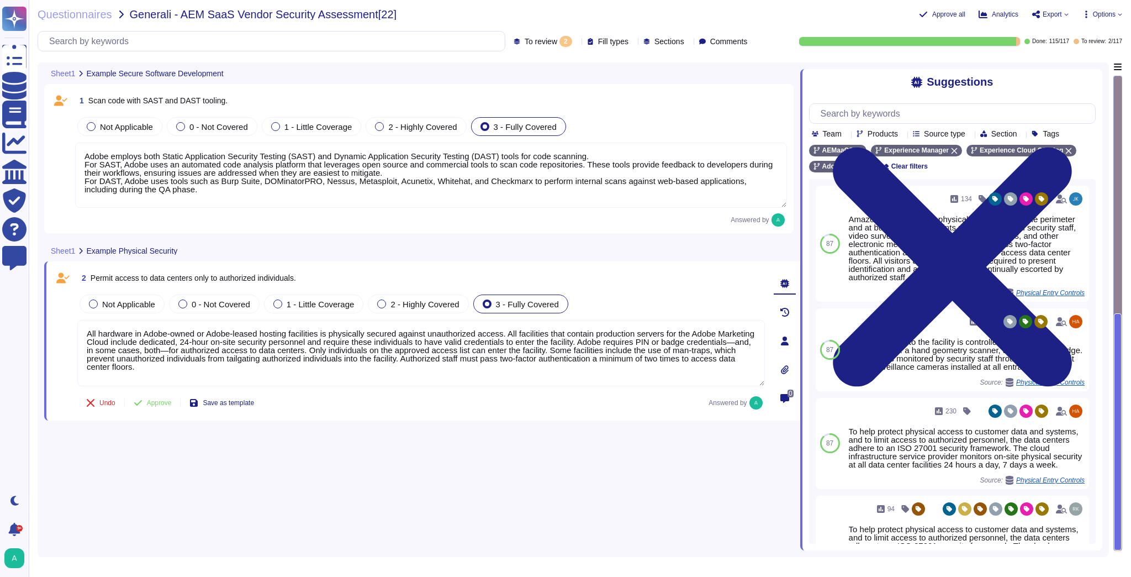
click at [554, 43] on div "To review 2" at bounding box center [545, 41] width 63 height 11
click at [938, 15] on span "Approve all" at bounding box center [948, 14] width 33 height 7
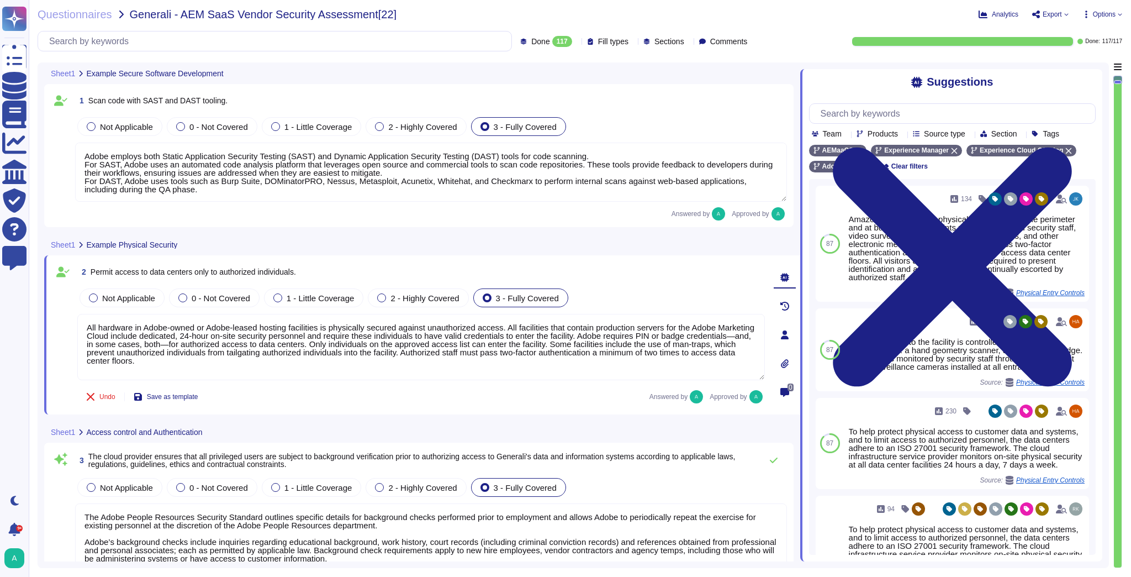
type textarea "Adobe employs both Static Application Security Testing (SAST) and Dynamic Appli…"
type textarea "All hardware in Adobe-owned or Adobe-leased hosting facilities is physically se…"
type textarea "The Adobe People Resources Security Standard outlines specific details for back…"
type textarea "Federated IDs are enterprise-managed accounts where all identity profiles—as we…"
type textarea "The Adobe Authentication Standard mandate unique user ID. For Enterprise IDs we…"
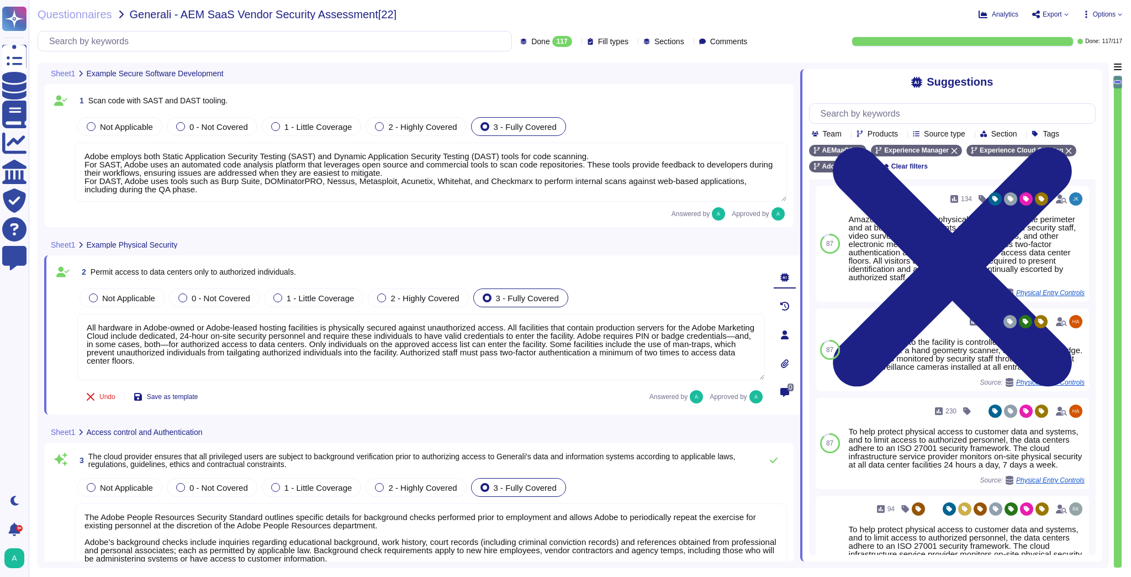
click at [1059, 15] on span "Export" at bounding box center [1052, 14] width 19 height 7
click at [1071, 67] on p "Download" at bounding box center [1090, 80] width 39 height 27
